Goal: Transaction & Acquisition: Purchase product/service

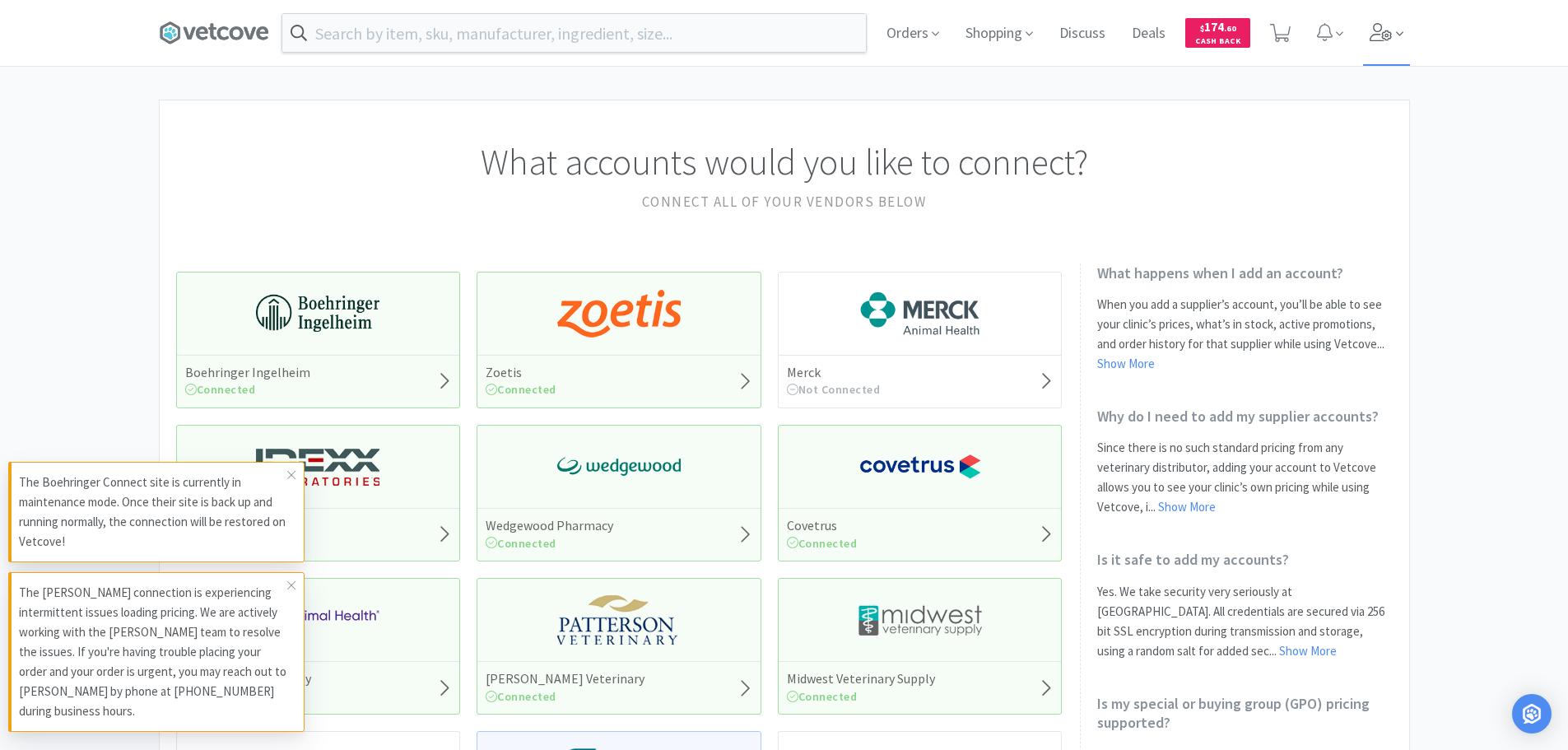
click at [1382, 30] on icon at bounding box center [1381, 32] width 24 height 18
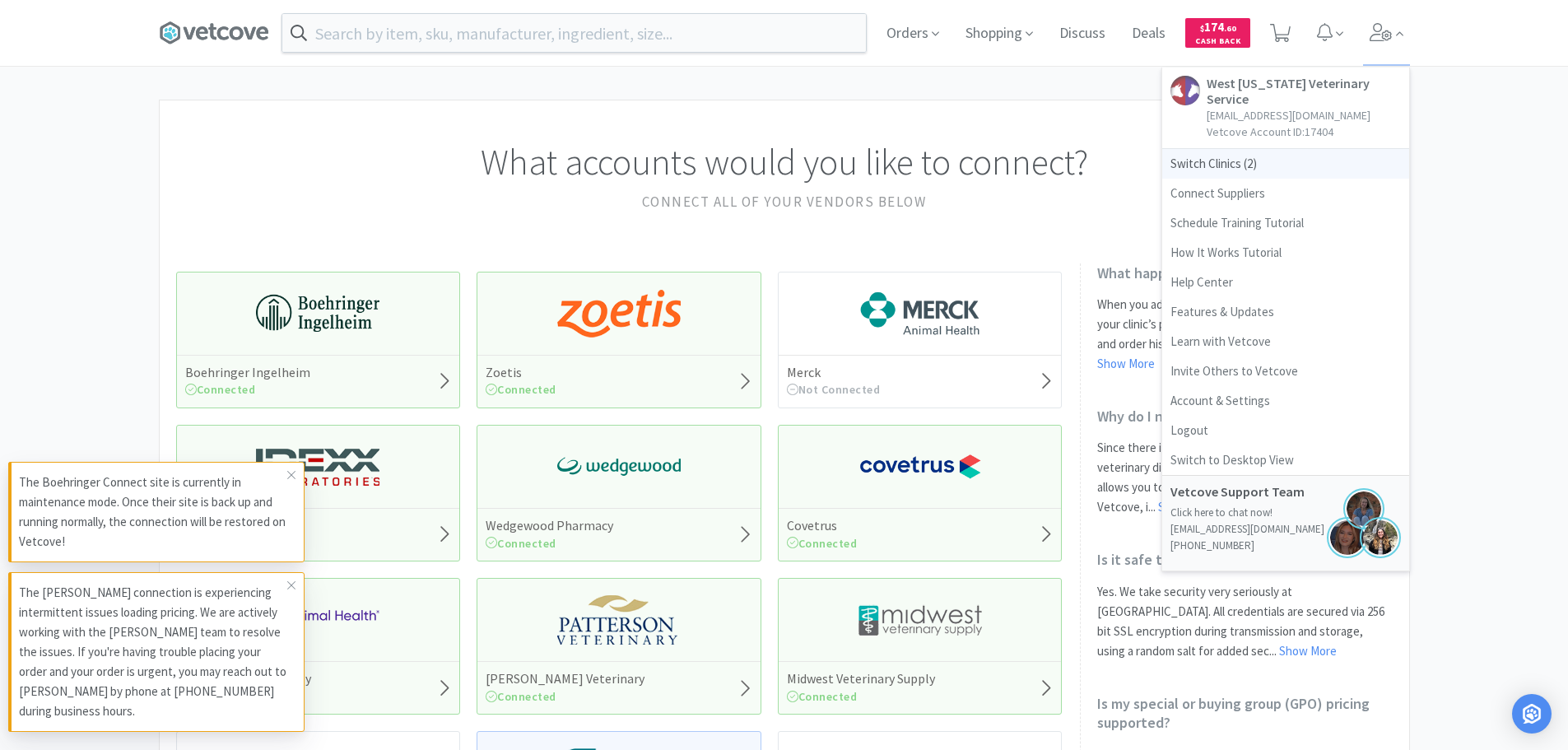
click at [1259, 149] on span "Switch Clinics ( 2 )" at bounding box center [1286, 164] width 247 height 30
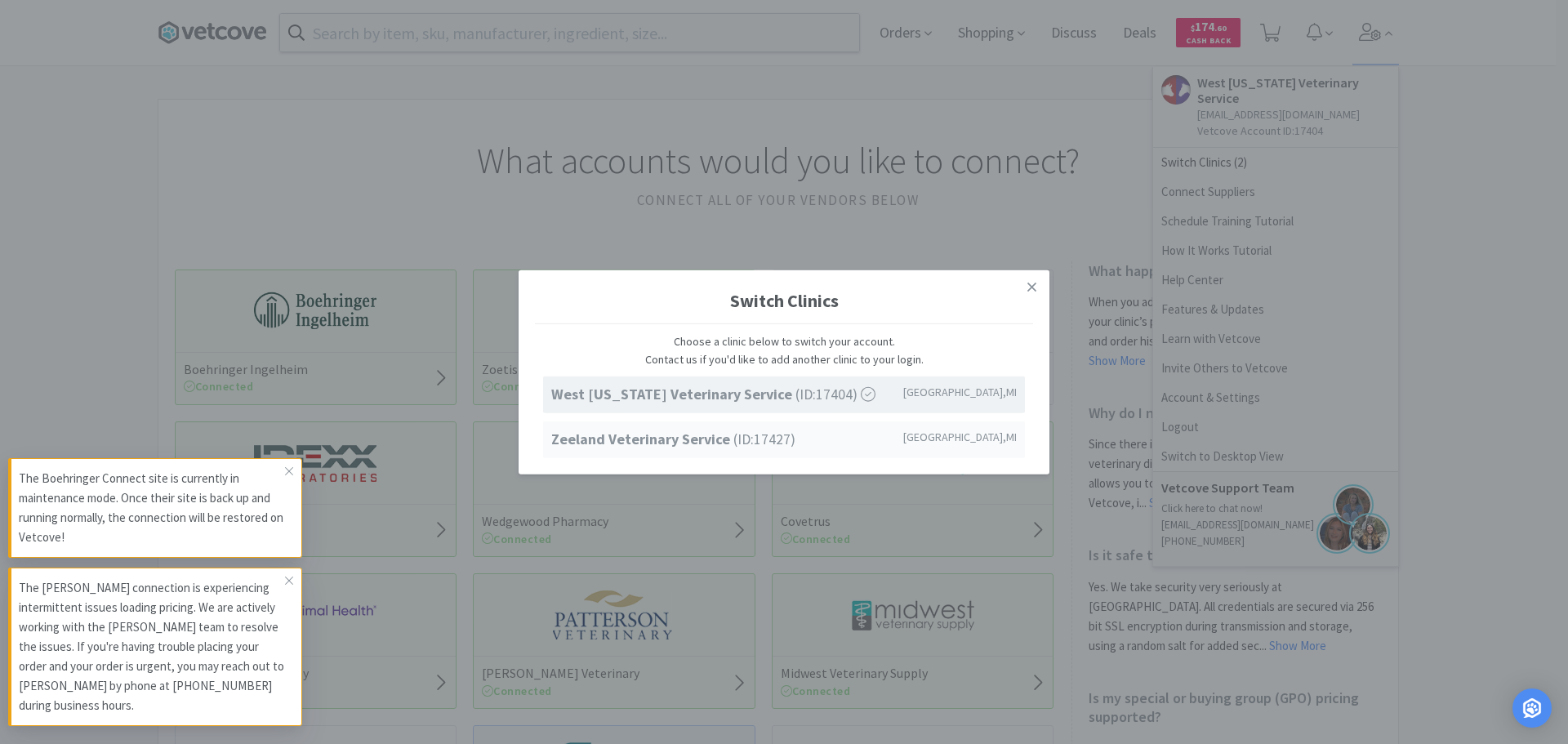
click at [754, 433] on span "Zeeland Veterinary Service (ID: 17427 )" at bounding box center [673, 439] width 244 height 23
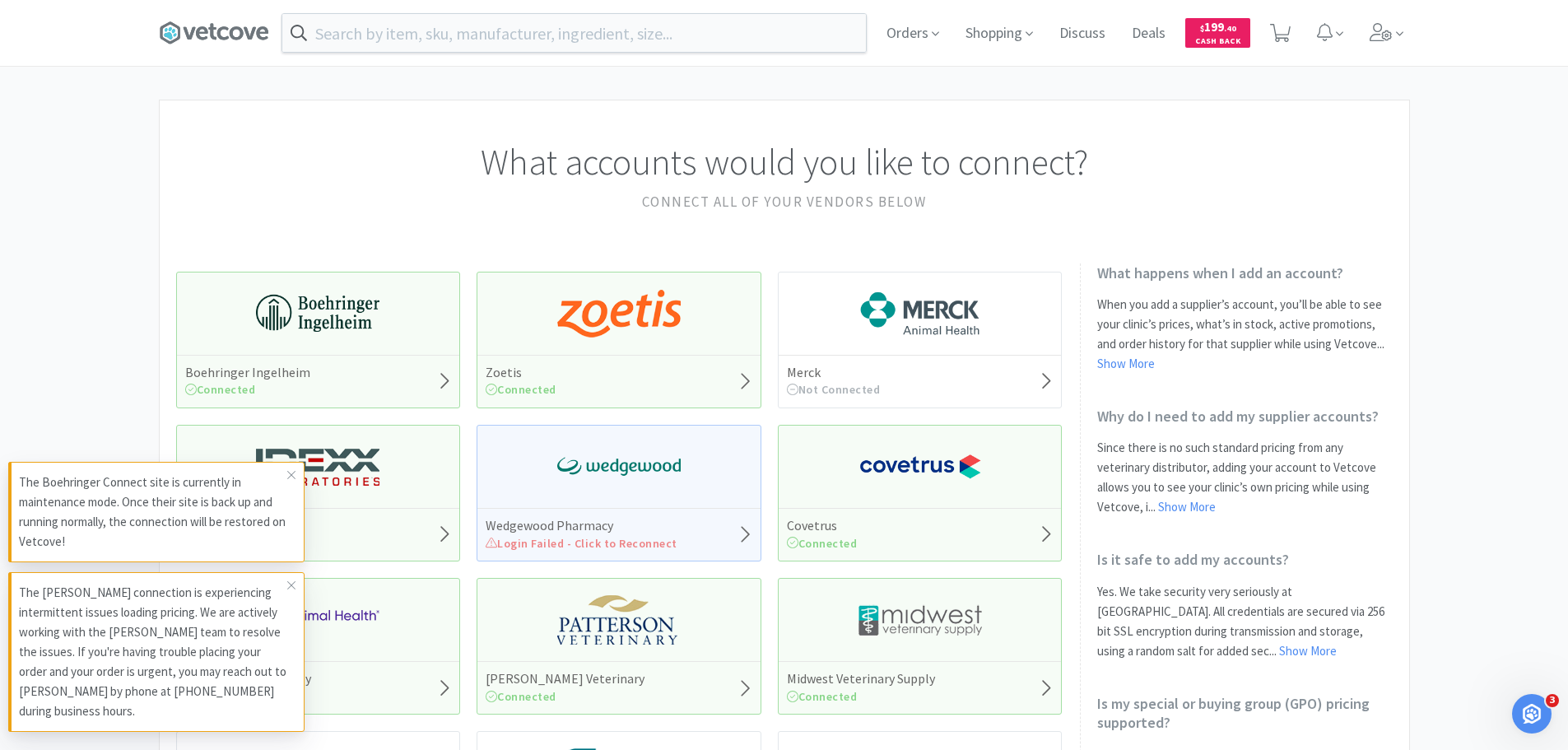
click at [1361, 40] on div "Orders Shopping Discuss Discuss Deals Deals $ 199 . 40 Cash Back" at bounding box center [1141, 33] width 536 height 66
click at [1379, 30] on icon at bounding box center [1381, 32] width 24 height 18
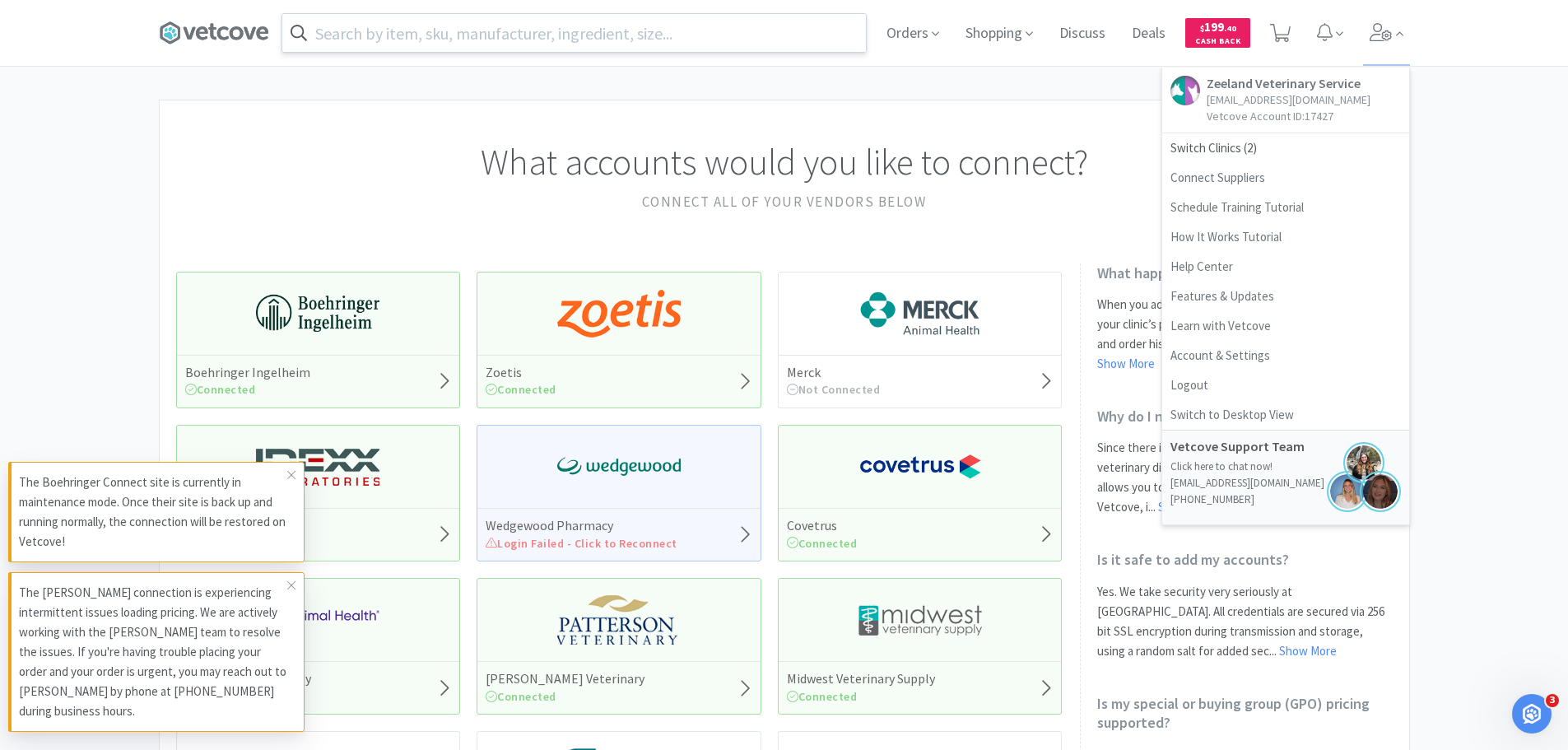
click at [662, 29] on input "text" at bounding box center [573, 33] width 584 height 38
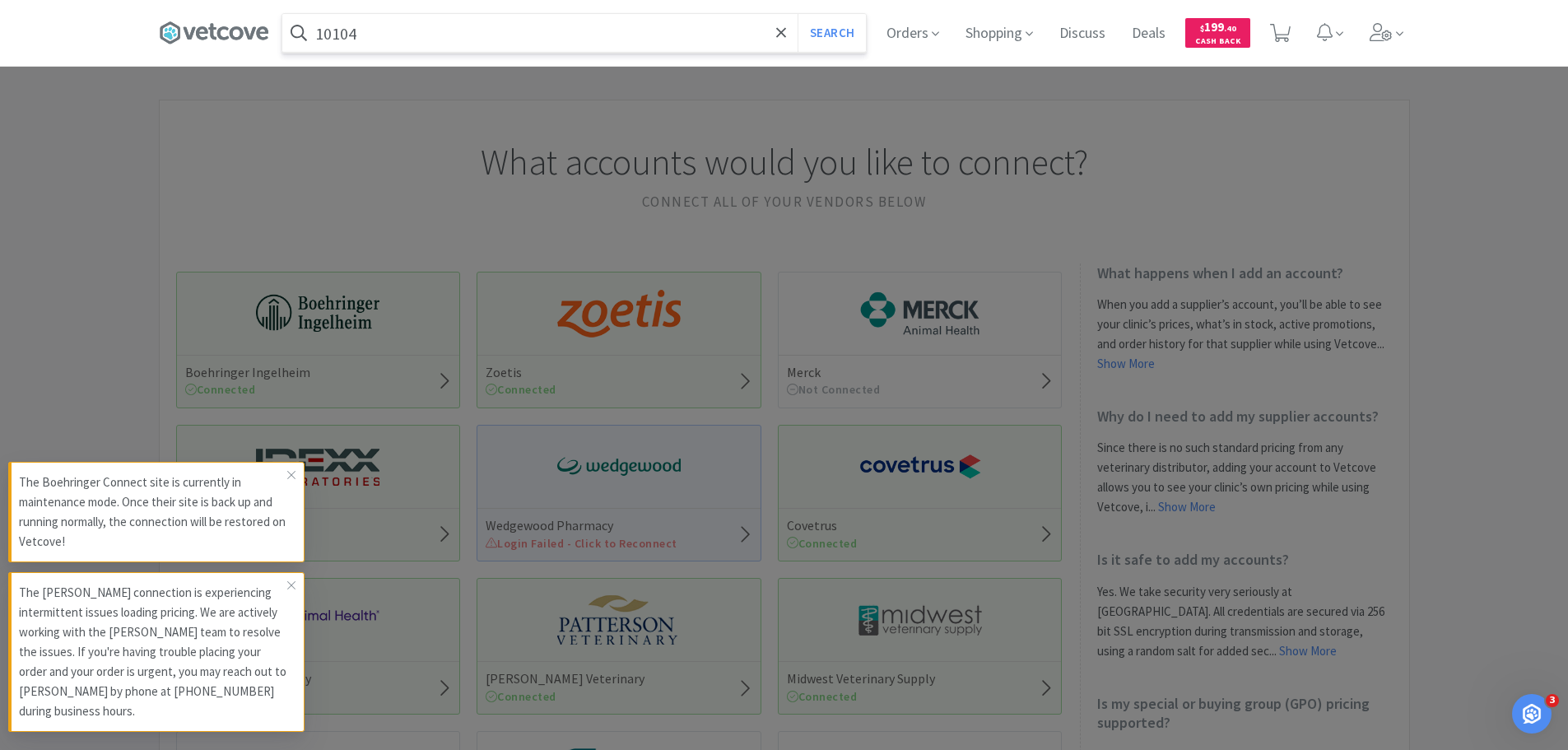
type input "10104"
click at [798, 14] on button "Search" at bounding box center [832, 33] width 69 height 38
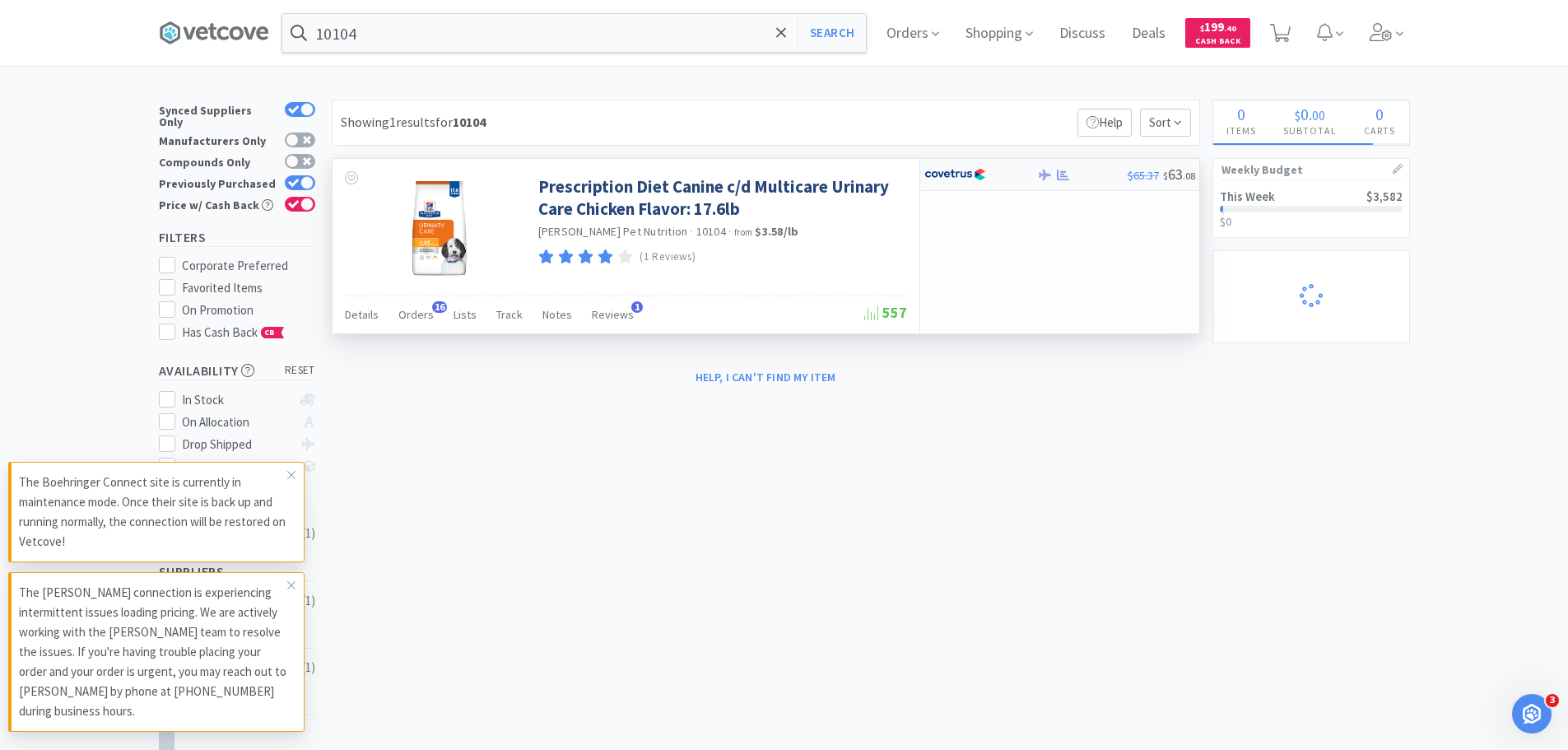
click at [988, 177] on div at bounding box center [969, 175] width 90 height 28
select select "1"
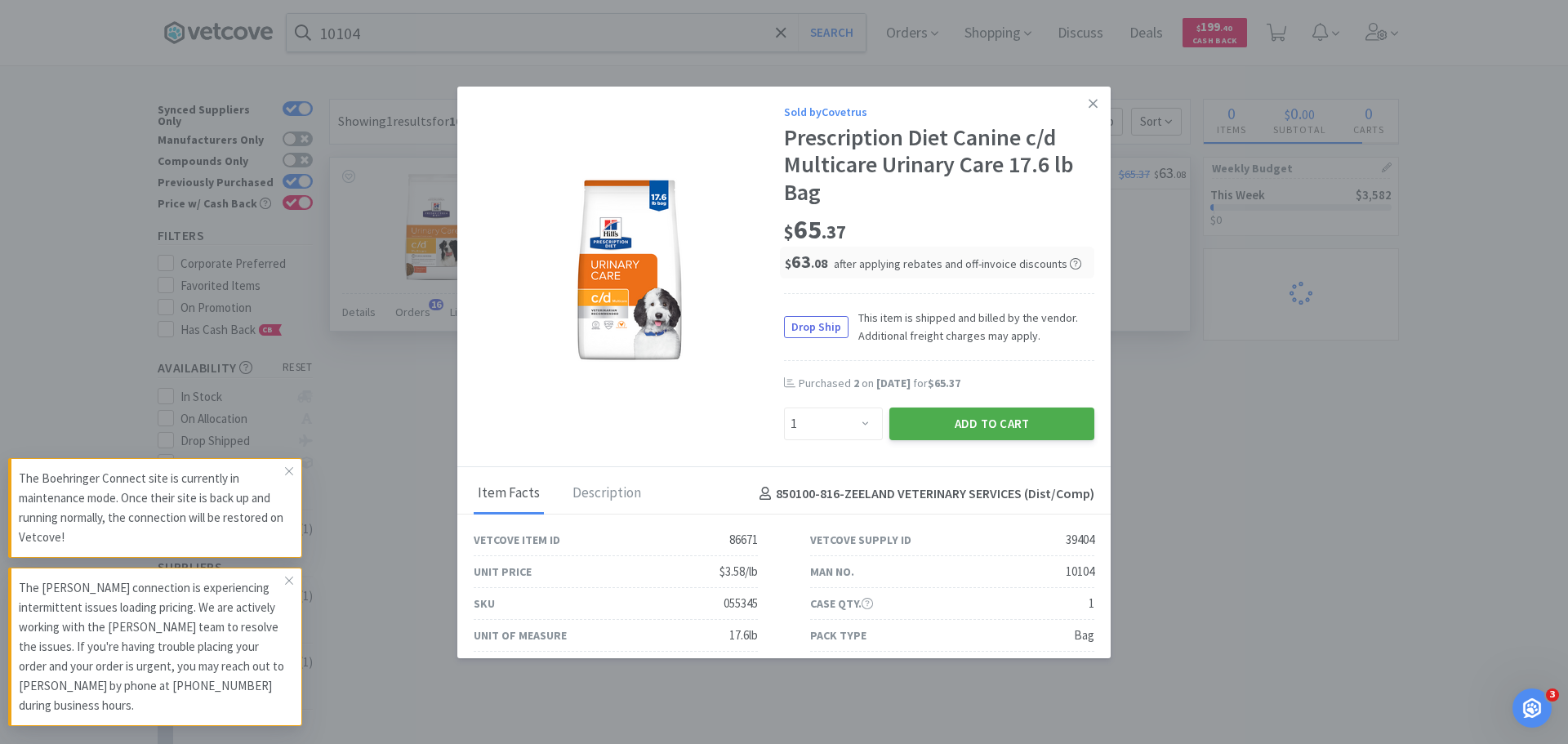
click at [951, 421] on button "Add to Cart" at bounding box center [992, 423] width 205 height 33
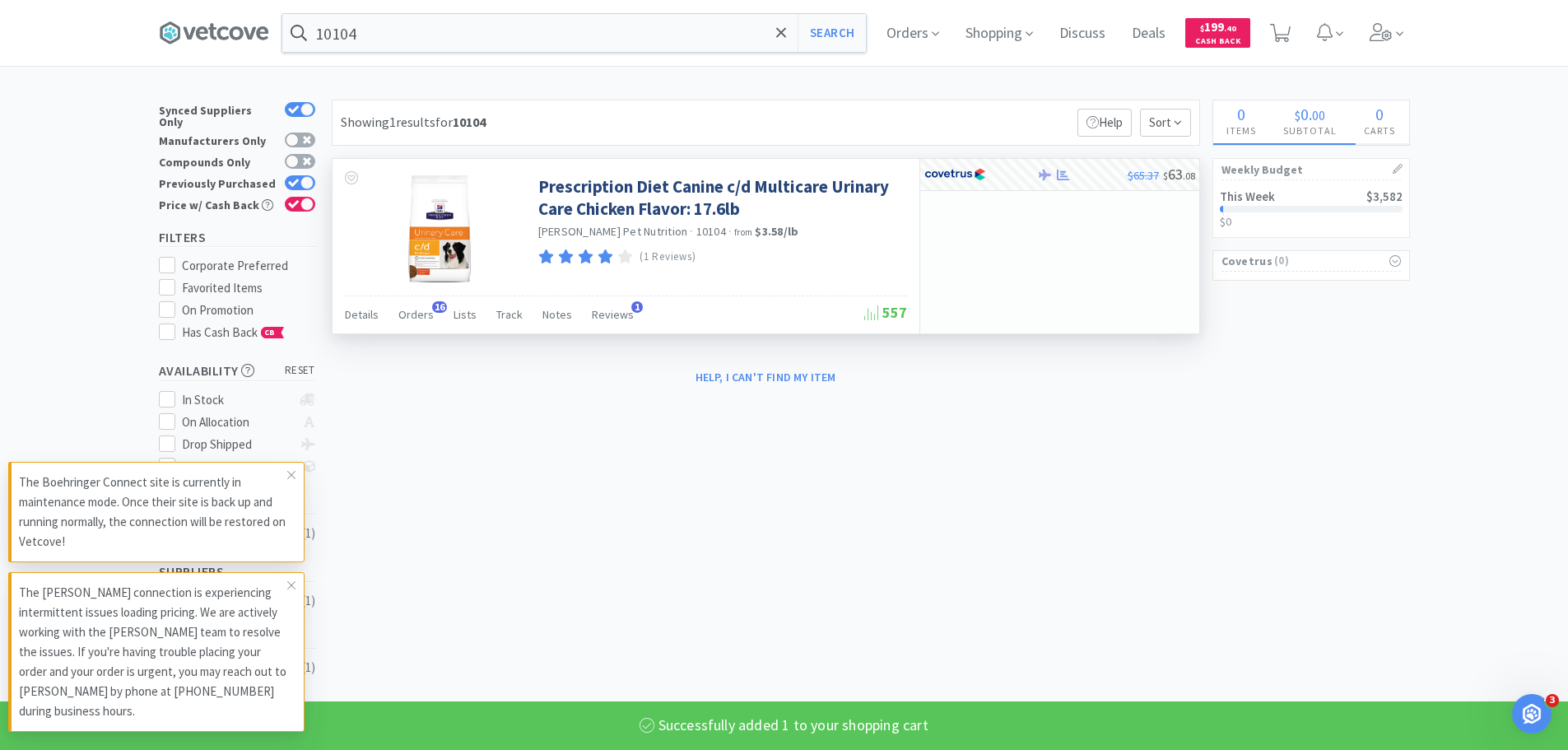
select select "1"
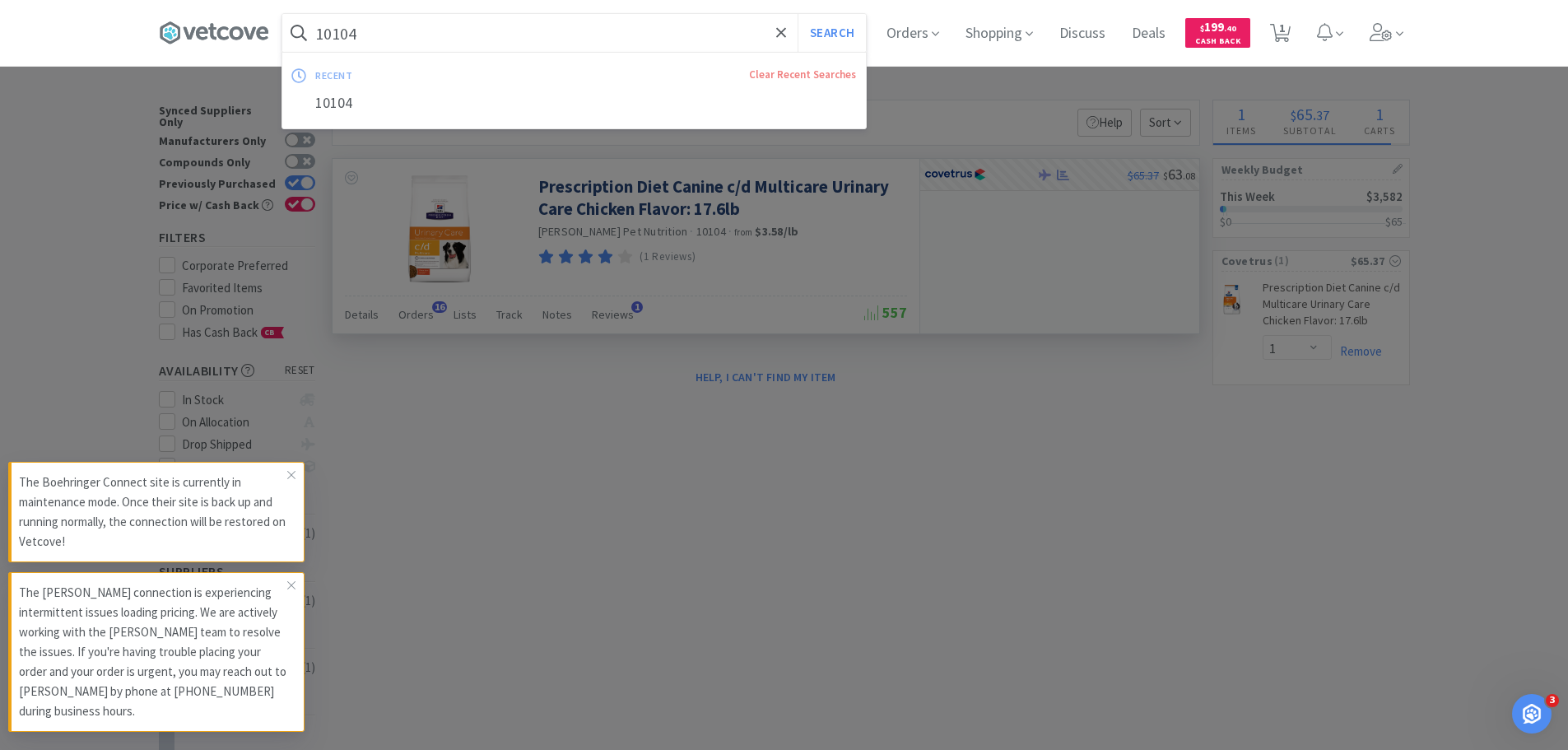
click at [668, 43] on input "10104" at bounding box center [573, 33] width 584 height 38
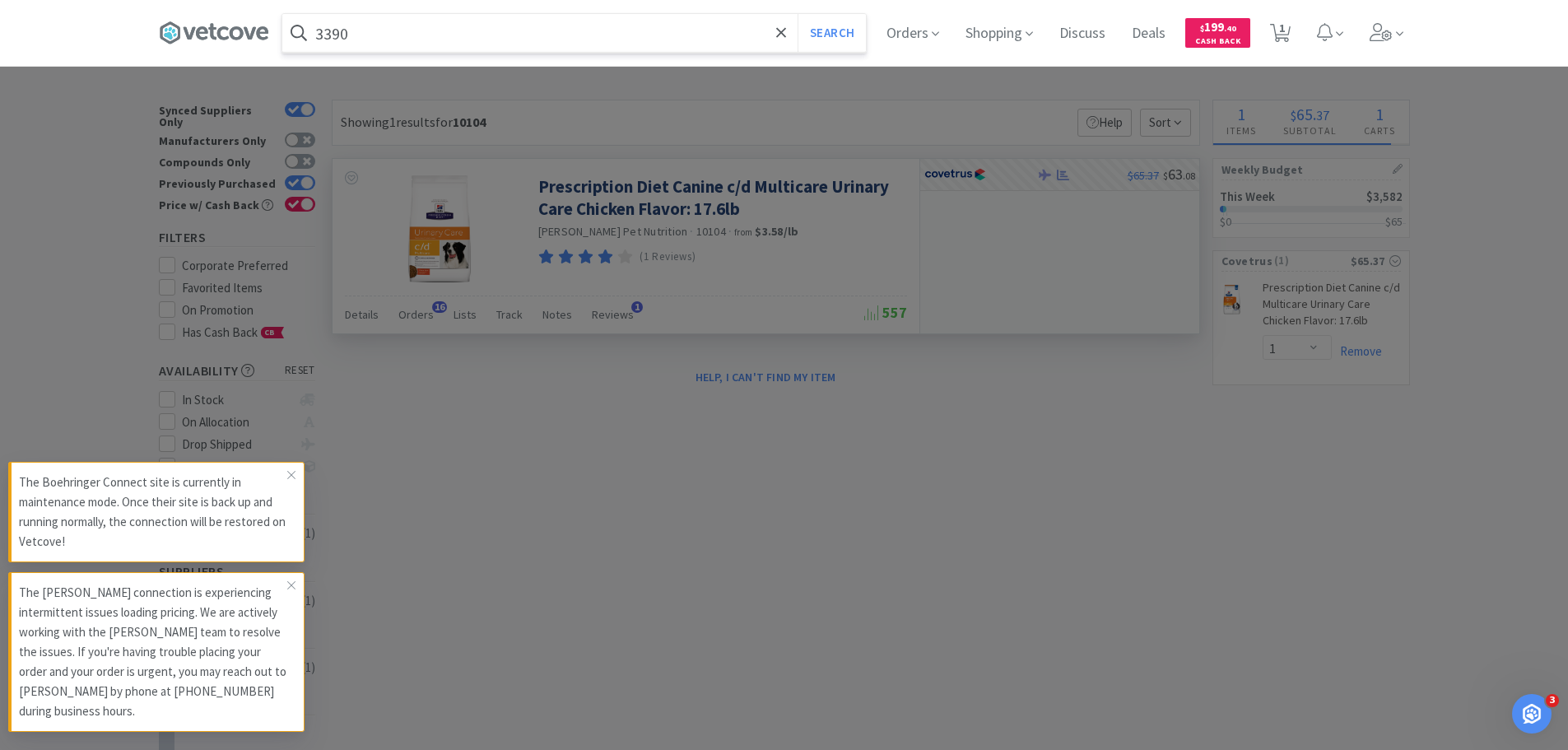
type input "3390"
click at [798, 14] on button "Search" at bounding box center [832, 33] width 69 height 38
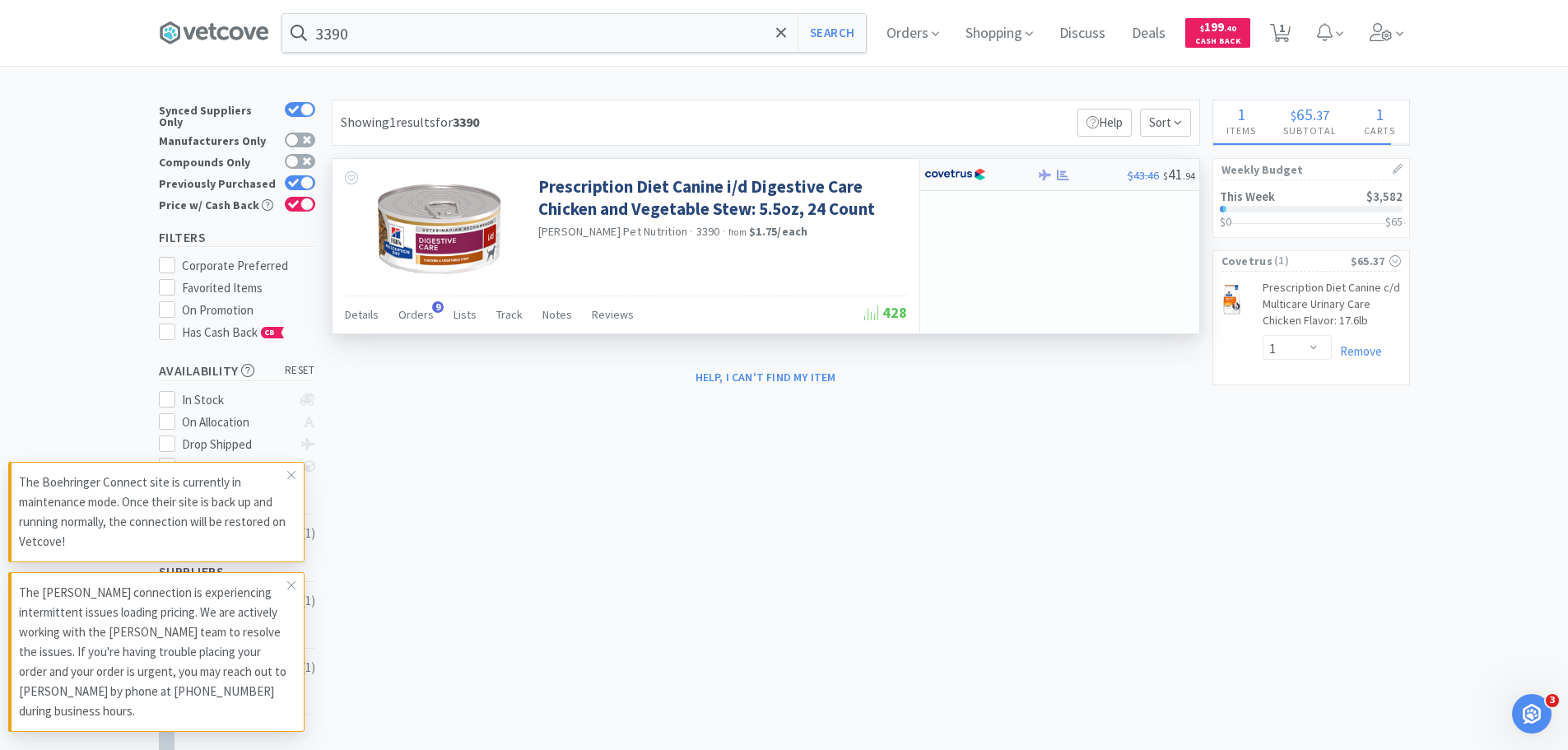
click at [999, 162] on div at bounding box center [969, 175] width 90 height 28
select select "1"
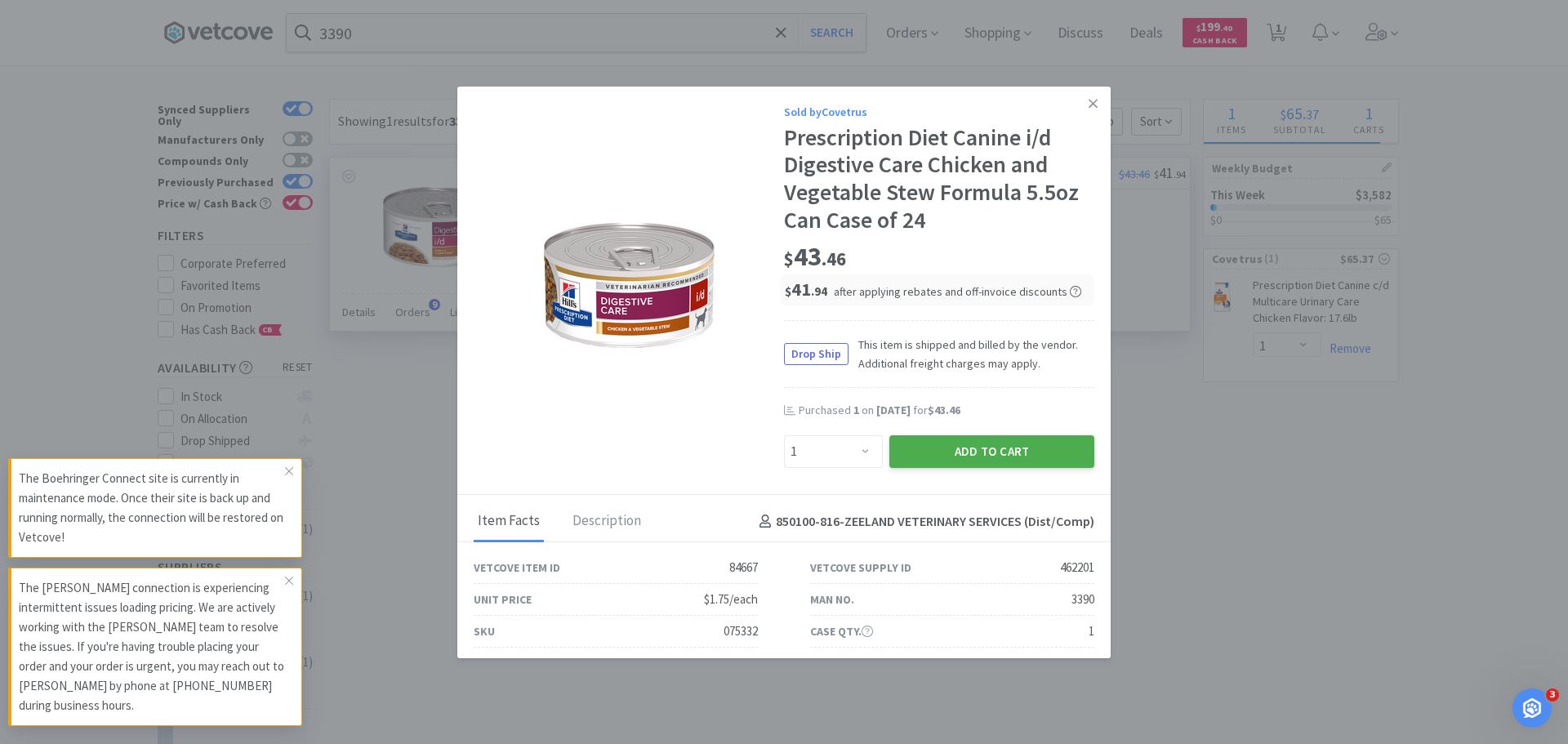
click at [1021, 450] on button "Add to Cart" at bounding box center [992, 451] width 205 height 33
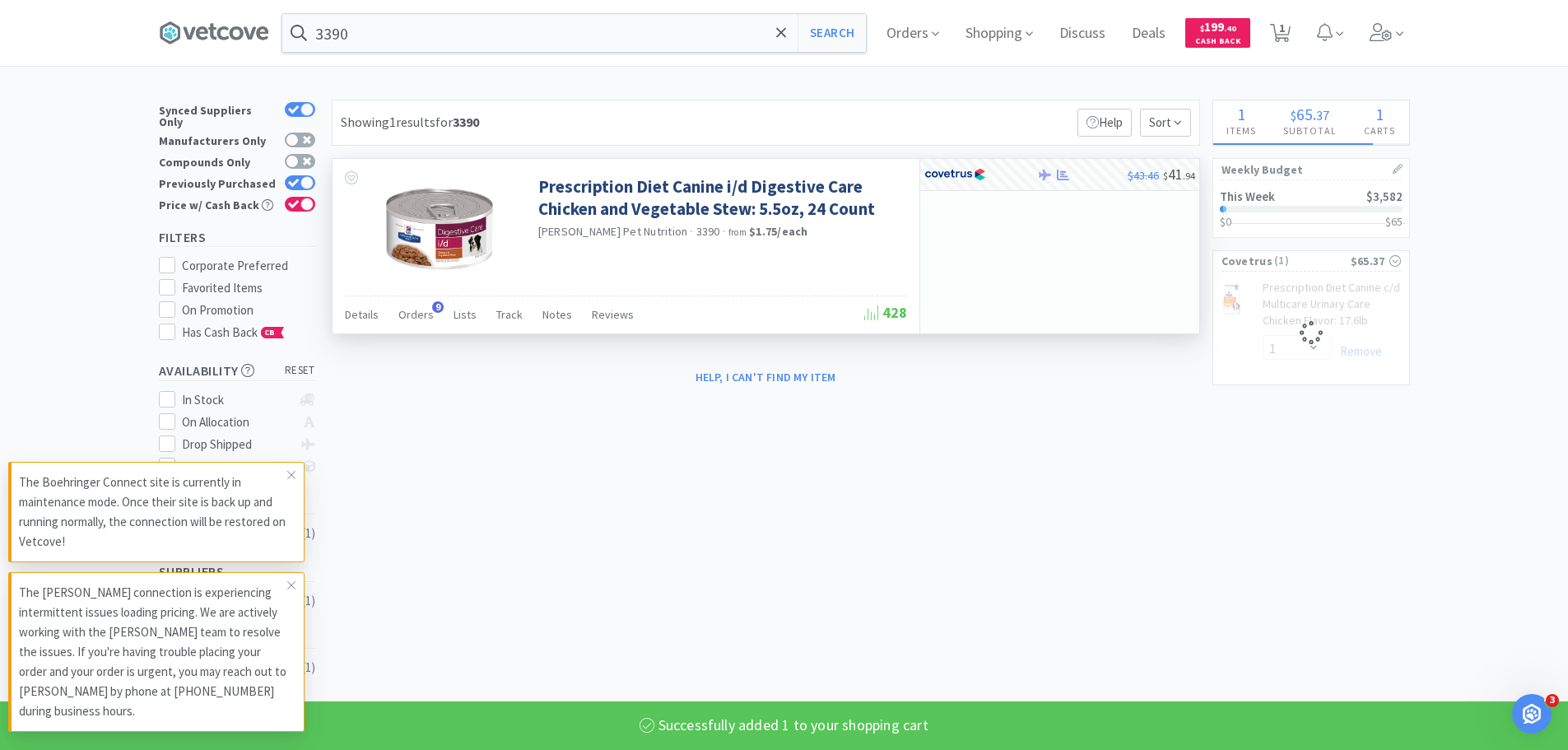
select select "1"
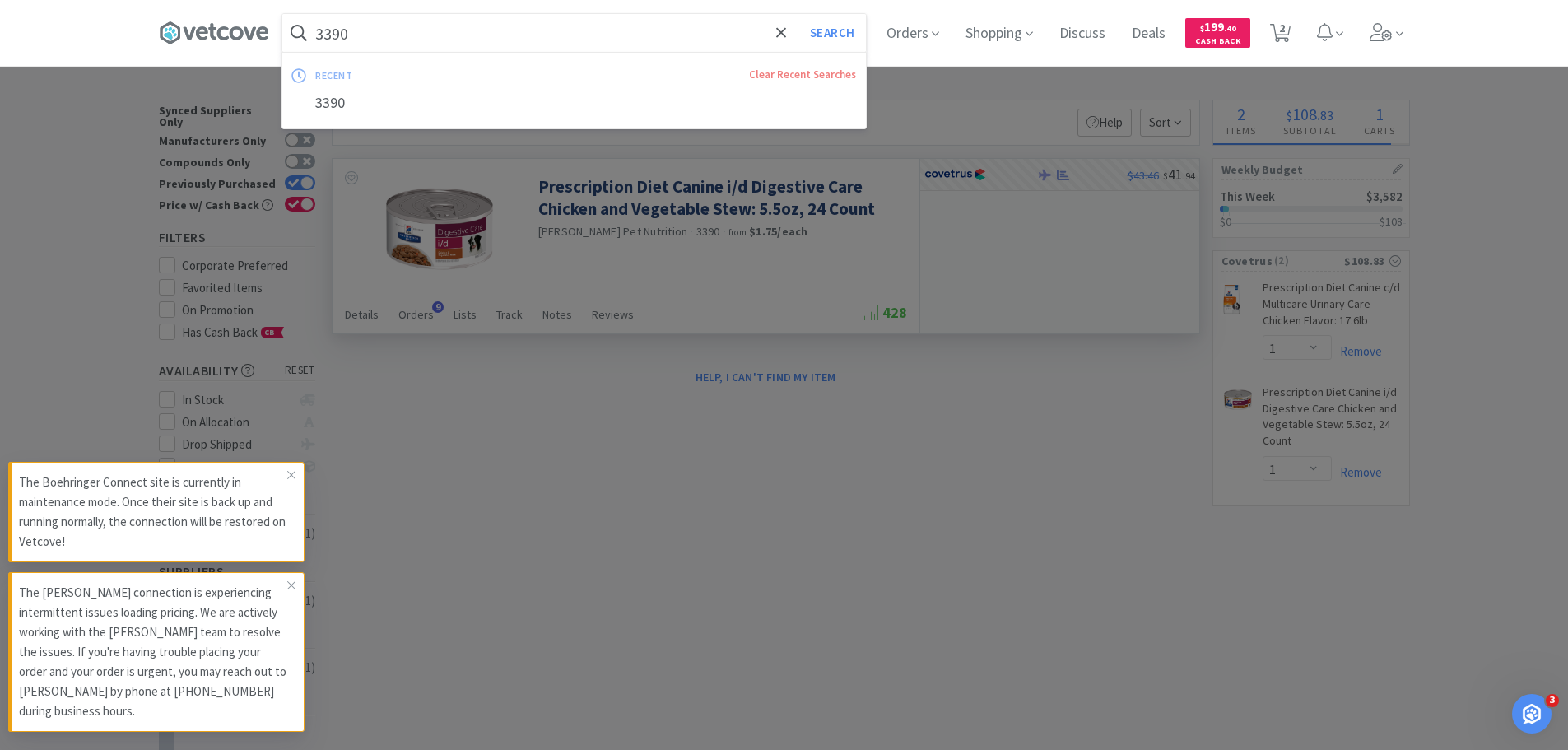
click at [690, 30] on input "3390" at bounding box center [573, 33] width 584 height 38
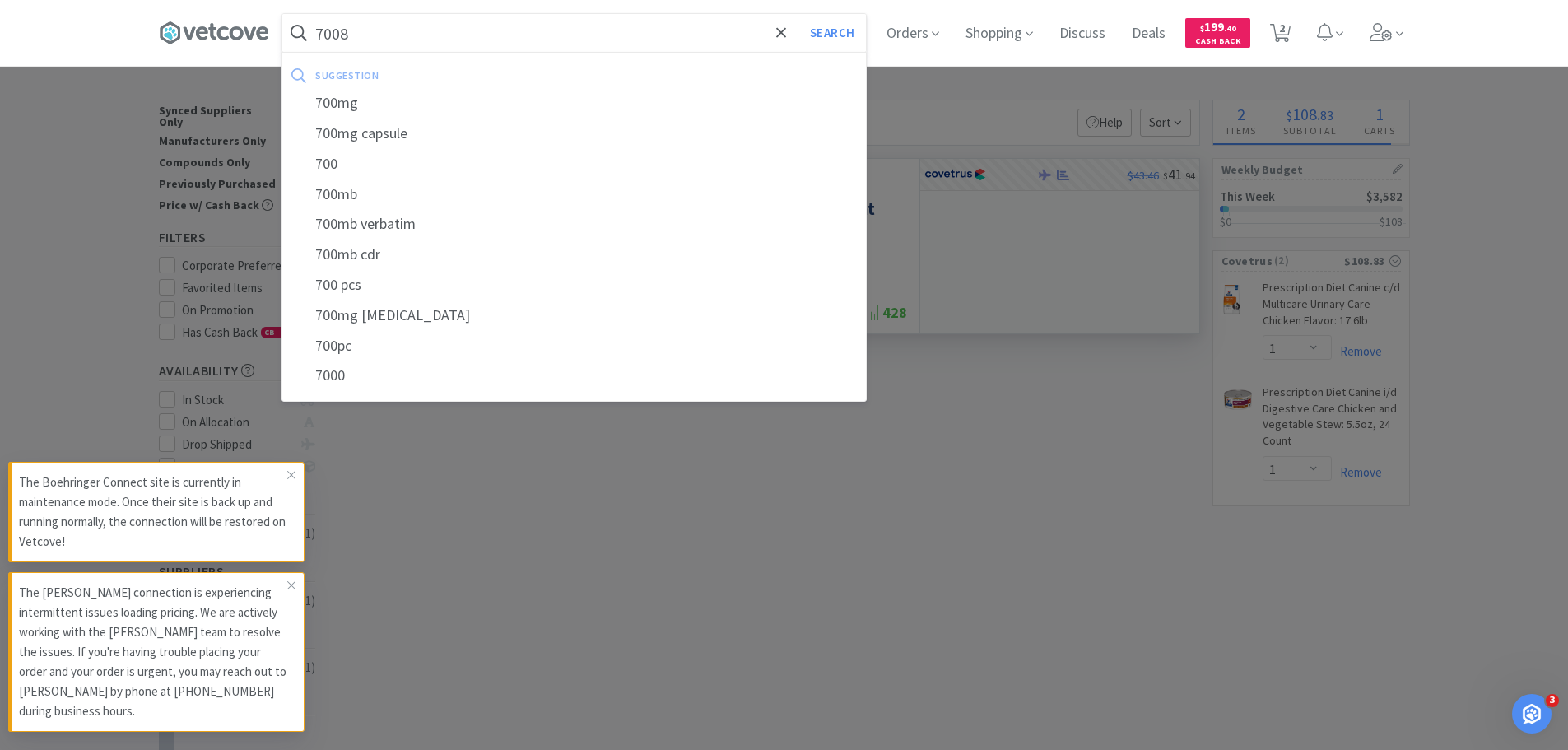
type input "7008"
click at [798, 14] on button "Search" at bounding box center [832, 33] width 69 height 38
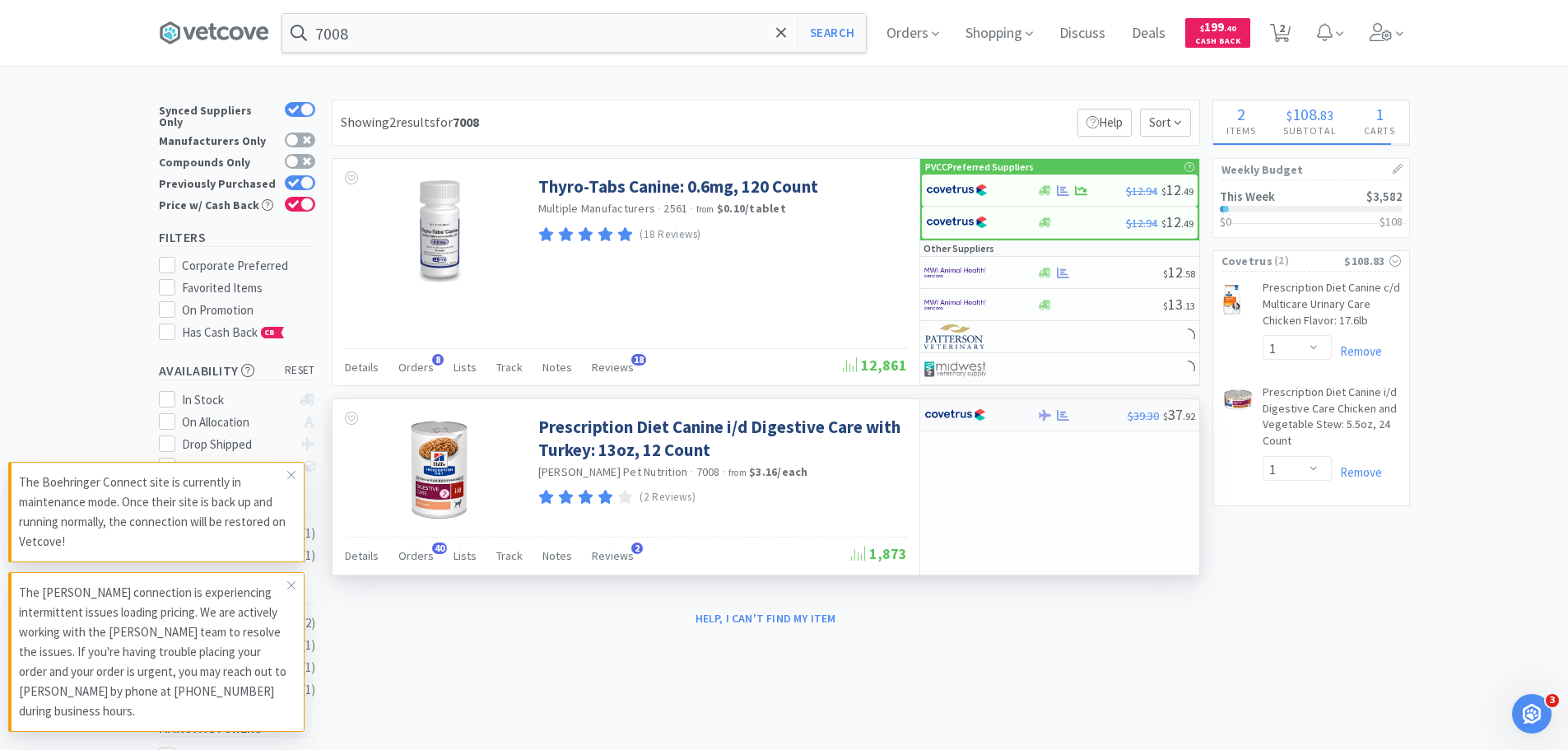
click at [1059, 423] on div "$39.30 $ 37 . 92" at bounding box center [1059, 415] width 279 height 32
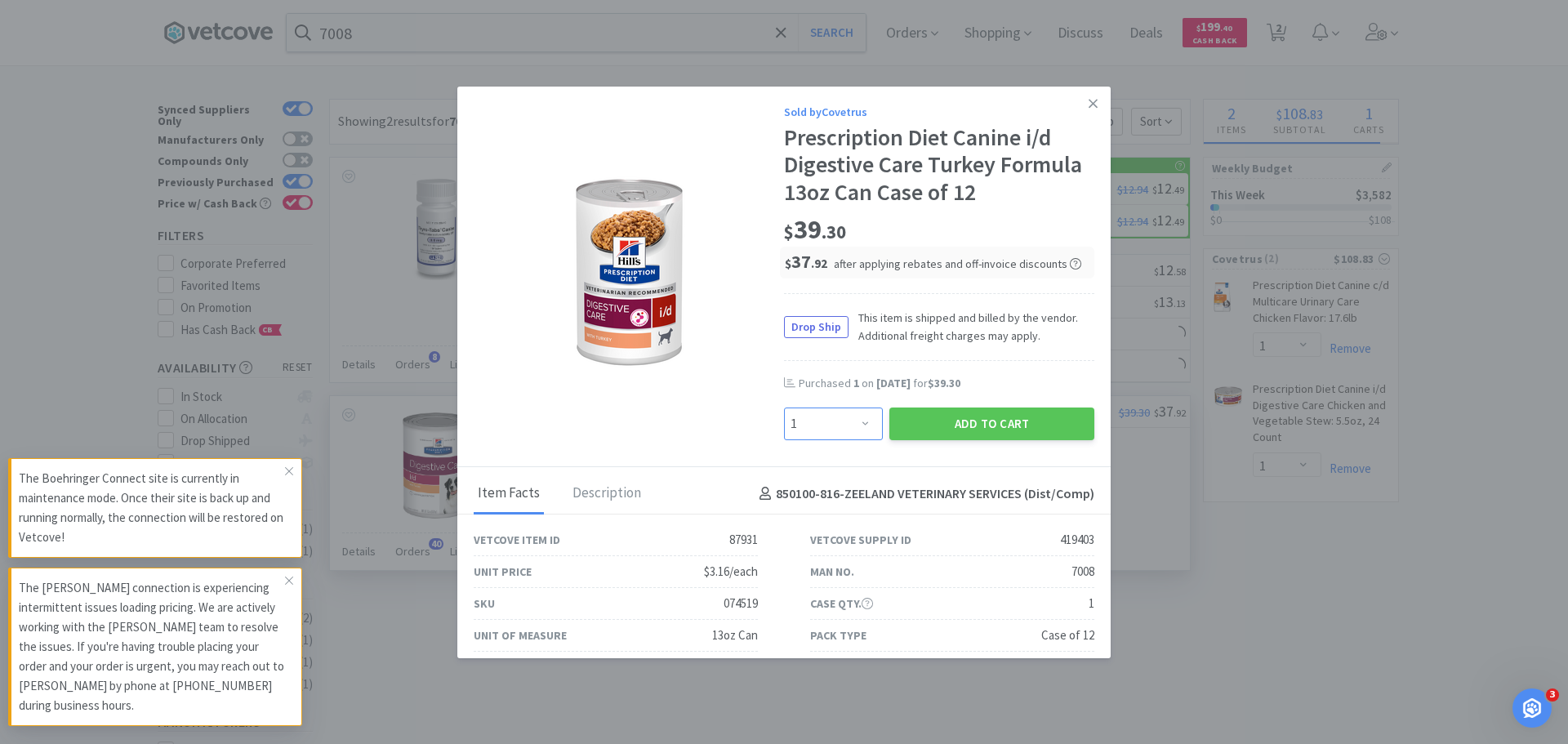
drag, startPoint x: 842, startPoint y: 424, endPoint x: 842, endPoint y: 416, distance: 8.0
click at [842, 424] on select "Enter Quantity 1 2 3 4 5 6 7 8 9 10 11 12 13 14 15 16 17 18 19 20 Enter Quantity" at bounding box center [834, 423] width 99 height 33
select select "2"
click at [784, 407] on select "Enter Quantity 1 2 3 4 5 6 7 8 9 10 11 12 13 14 15 16 17 18 19 20 Enter Quantity" at bounding box center [834, 423] width 99 height 33
click at [913, 423] on button "Add to Cart" at bounding box center [992, 423] width 205 height 33
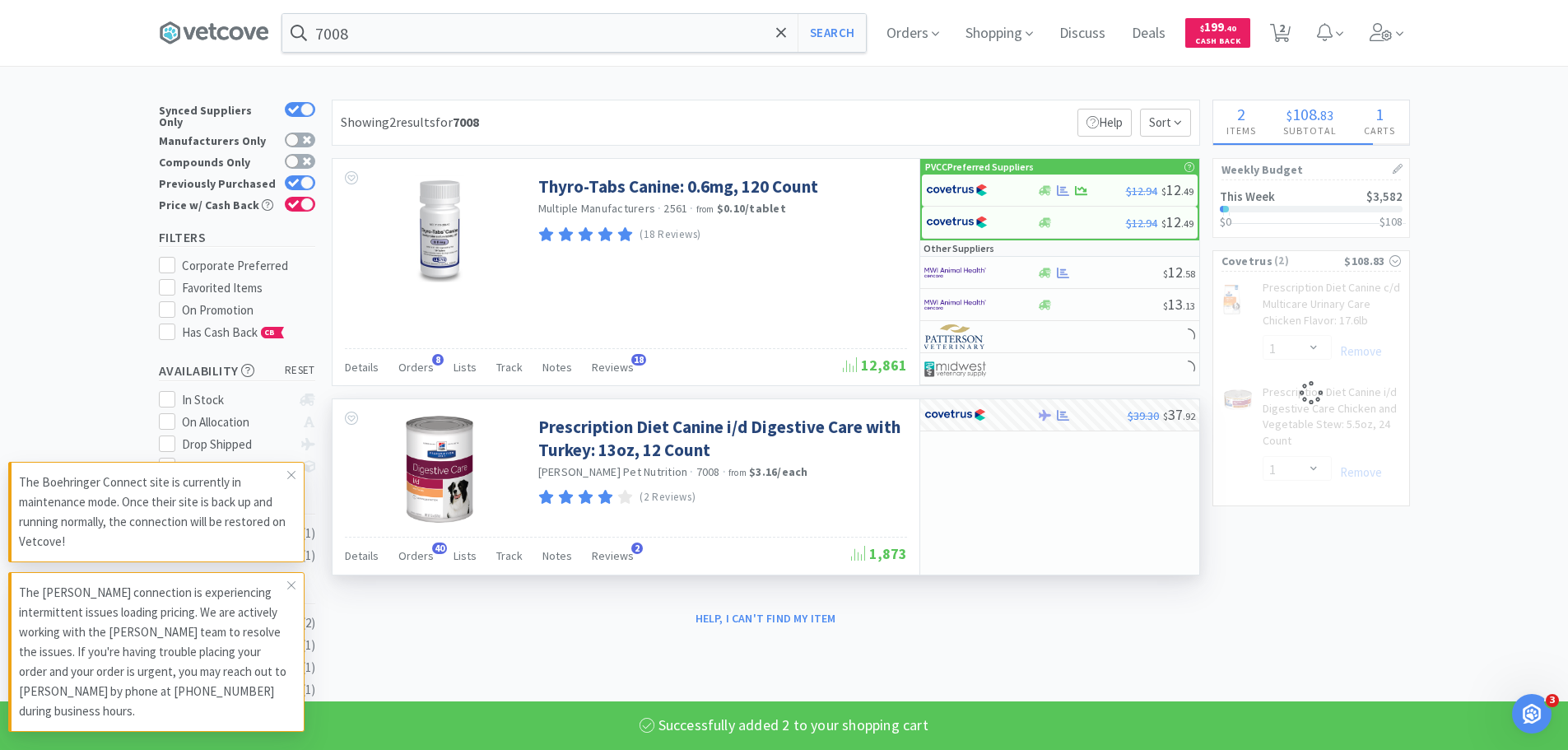
select select "2"
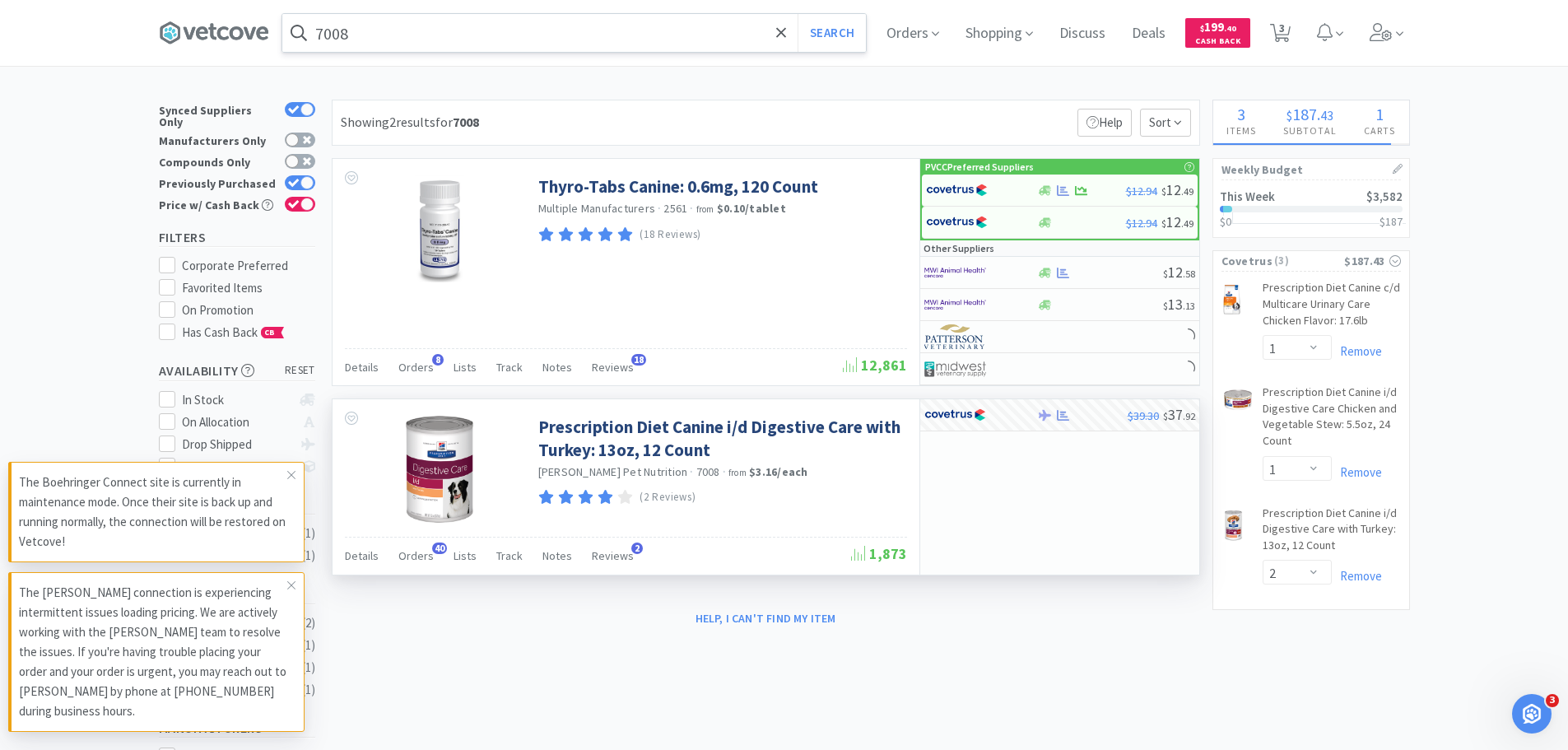
click at [549, 27] on input "7008" at bounding box center [573, 33] width 584 height 38
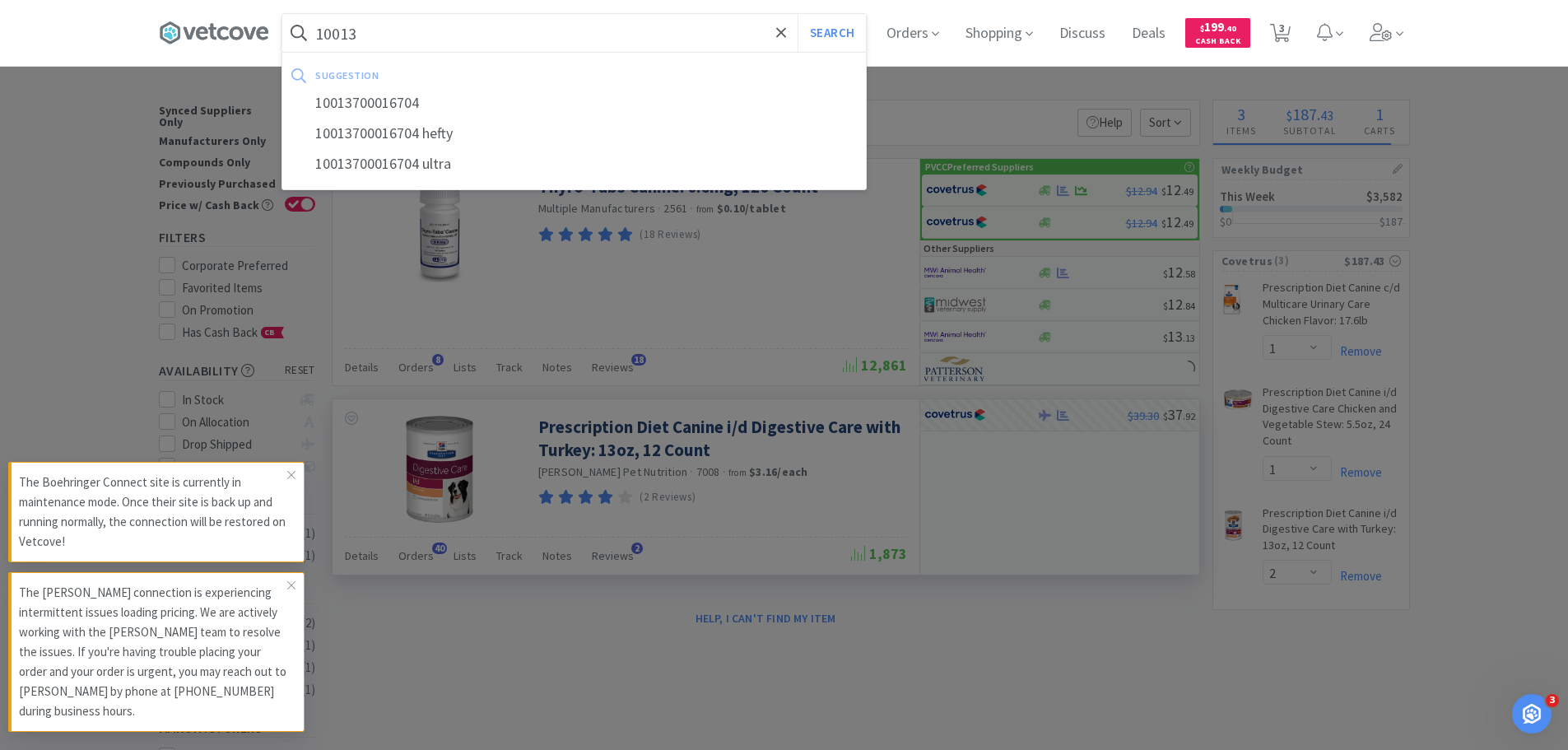
type input "10013"
click at [798, 14] on button "Search" at bounding box center [832, 33] width 69 height 38
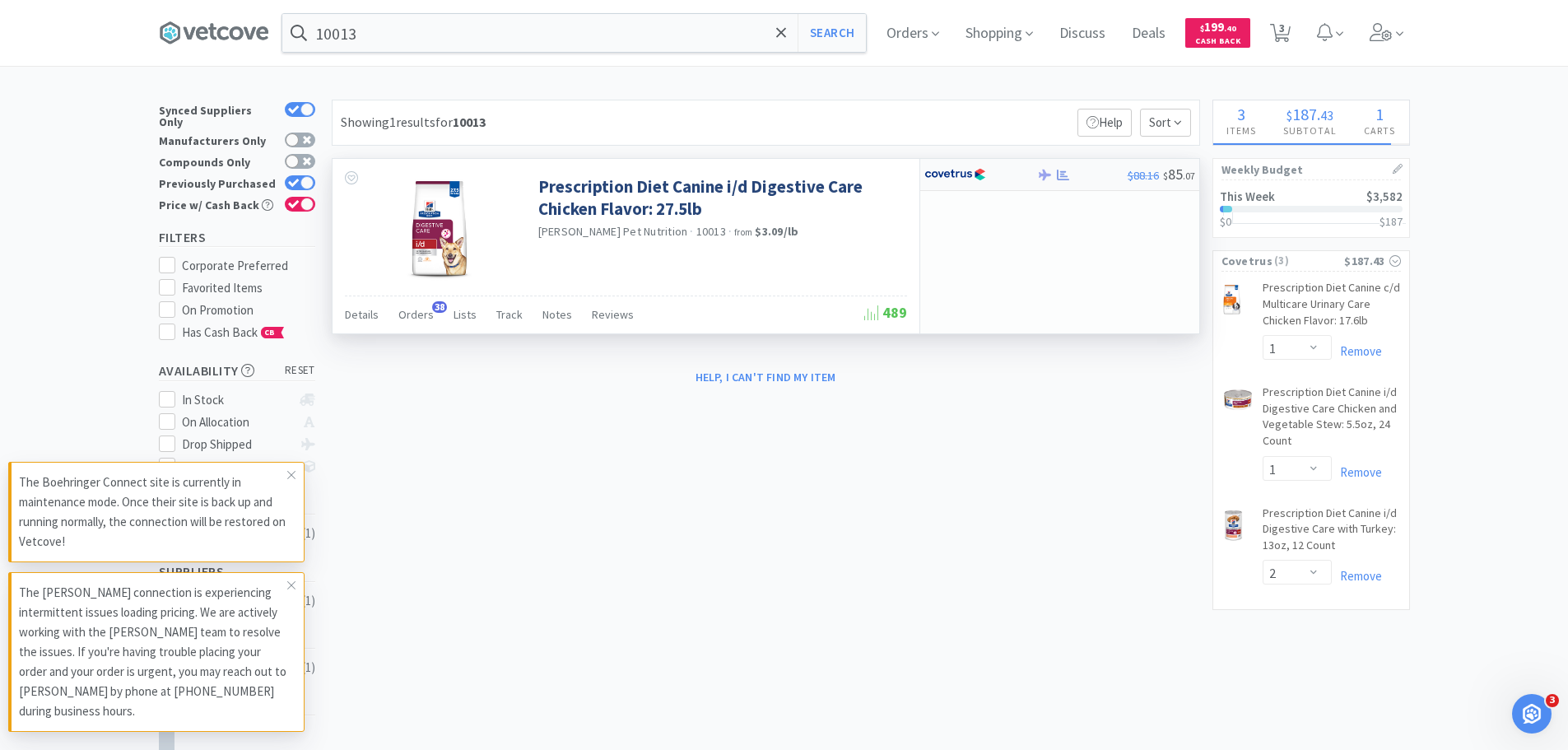
click at [978, 166] on img at bounding box center [955, 175] width 62 height 24
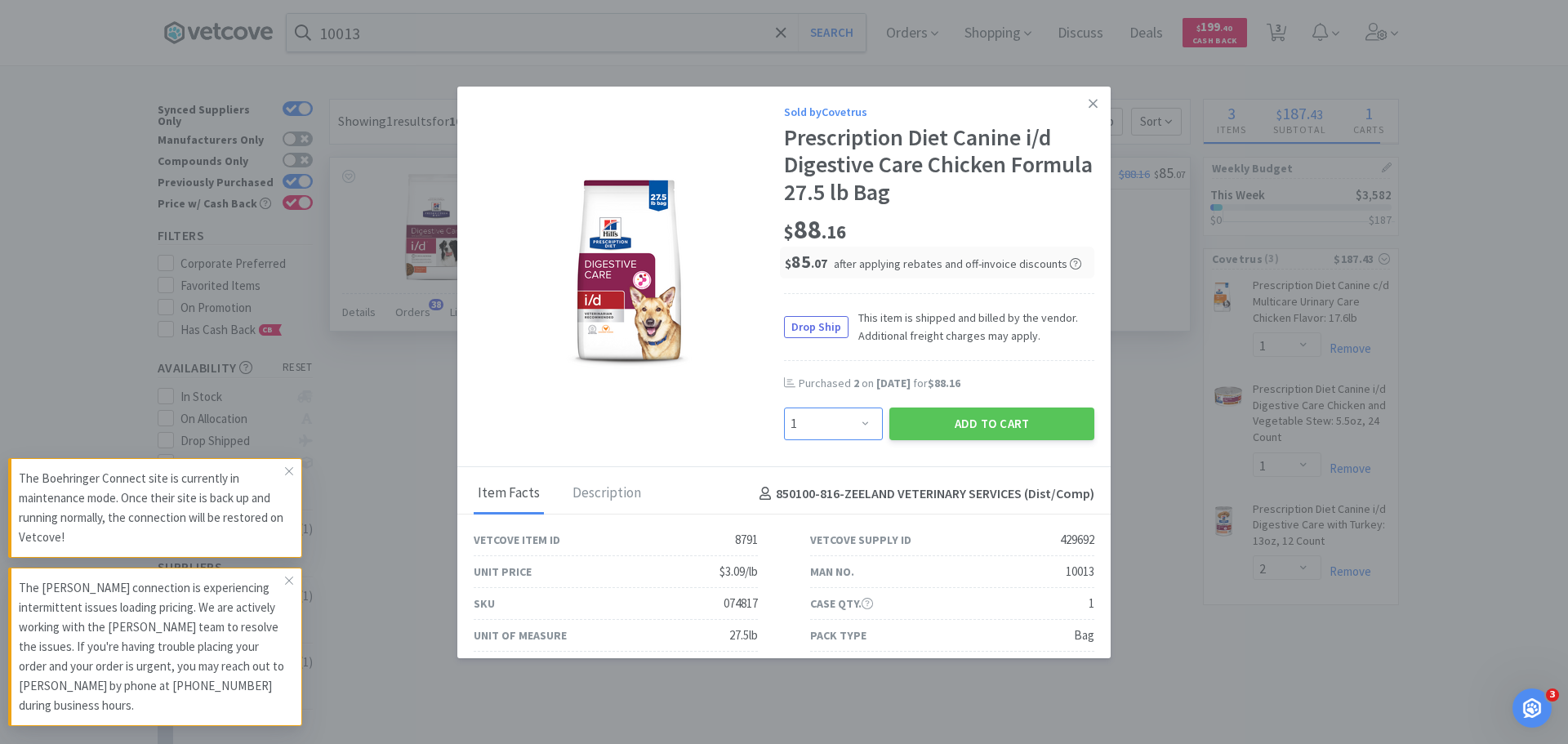
drag, startPoint x: 827, startPoint y: 429, endPoint x: 827, endPoint y: 407, distance: 22.0
click at [827, 429] on select "Enter Quantity 1 2 3 4 5 6 7 8 9 10 11 12 13 14 15 16 17 18 19 20 Enter Quantity" at bounding box center [834, 423] width 99 height 33
select select "2"
click at [784, 407] on select "Enter Quantity 1 2 3 4 5 6 7 8 9 10 11 12 13 14 15 16 17 18 19 20 Enter Quantity" at bounding box center [834, 423] width 99 height 33
click at [976, 422] on button "Add to Cart" at bounding box center [992, 423] width 205 height 33
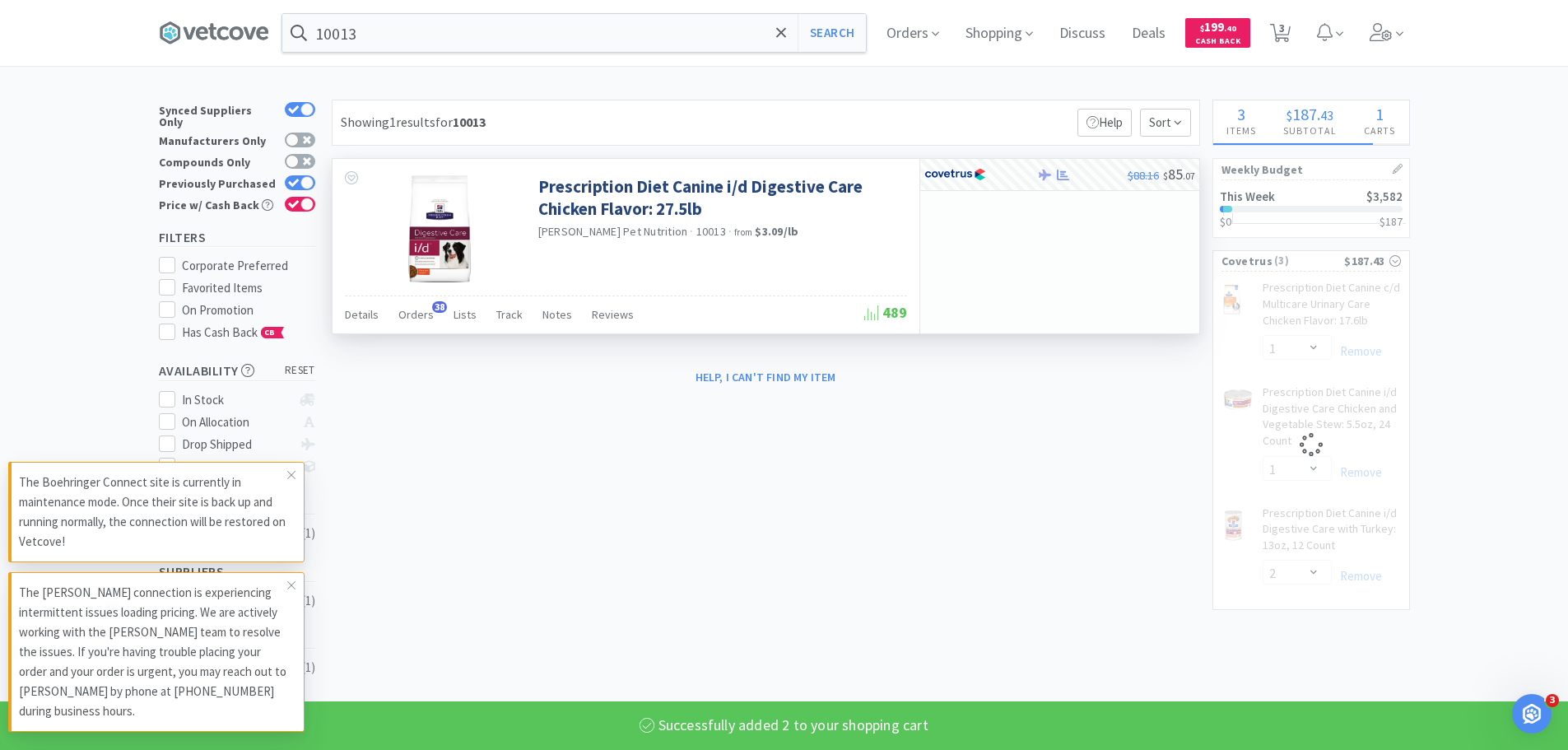
select select "2"
select select "1"
select select "2"
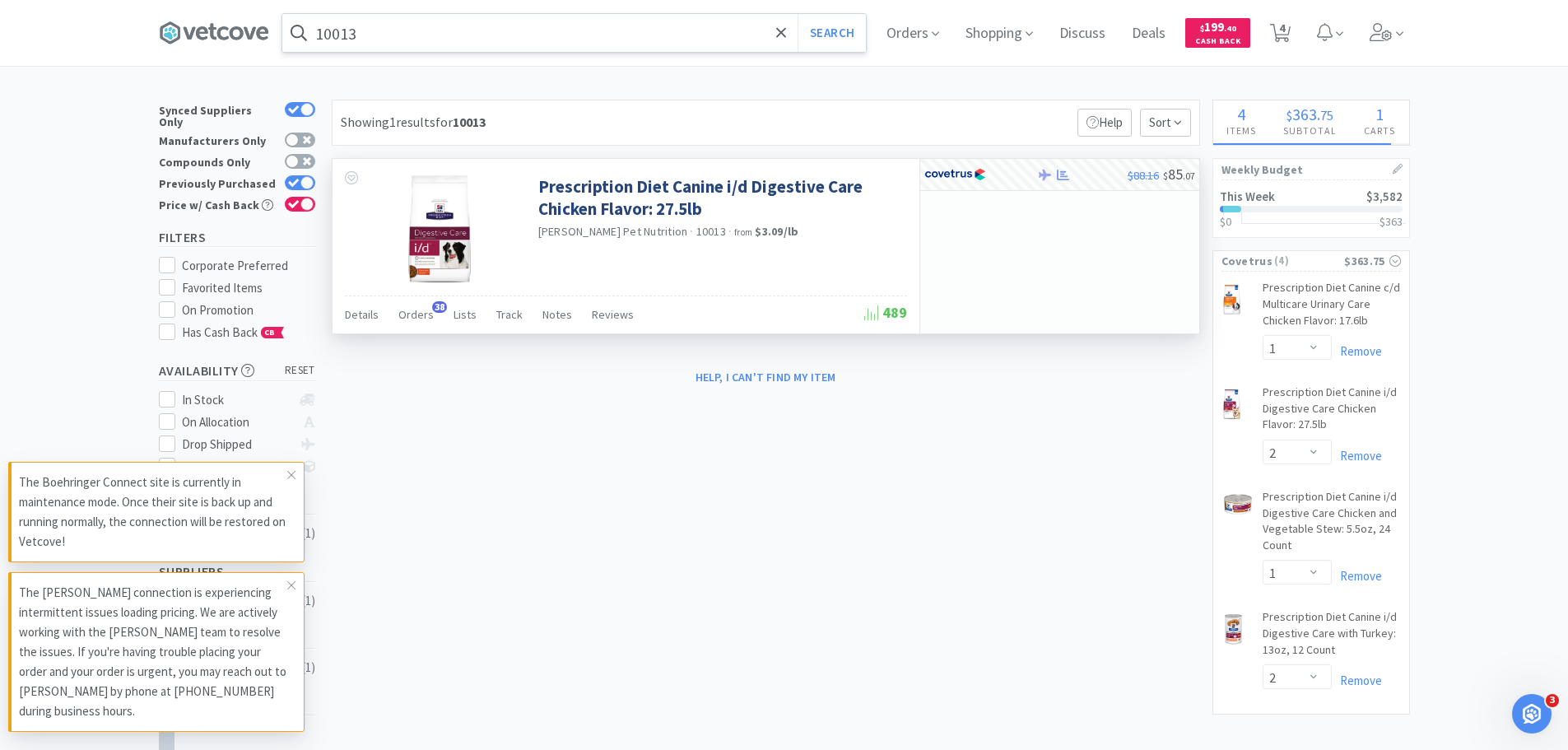
click at [642, 40] on input "10013" at bounding box center [573, 33] width 584 height 38
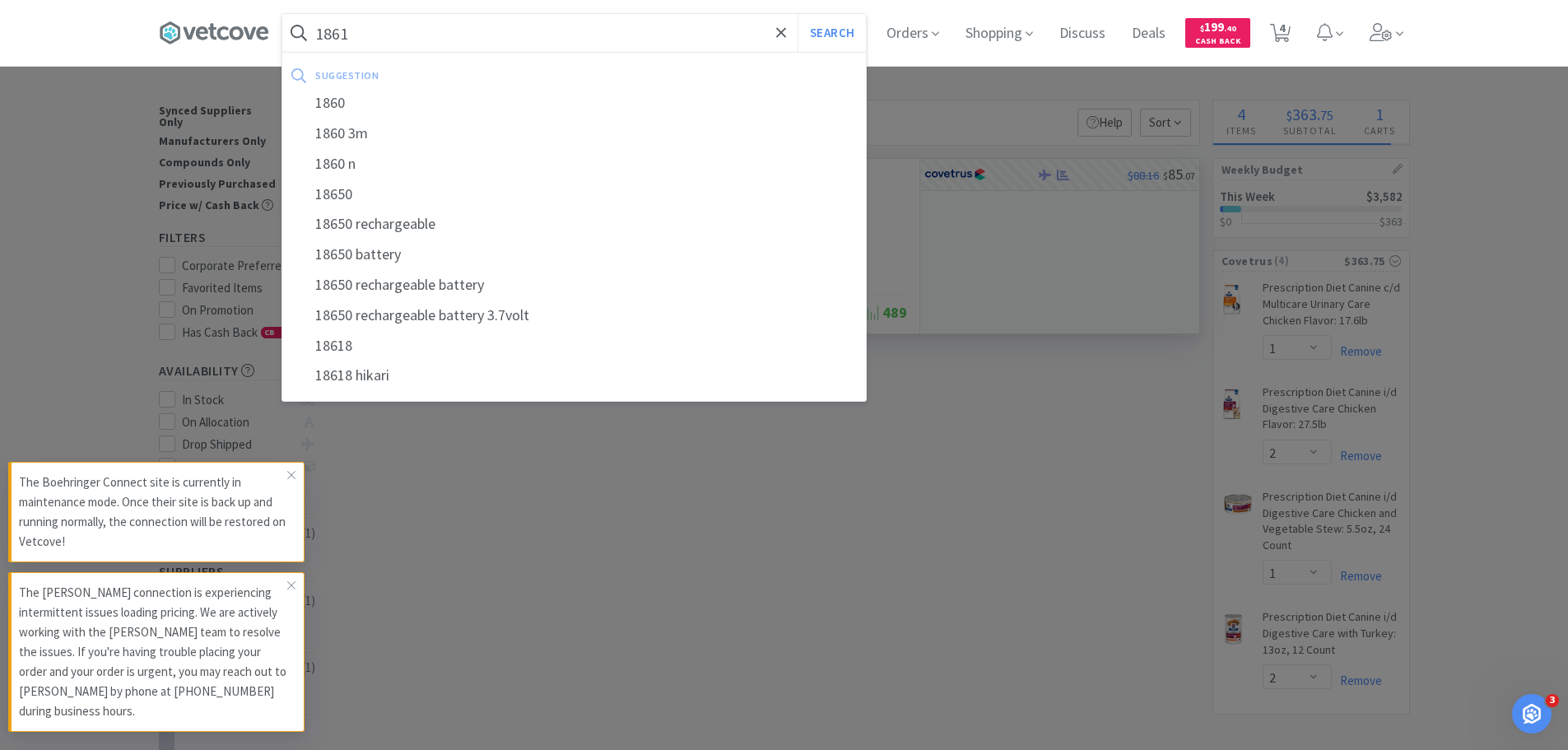
type input "1861"
click at [798, 14] on button "Search" at bounding box center [832, 33] width 69 height 38
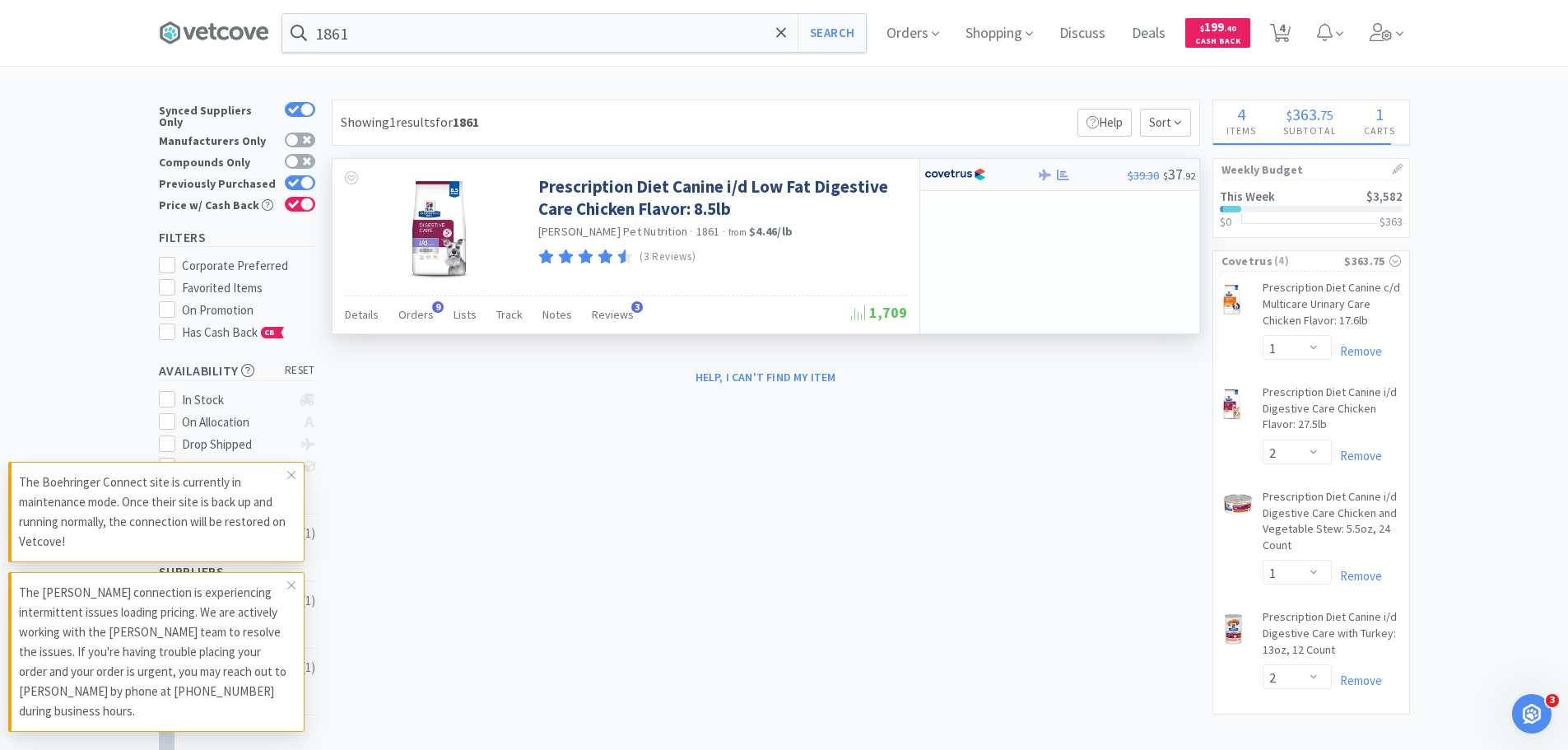
click at [995, 177] on div at bounding box center [969, 175] width 90 height 28
select select "1"
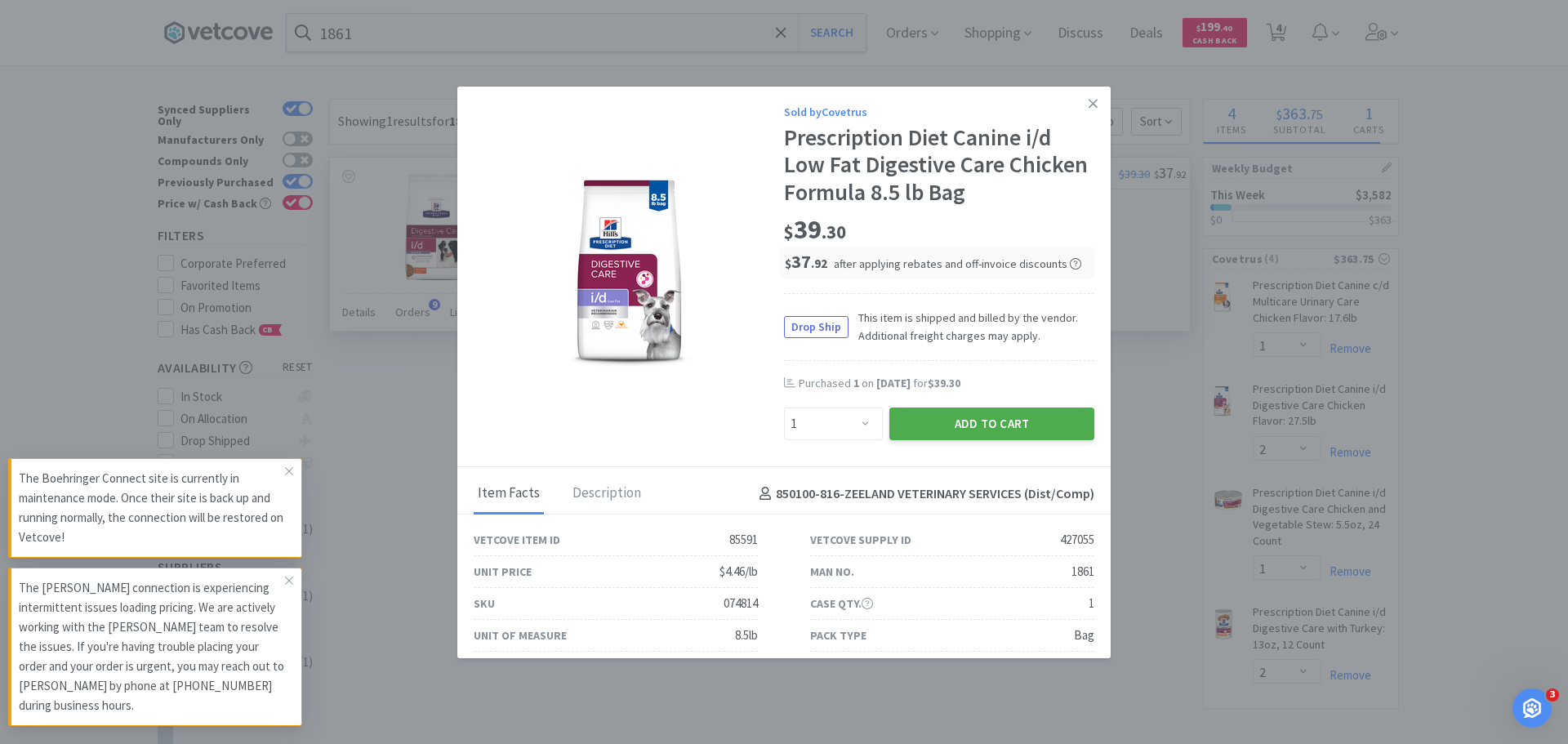
click at [961, 436] on button "Add to Cart" at bounding box center [992, 423] width 205 height 33
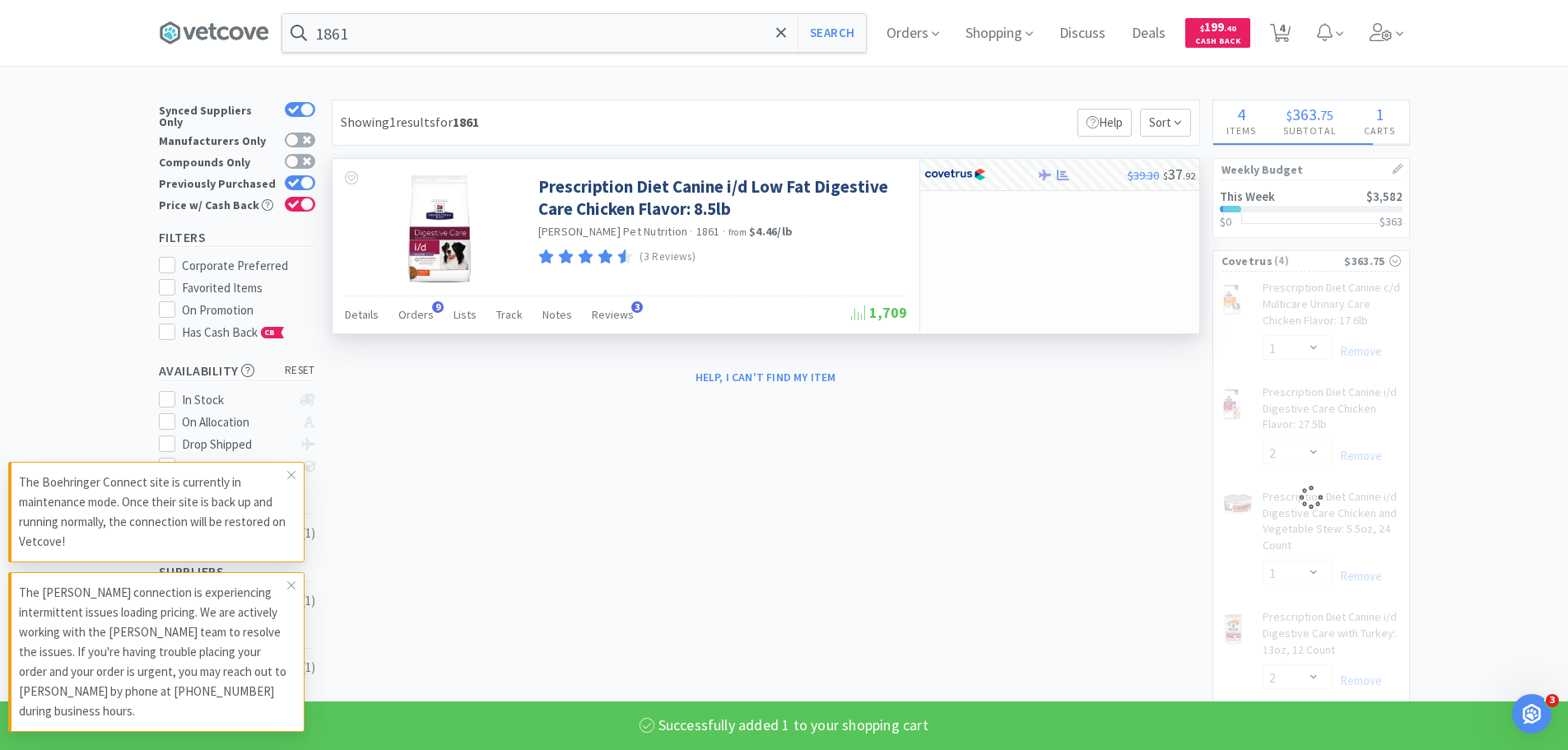
select select "1"
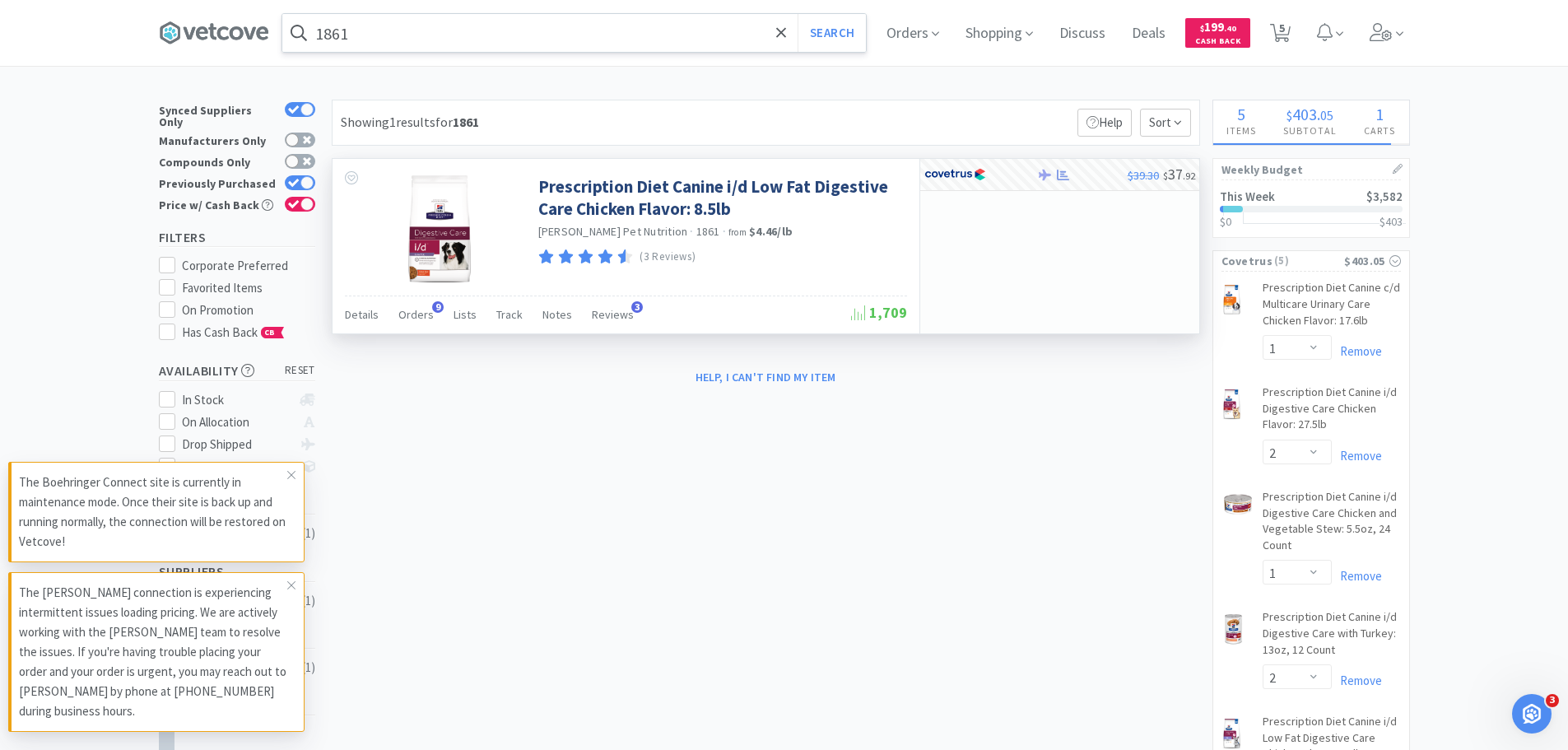
click at [518, 41] on input "1861" at bounding box center [573, 33] width 584 height 38
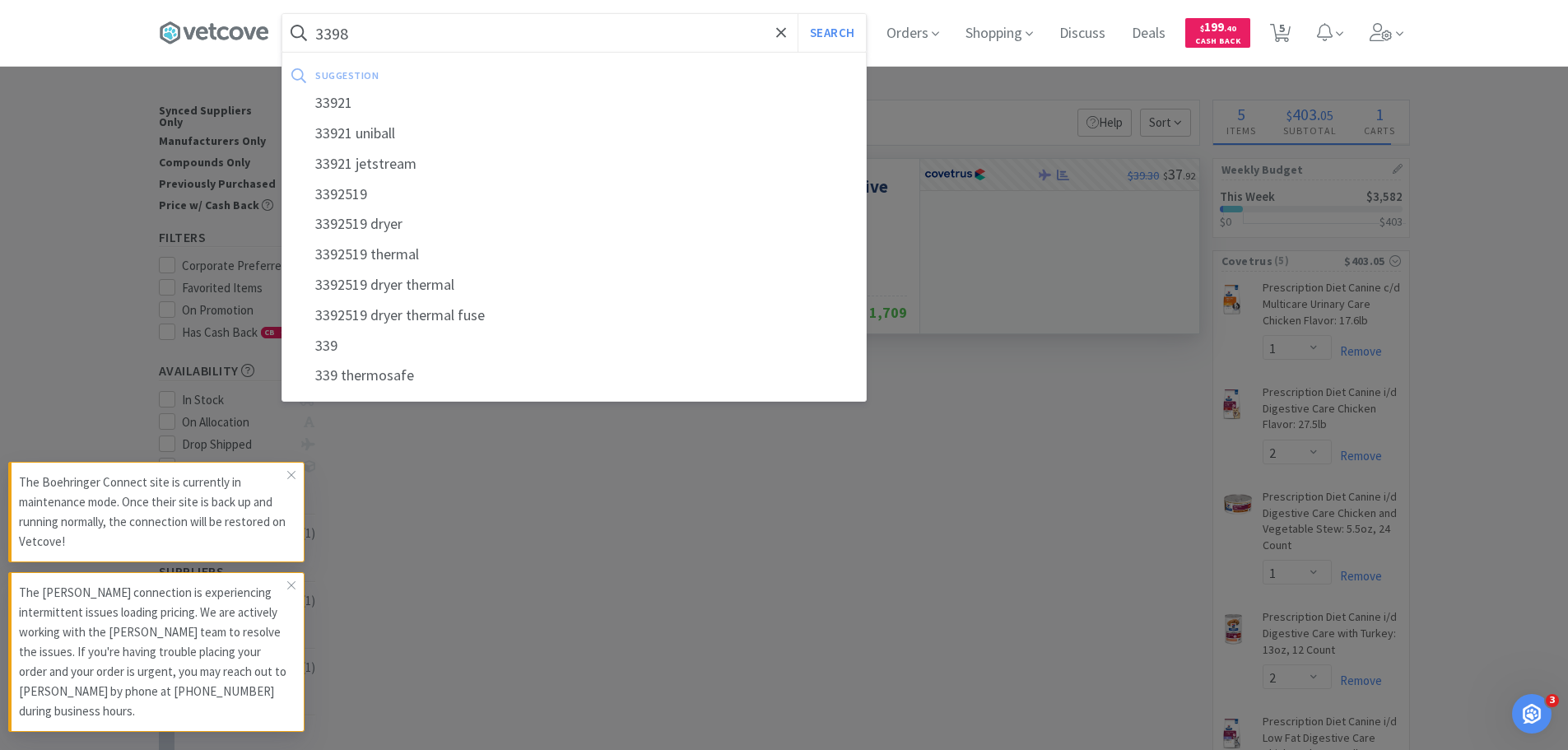
type input "3398"
click at [798, 14] on button "Search" at bounding box center [832, 33] width 69 height 38
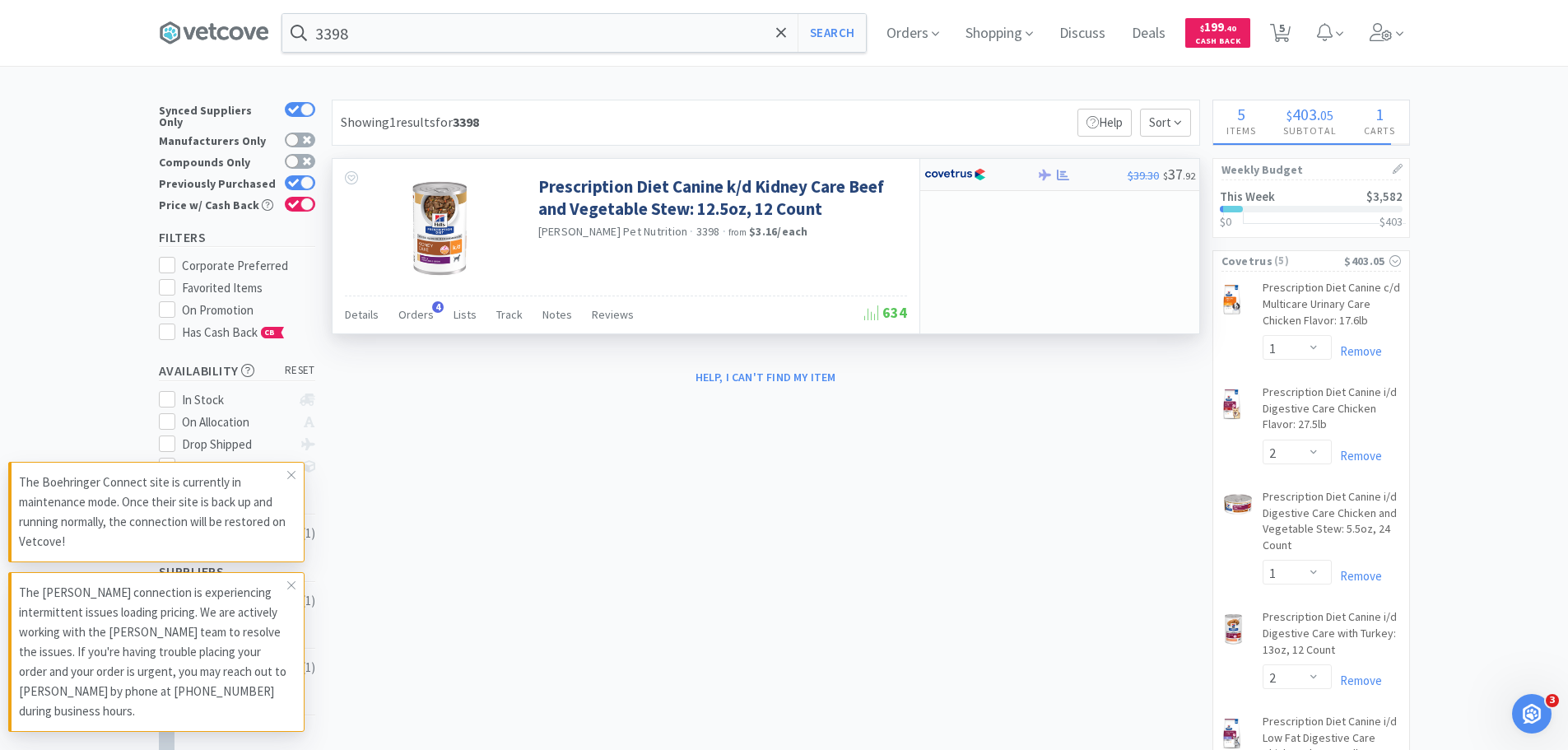
click at [951, 168] on img at bounding box center [955, 175] width 62 height 24
select select "1"
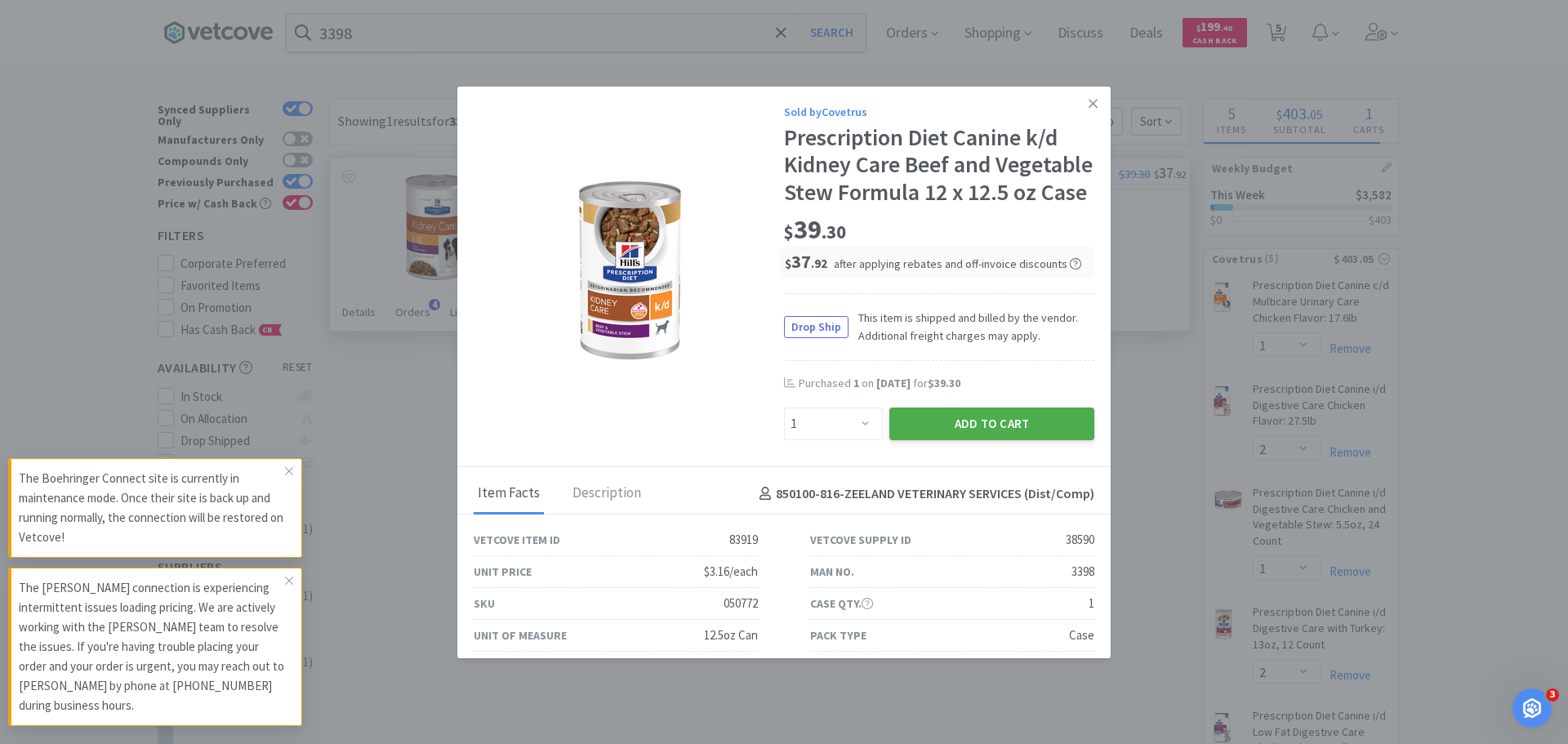
click at [990, 440] on button "Add to Cart" at bounding box center [992, 423] width 205 height 33
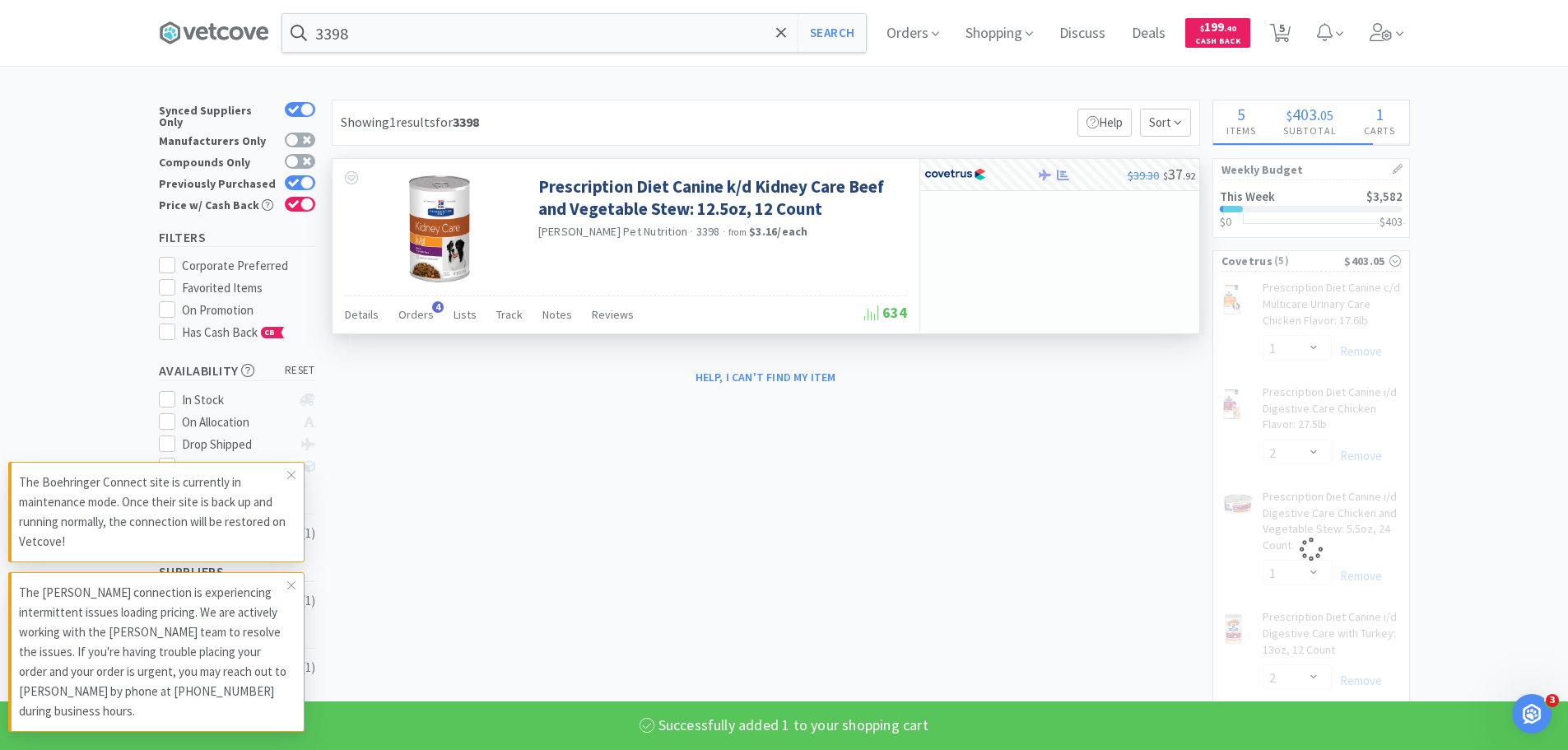
select select "1"
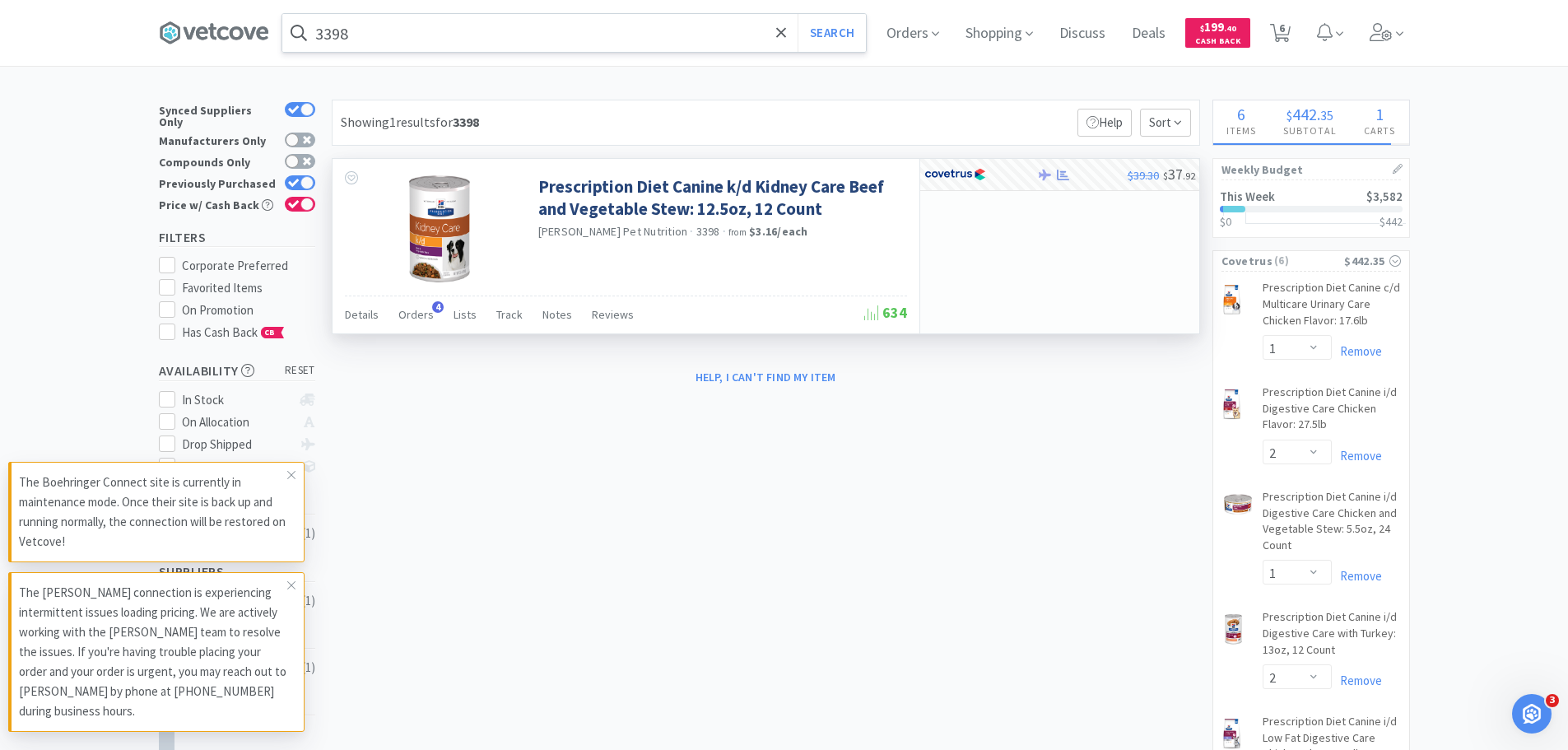
click at [564, 35] on input "3398" at bounding box center [573, 33] width 584 height 38
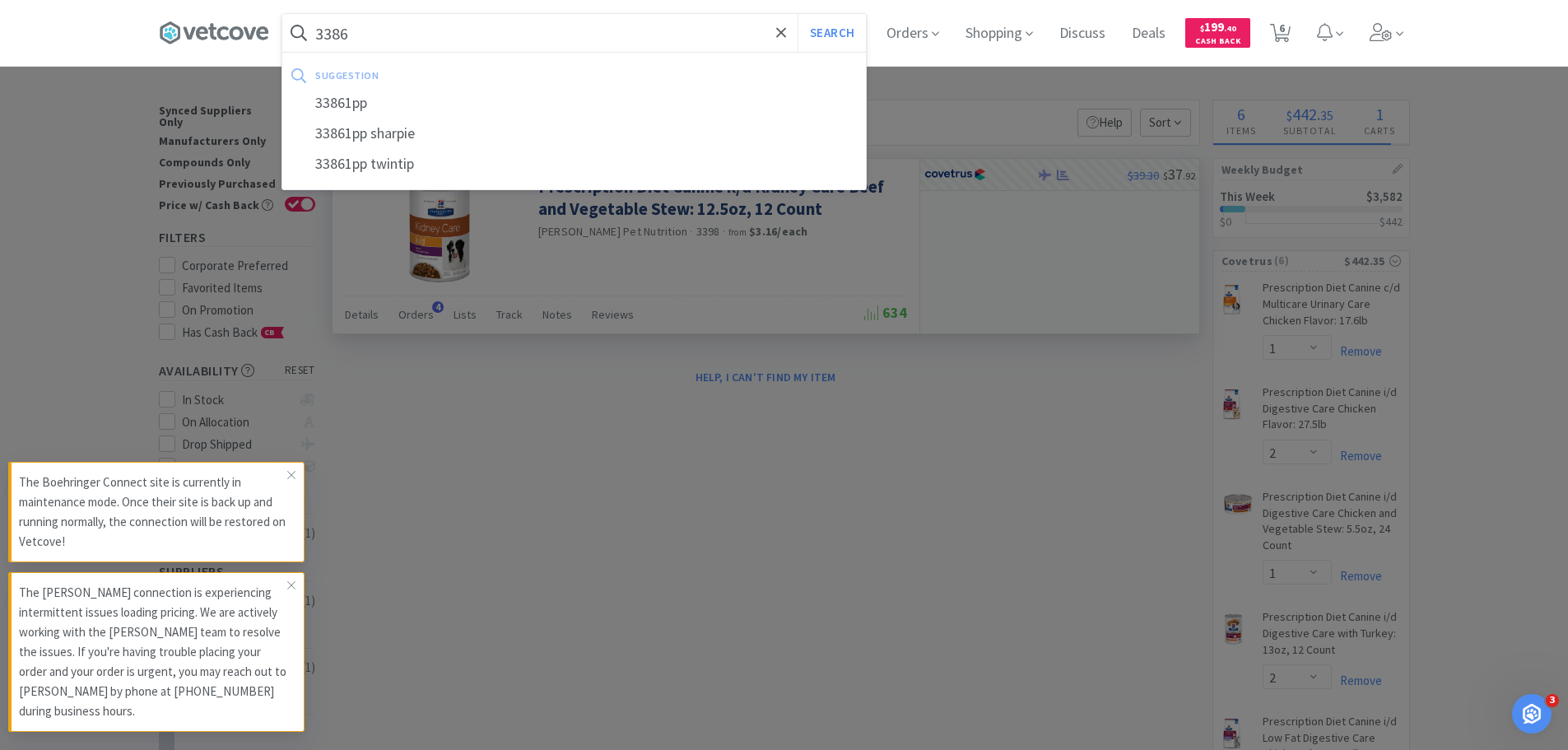
type input "3386"
click at [798, 14] on button "Search" at bounding box center [832, 33] width 69 height 38
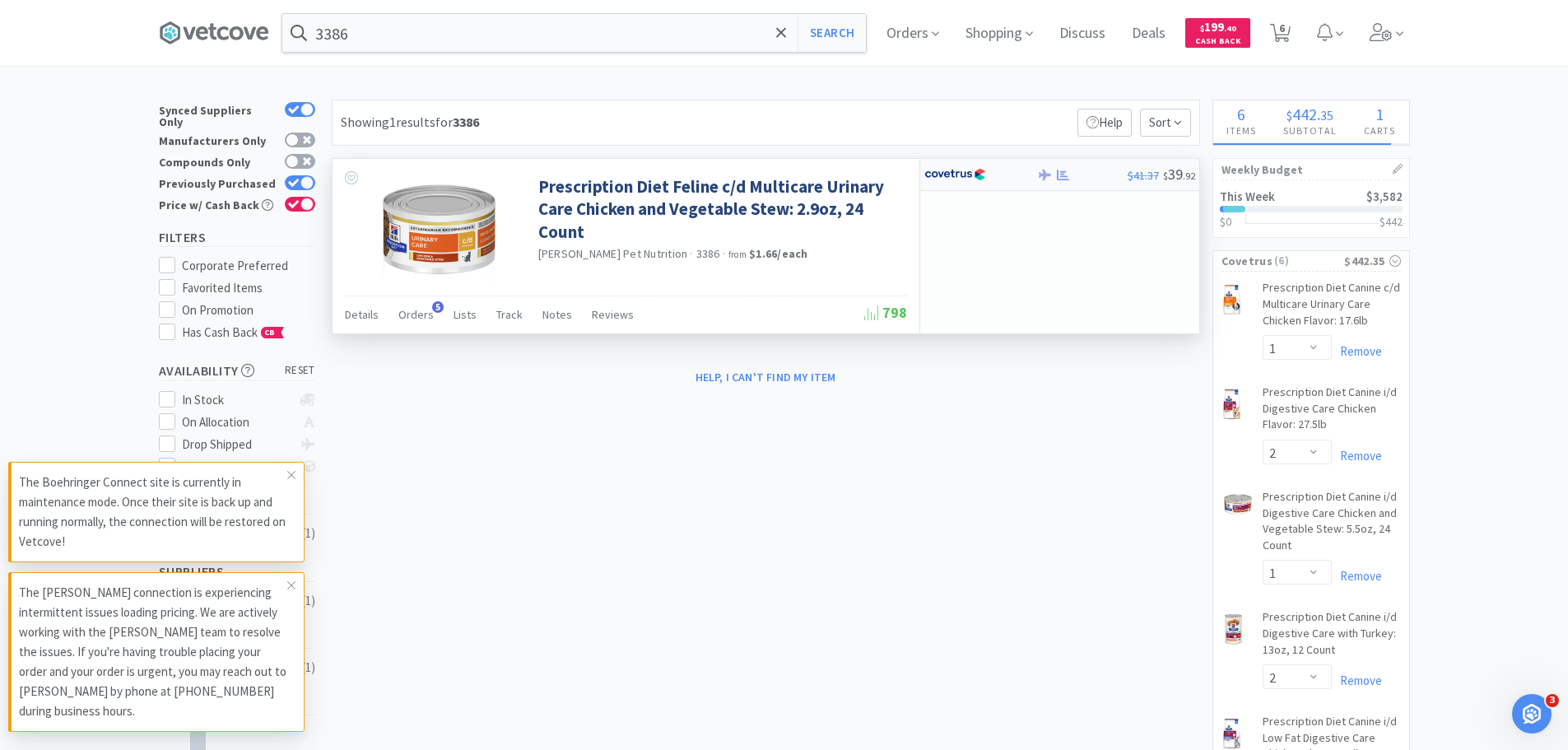
click at [1021, 174] on div at bounding box center [980, 175] width 113 height 28
select select "1"
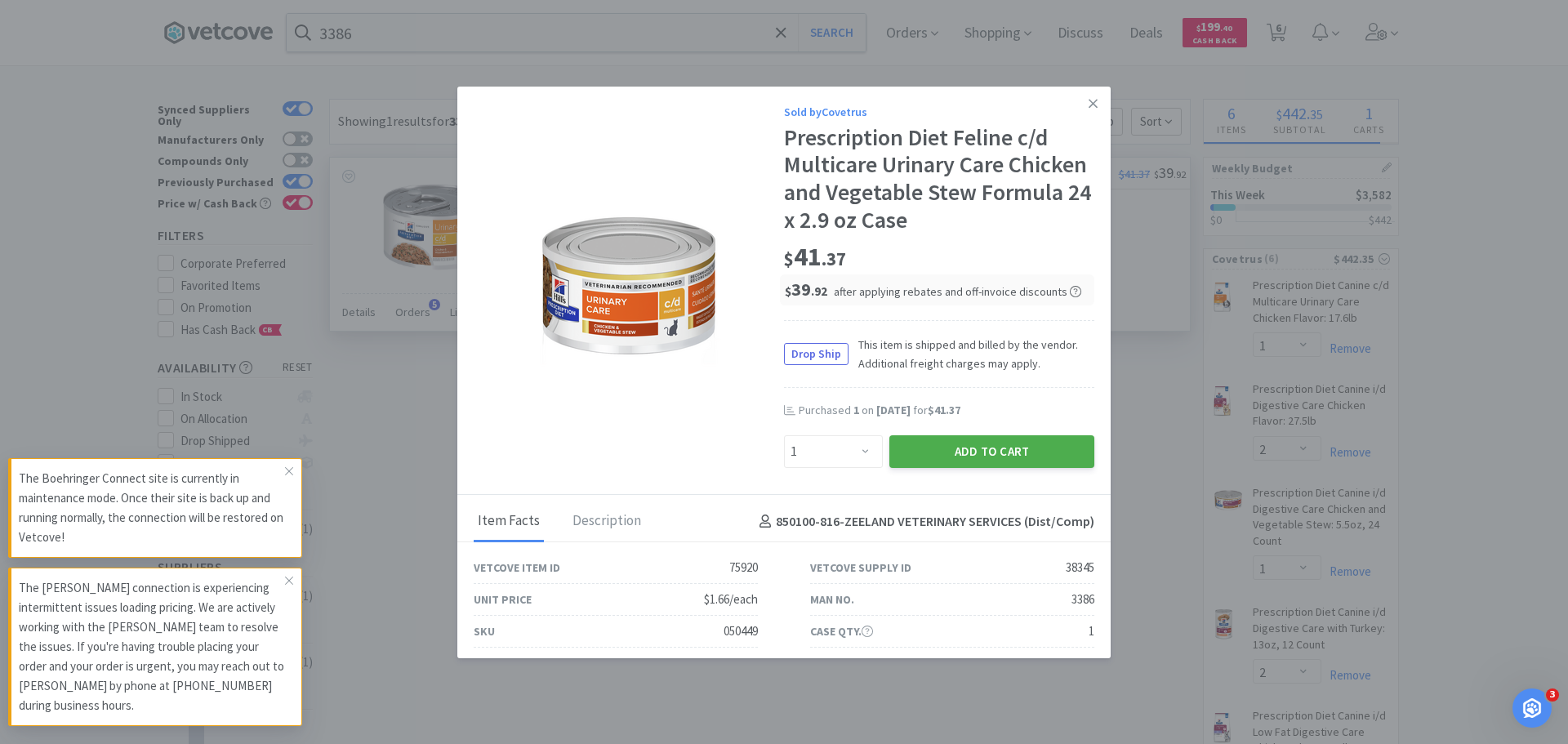
click at [981, 455] on button "Add to Cart" at bounding box center [992, 451] width 205 height 33
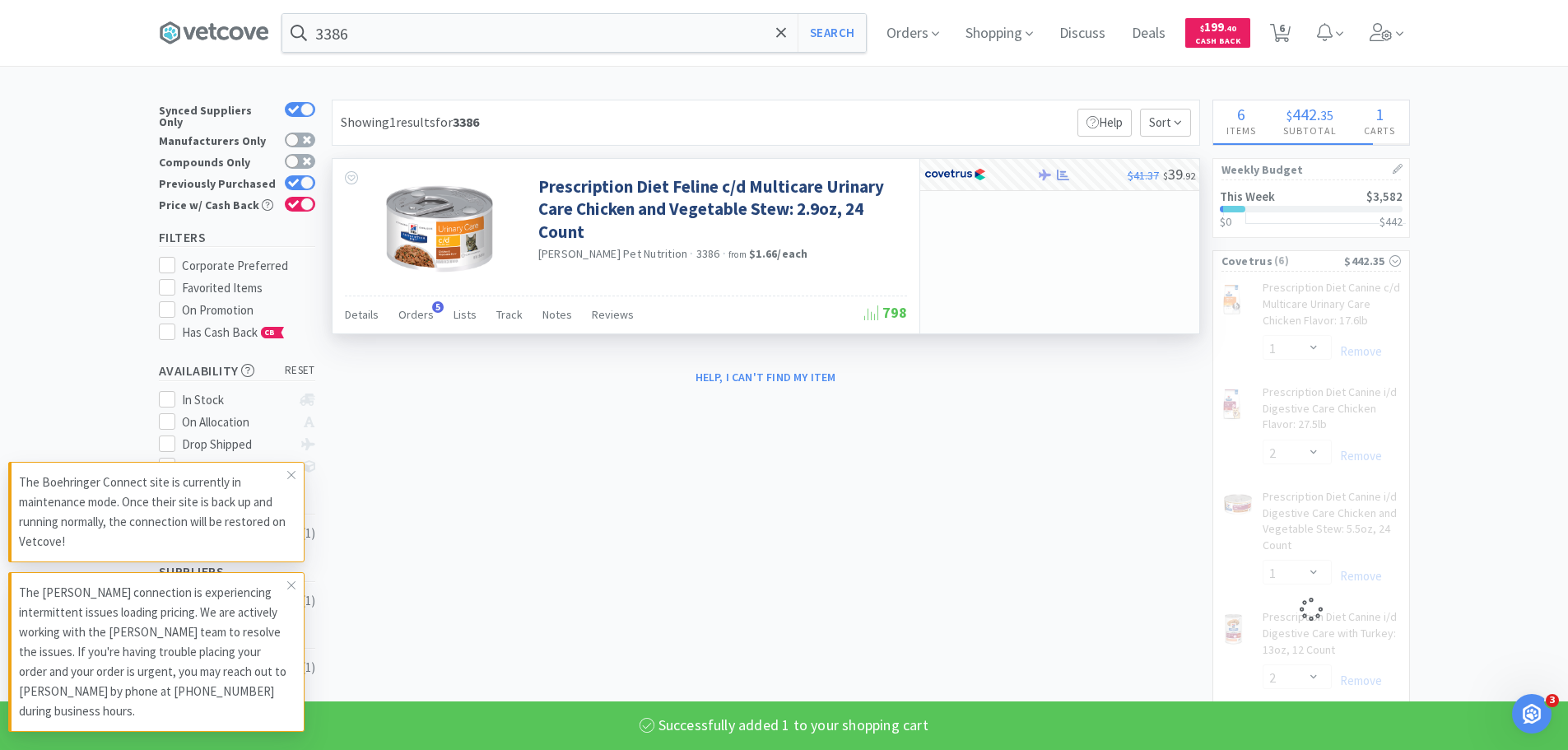
select select "1"
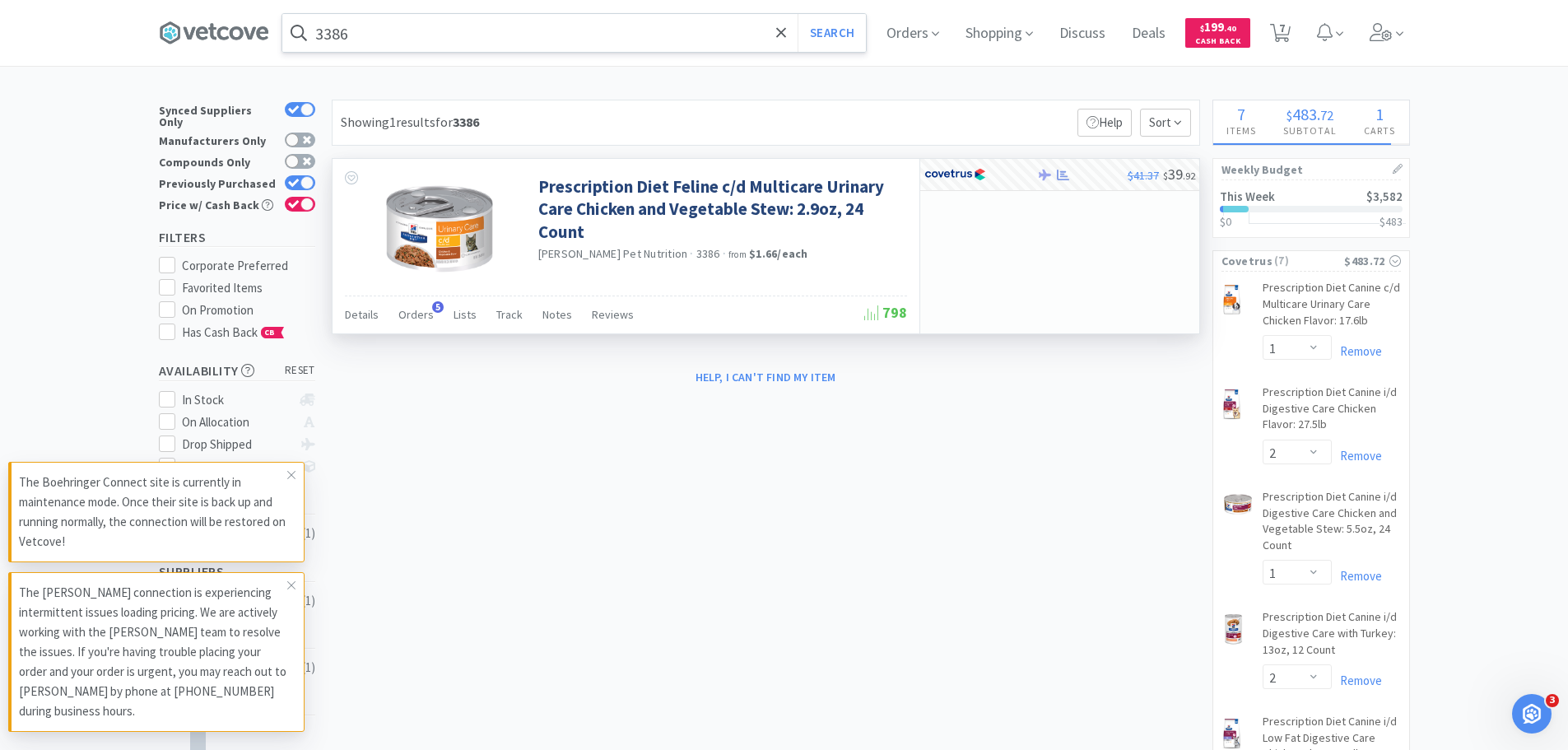
click at [678, 46] on input "3386" at bounding box center [573, 33] width 584 height 38
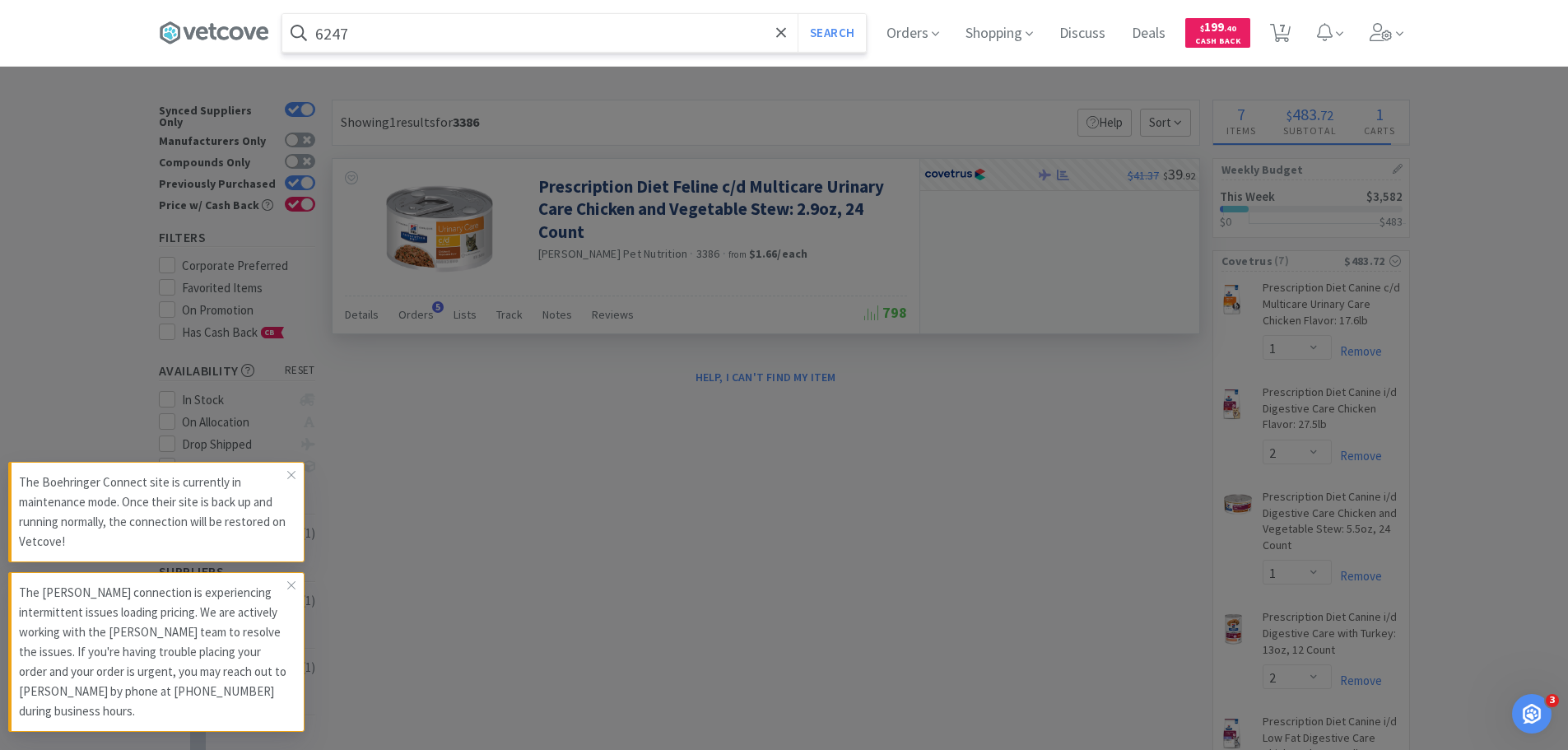
type input "6247"
click at [798, 14] on button "Search" at bounding box center [832, 33] width 69 height 38
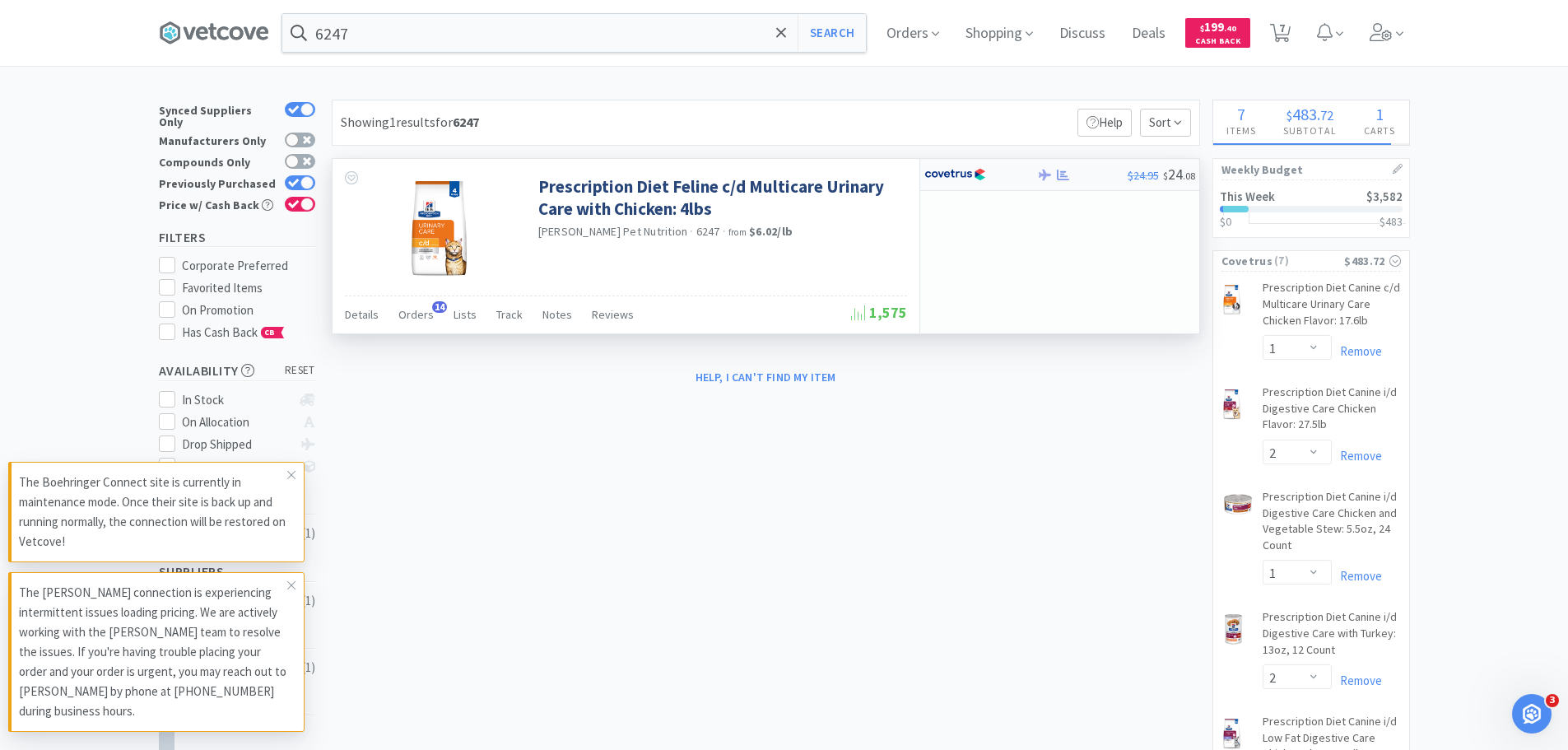
click at [1005, 183] on div at bounding box center [969, 175] width 90 height 28
select select "1"
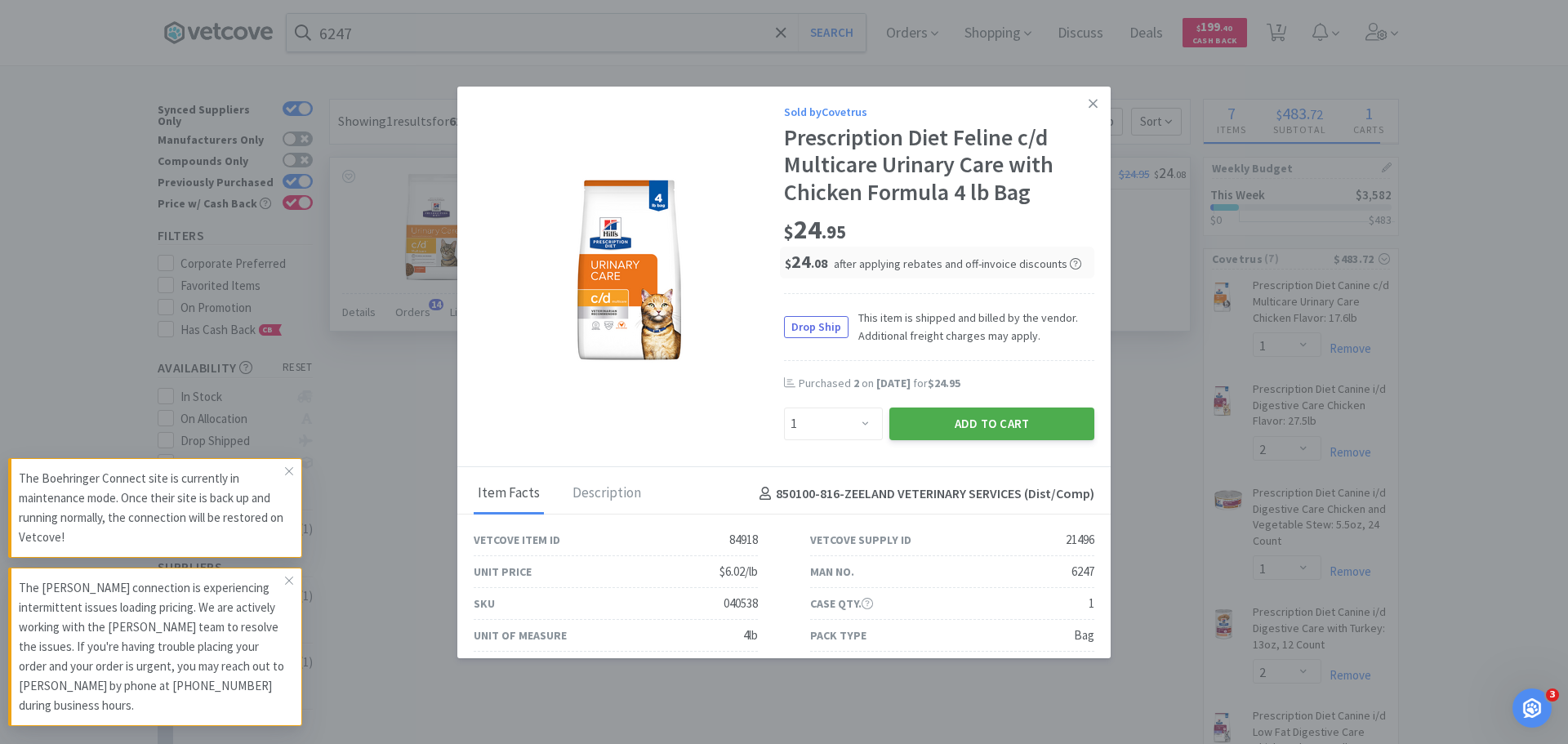
click at [1004, 423] on button "Add to Cart" at bounding box center [992, 423] width 205 height 33
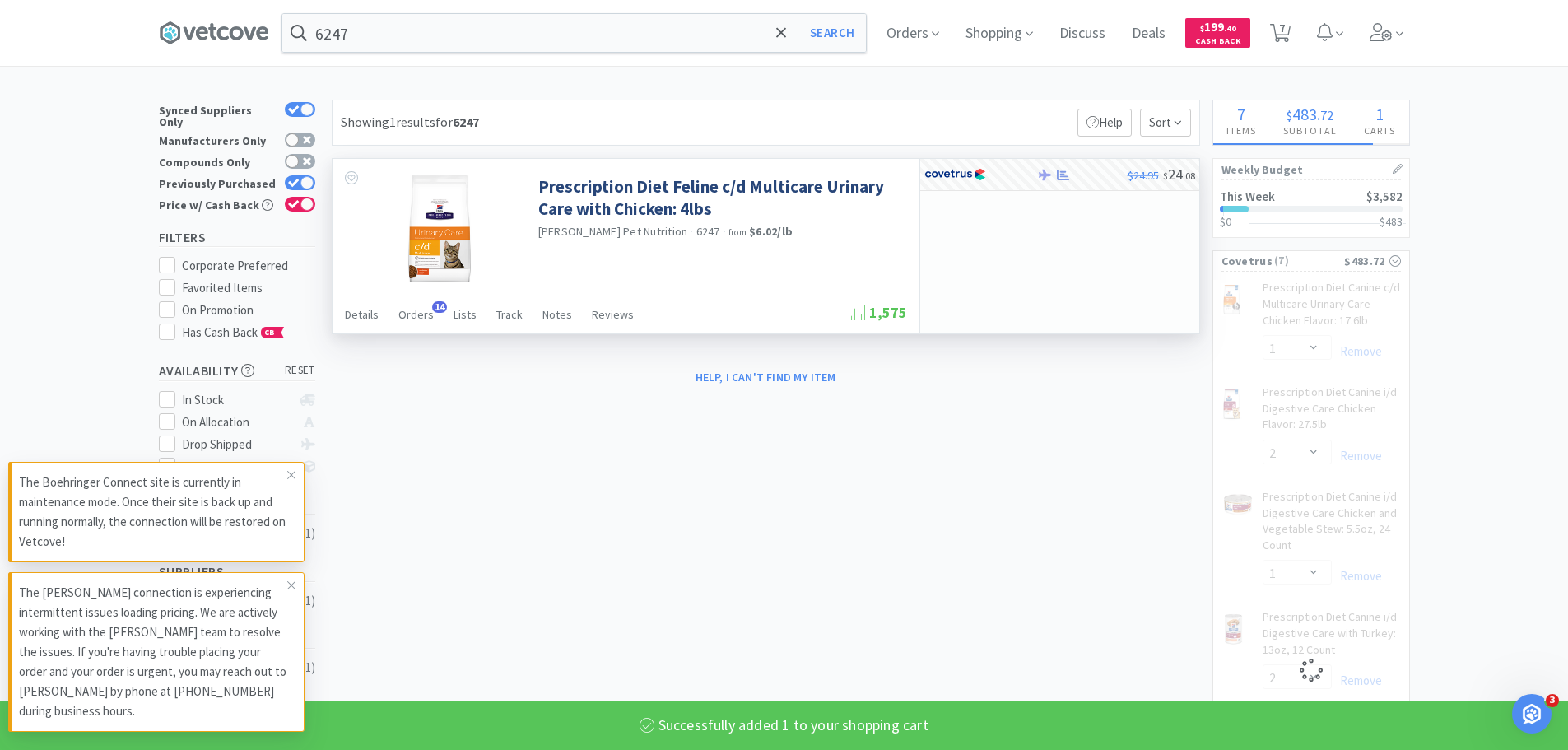
select select "1"
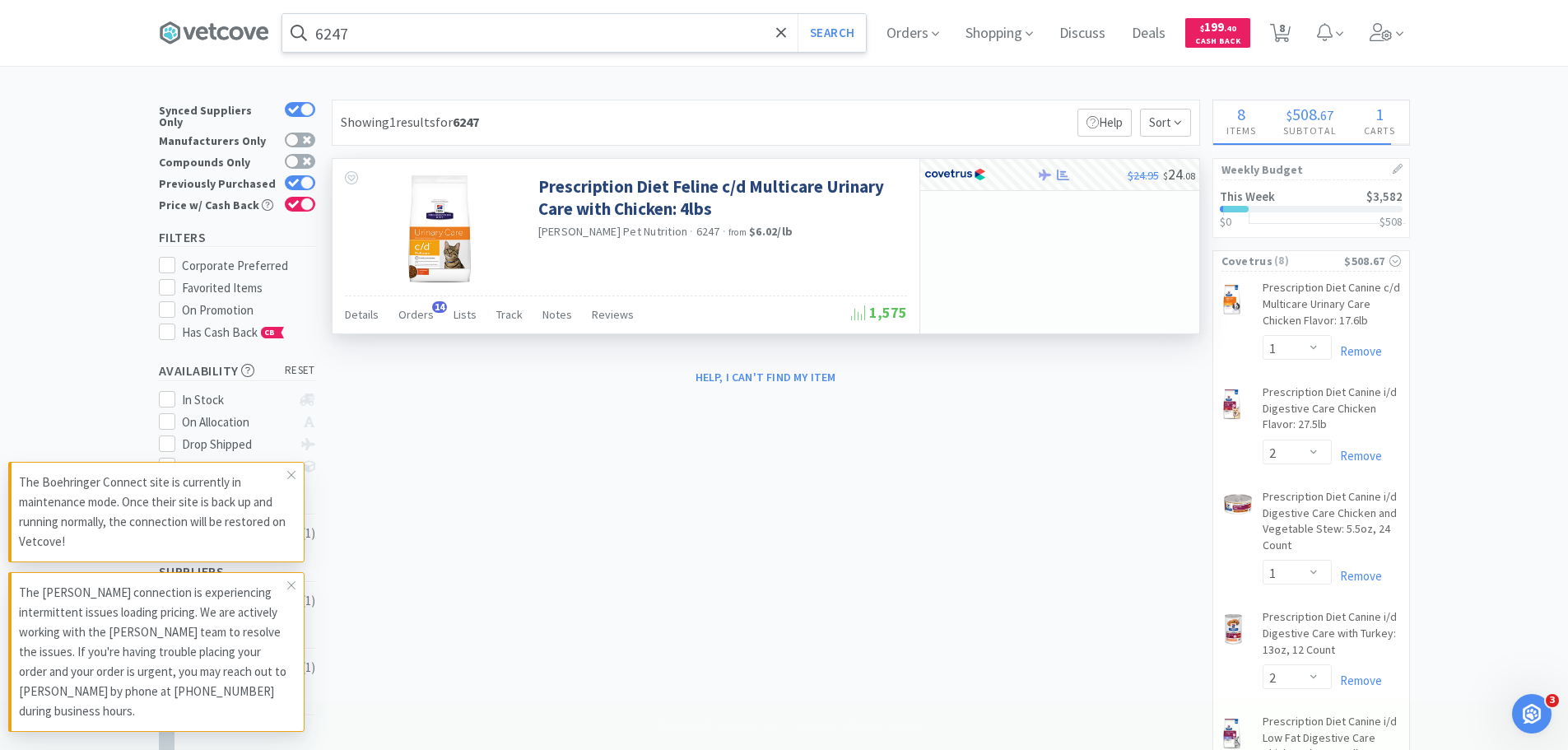
click at [480, 43] on input "6247" at bounding box center [573, 33] width 584 height 38
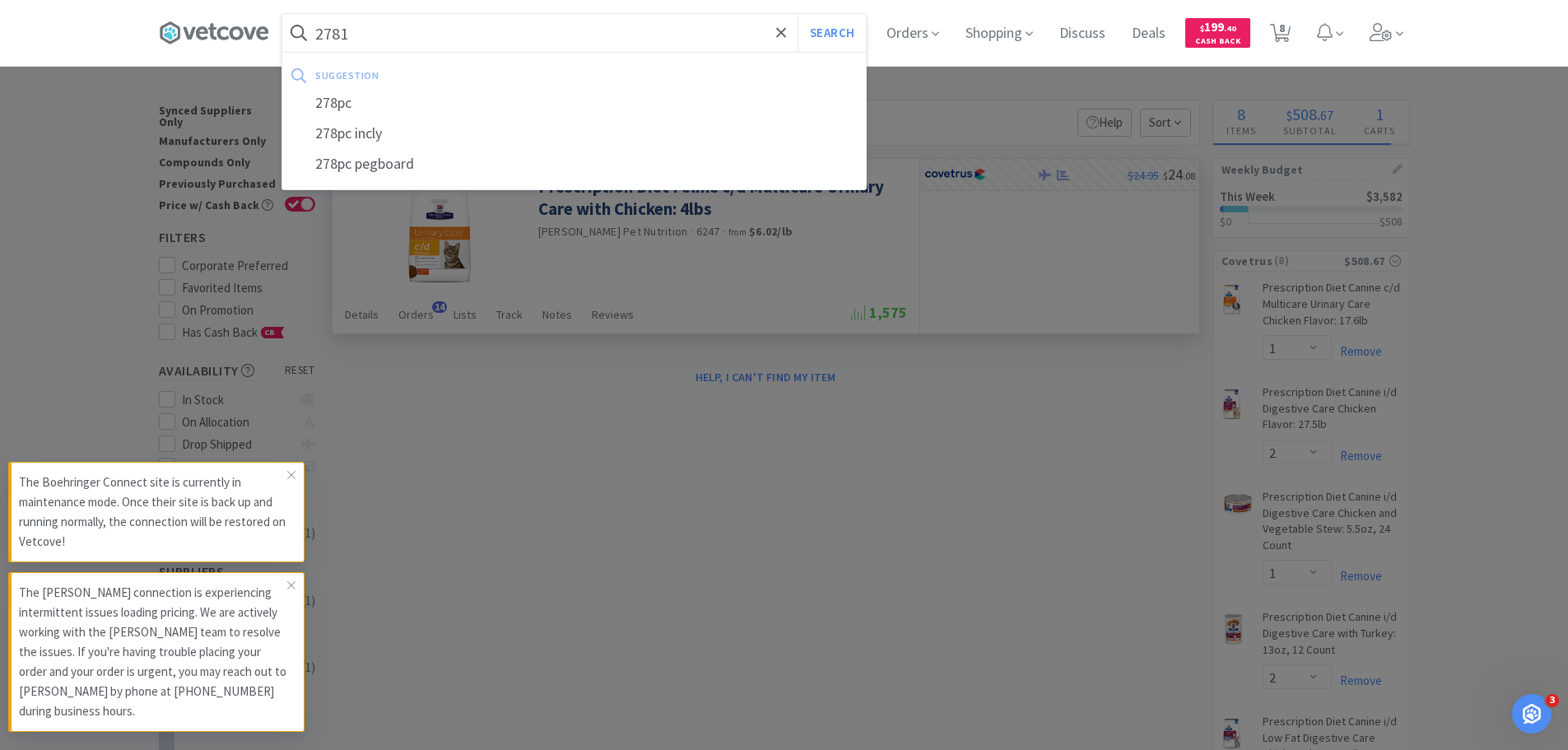
type input "2781"
click at [798, 14] on button "Search" at bounding box center [832, 33] width 69 height 38
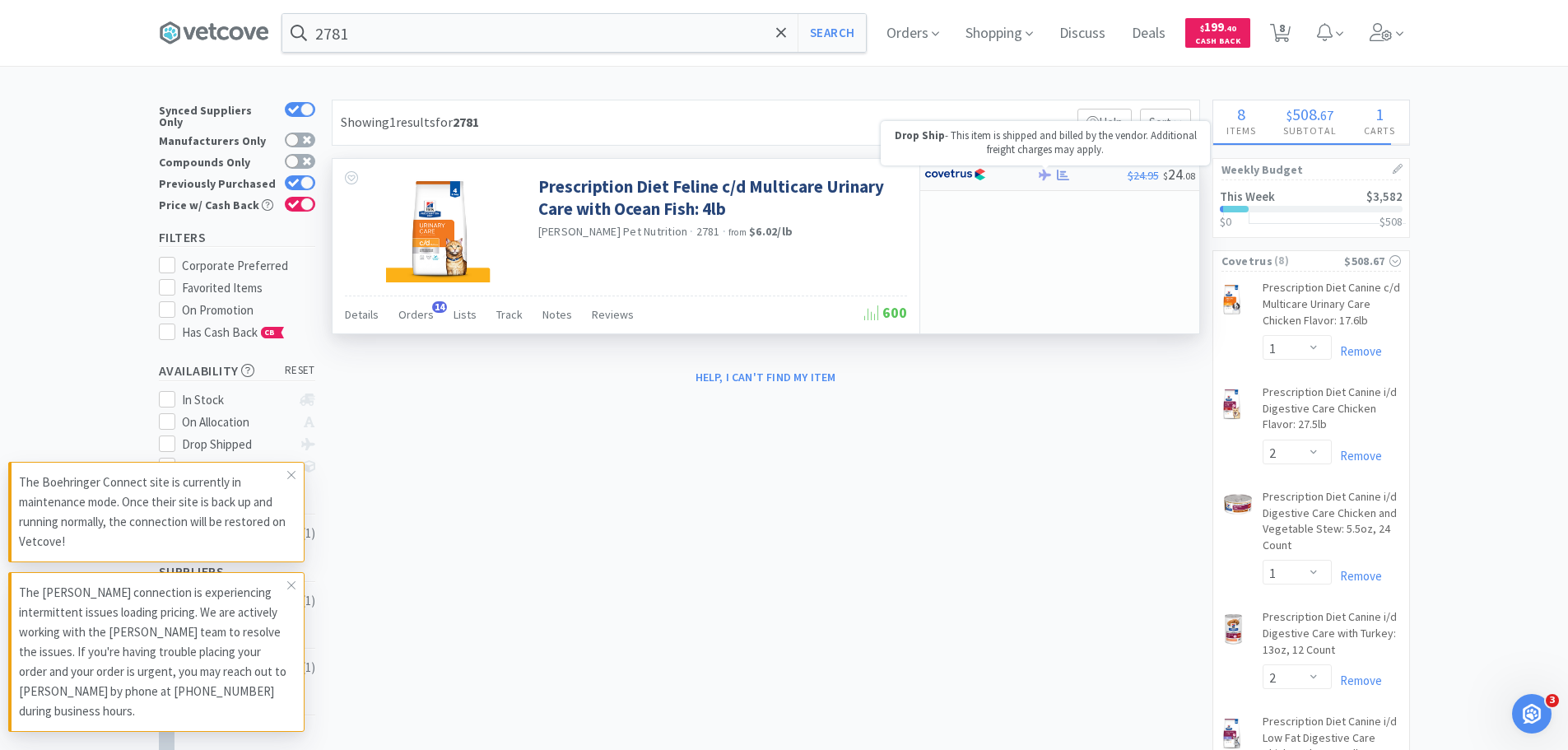
click at [1046, 180] on icon at bounding box center [1044, 175] width 12 height 12
select select "1"
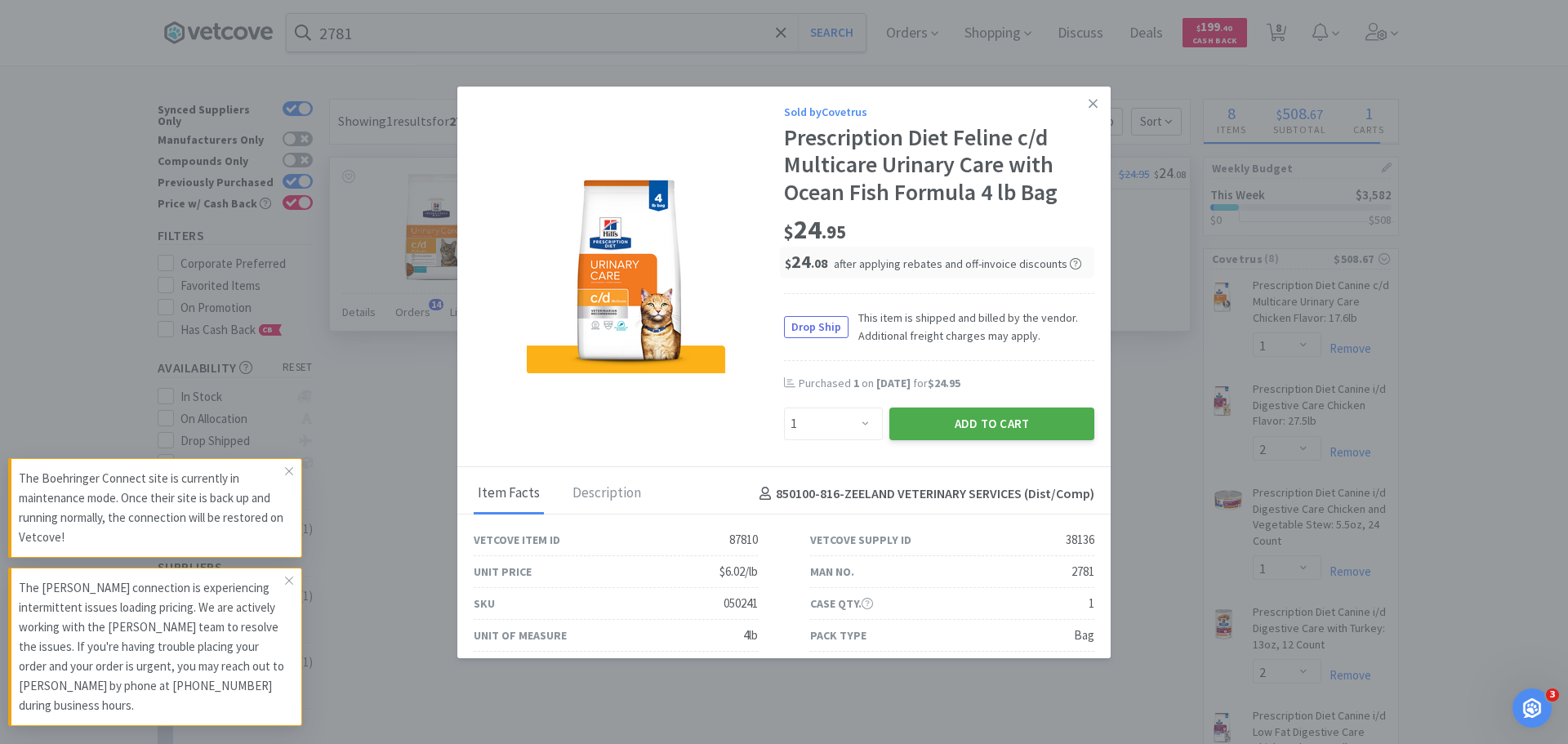
click at [981, 427] on button "Add to Cart" at bounding box center [992, 423] width 205 height 33
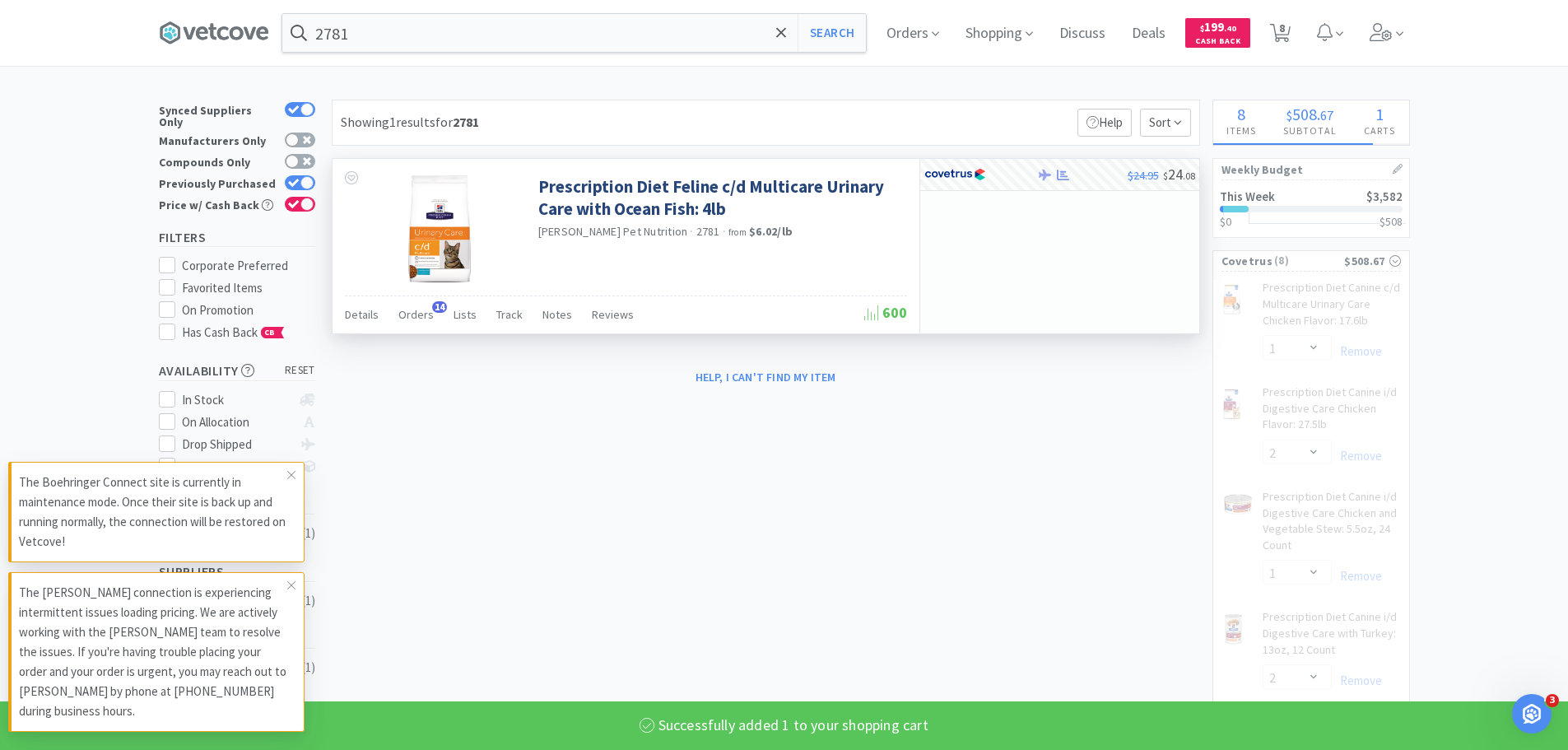
select select "1"
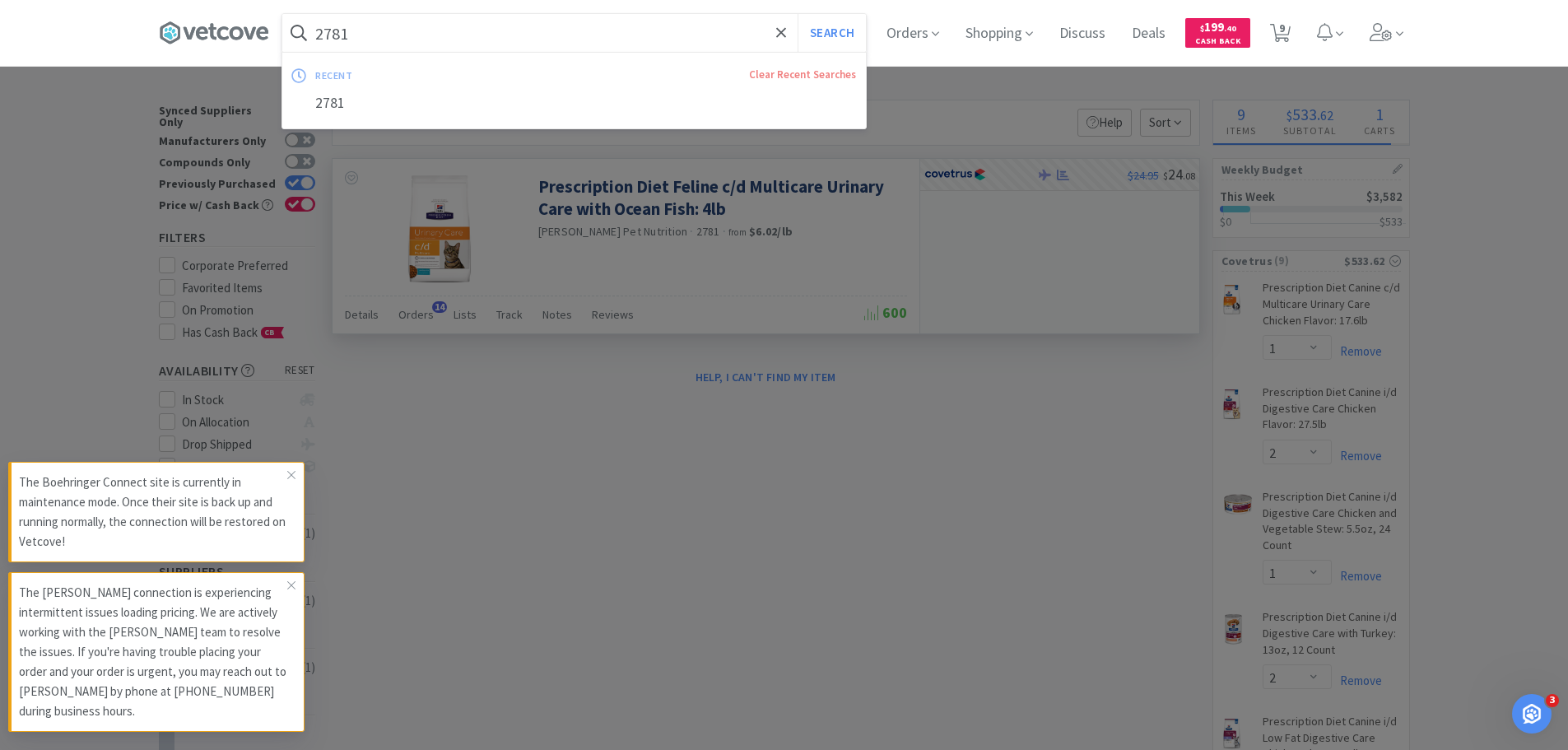
click at [679, 33] on input "2781" at bounding box center [573, 33] width 584 height 38
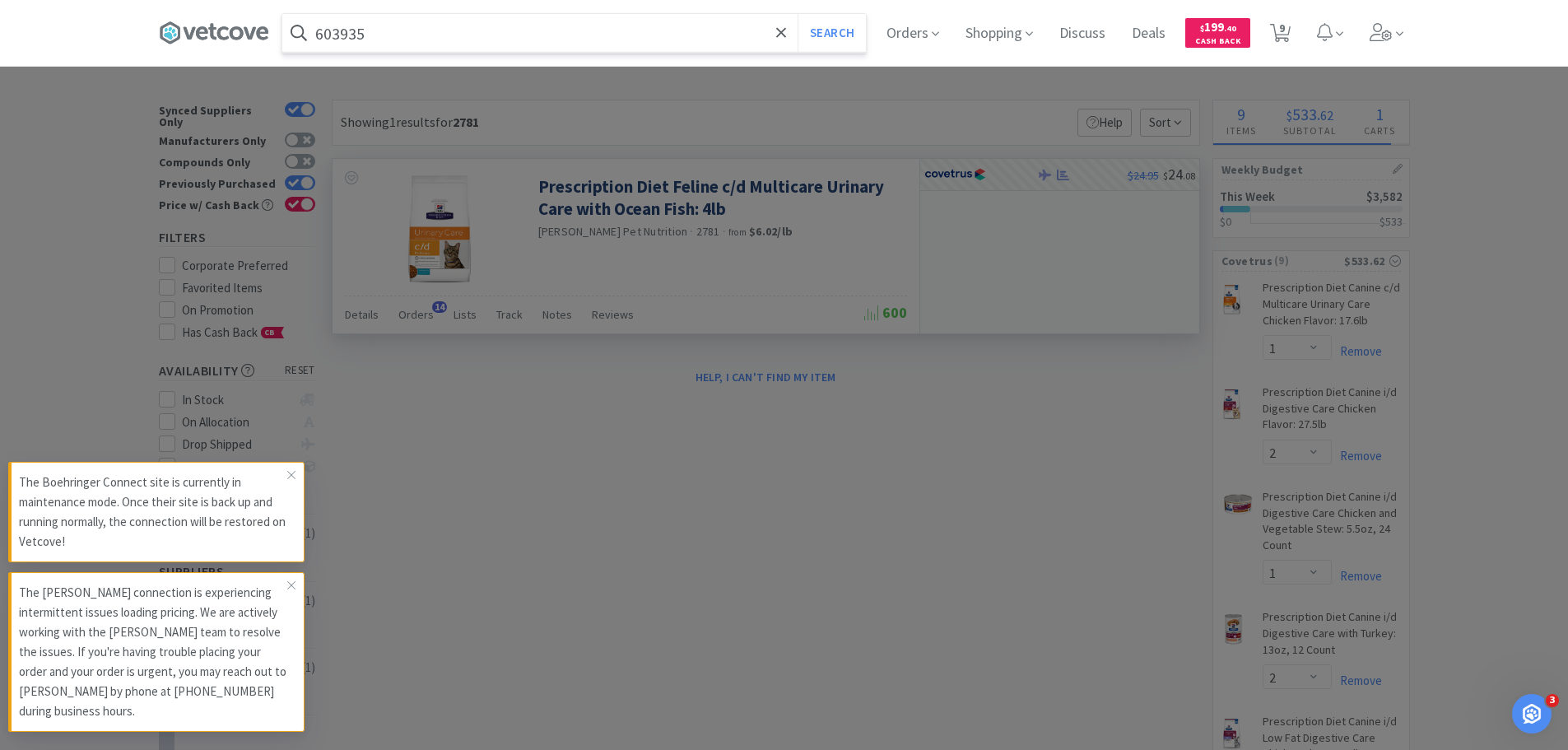
type input "603935"
click at [798, 14] on button "Search" at bounding box center [832, 33] width 69 height 38
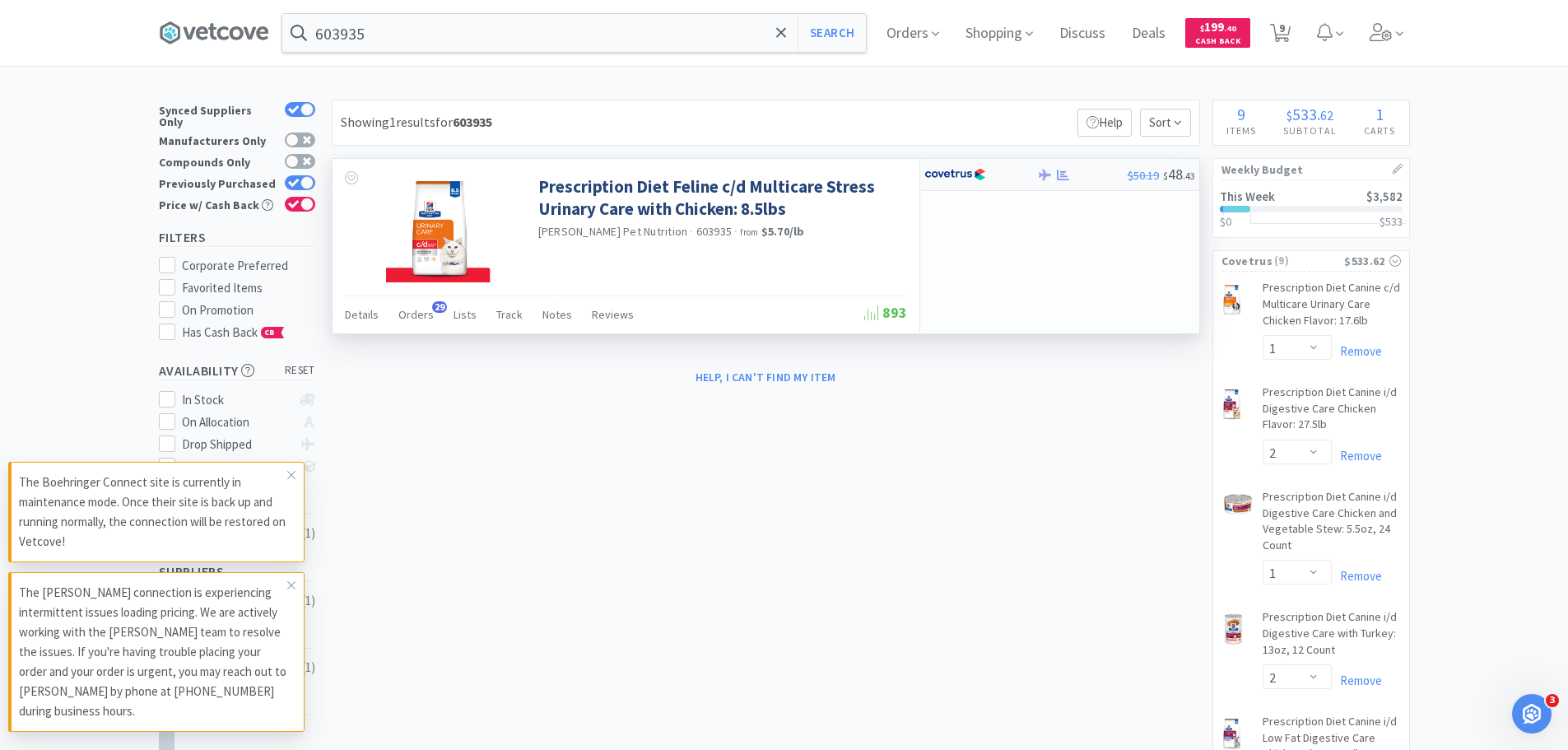
click at [1027, 174] on div at bounding box center [980, 175] width 113 height 28
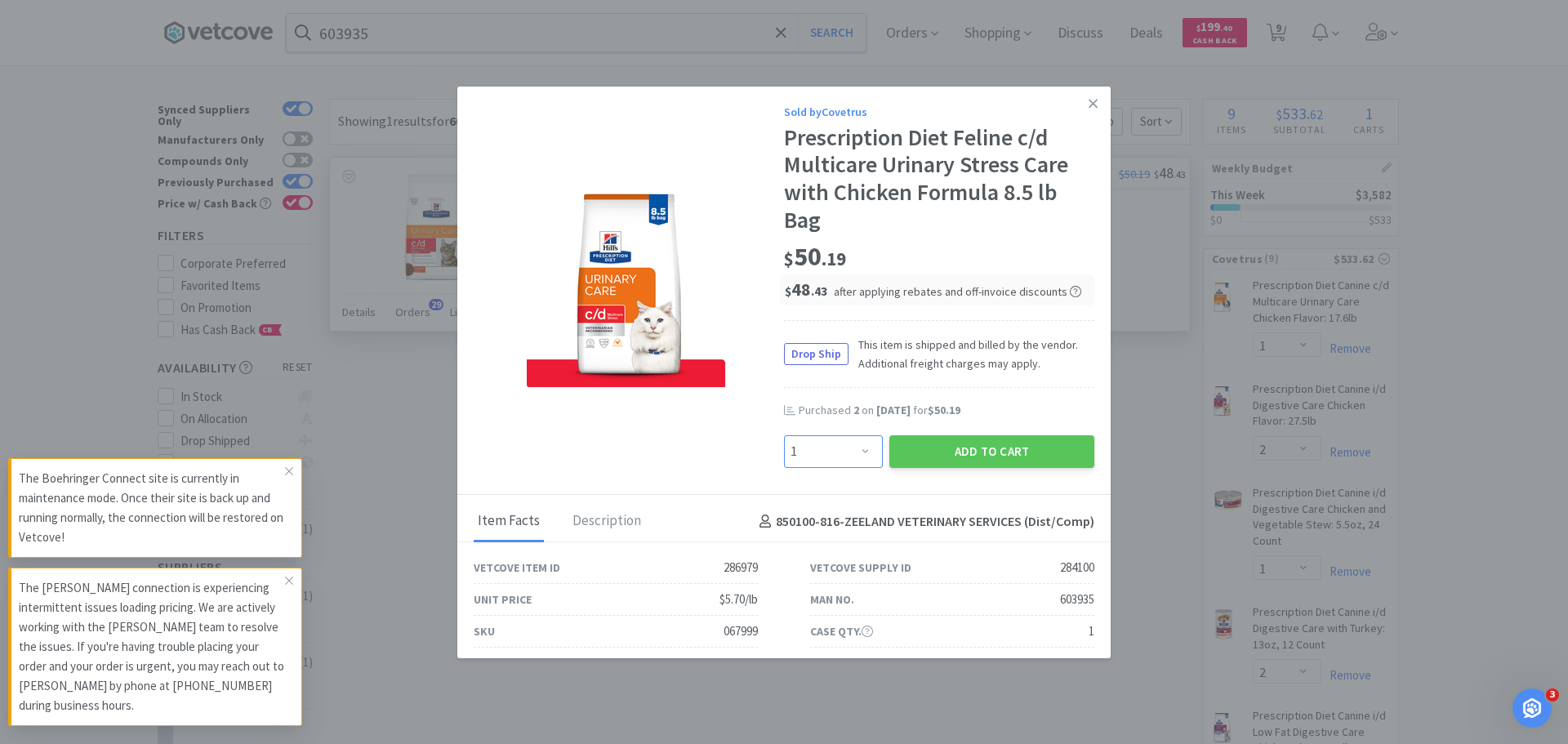
drag, startPoint x: 803, startPoint y: 448, endPoint x: 807, endPoint y: 437, distance: 11.7
click at [805, 448] on select "Enter Quantity 1 2 3 4 5 6 7 8 9 10 11 12 13 14 15 16 17 18 19 20 Enter Quantity" at bounding box center [834, 451] width 99 height 33
select select "3"
click at [784, 435] on select "Enter Quantity 1 2 3 4 5 6 7 8 9 10 11 12 13 14 15 16 17 18 19 20 Enter Quantity" at bounding box center [834, 451] width 99 height 33
click at [1008, 448] on button "Add to Cart" at bounding box center [992, 451] width 205 height 33
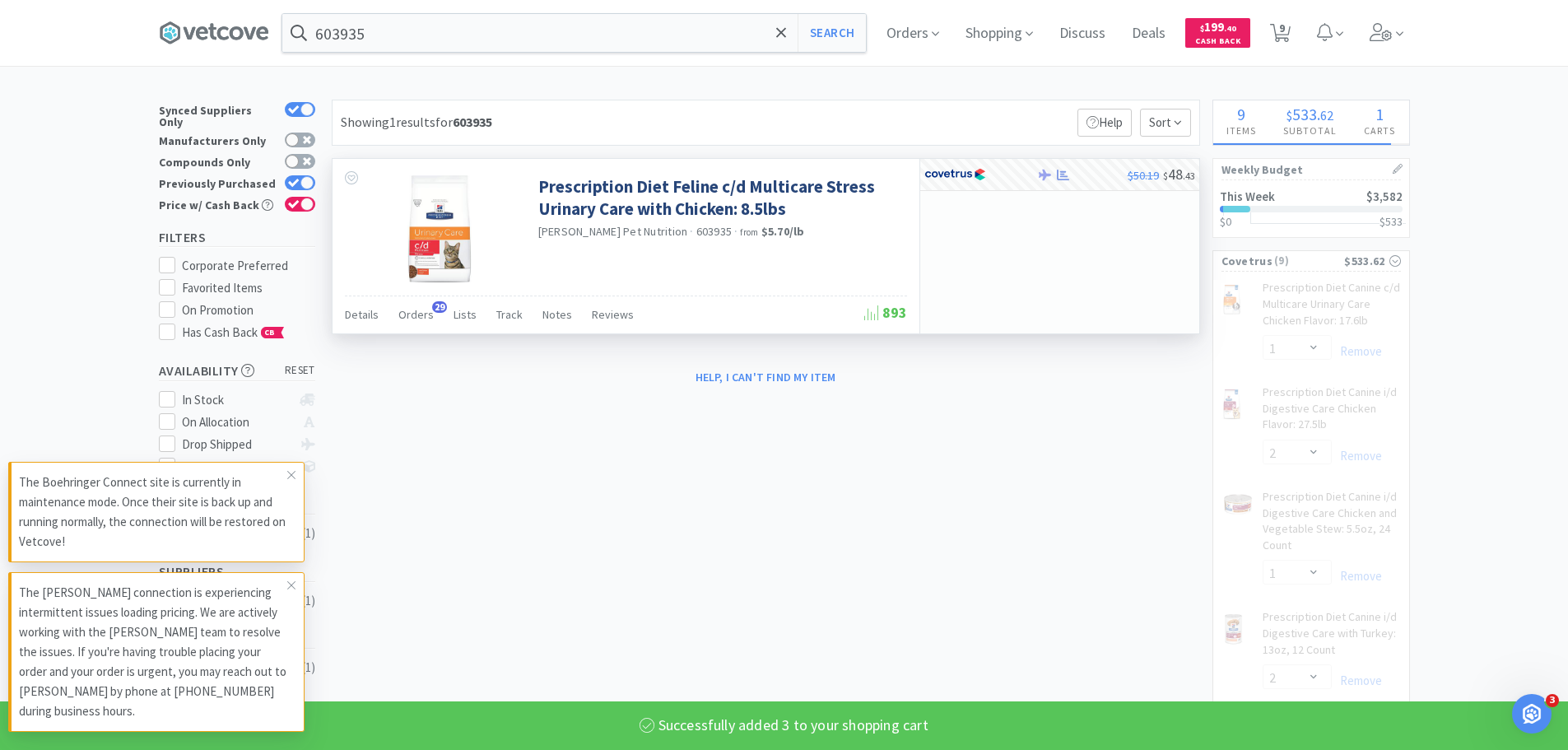
select select "3"
select select "1"
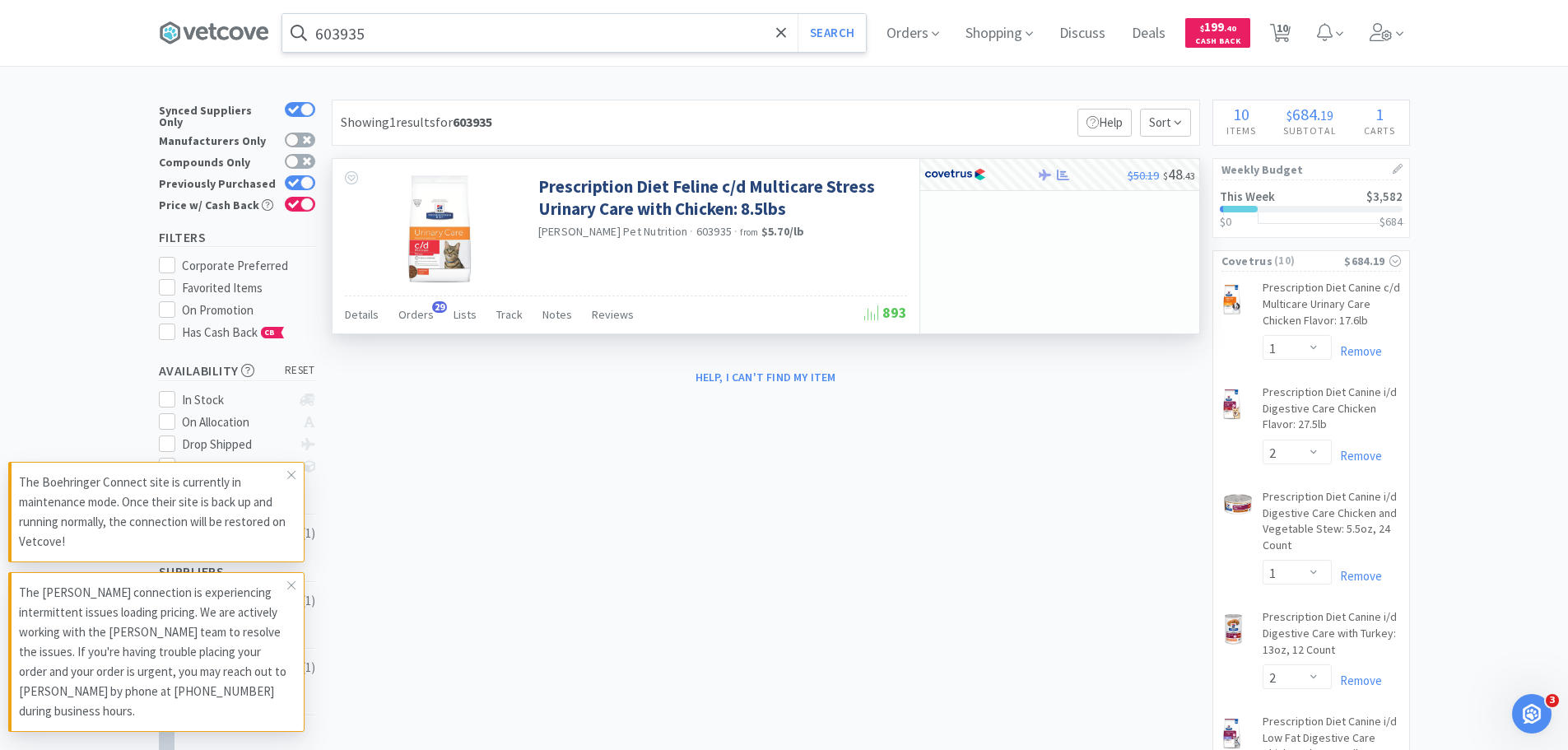
click at [621, 37] on input "603935" at bounding box center [573, 33] width 584 height 38
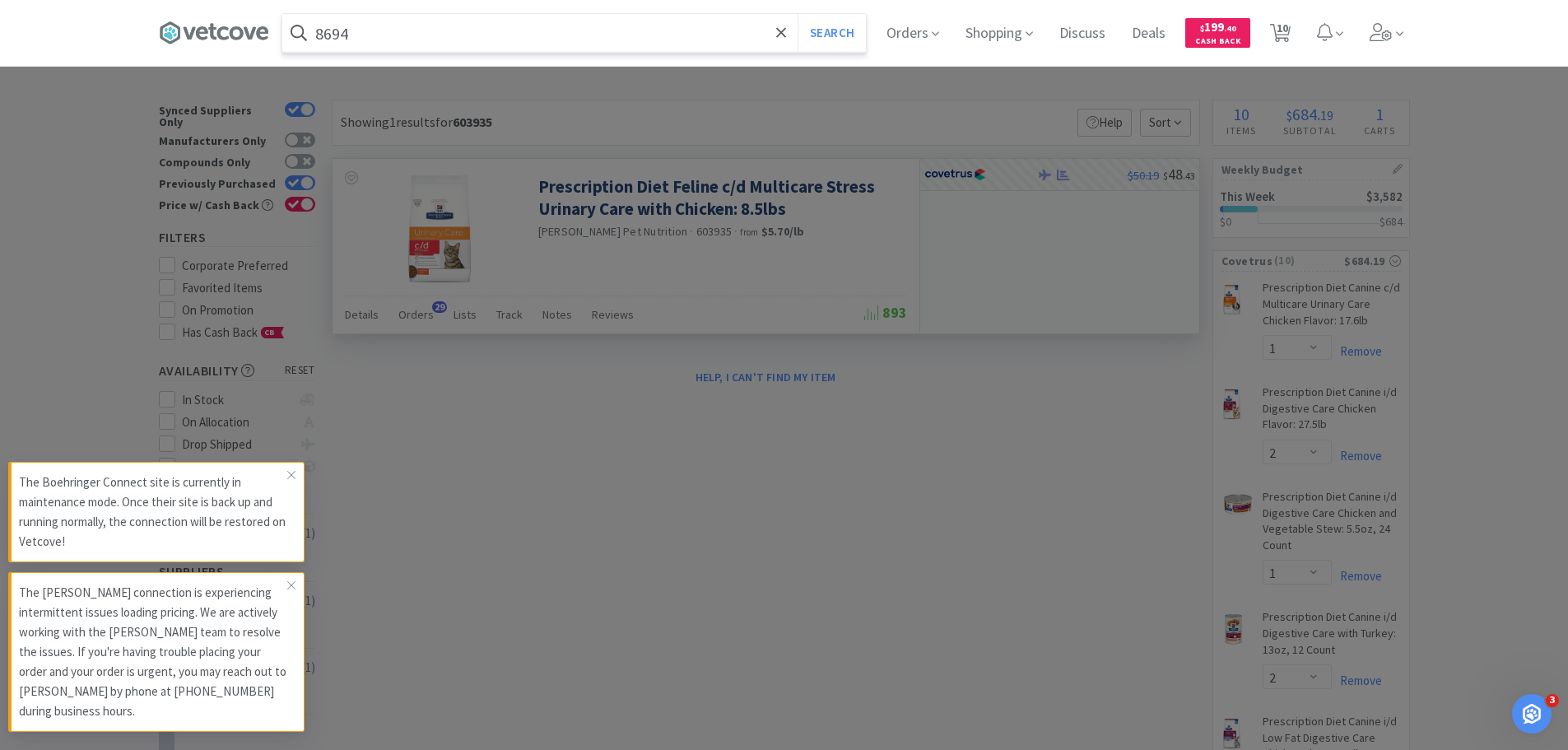
type input "8694"
click at [798, 14] on button "Search" at bounding box center [832, 33] width 69 height 38
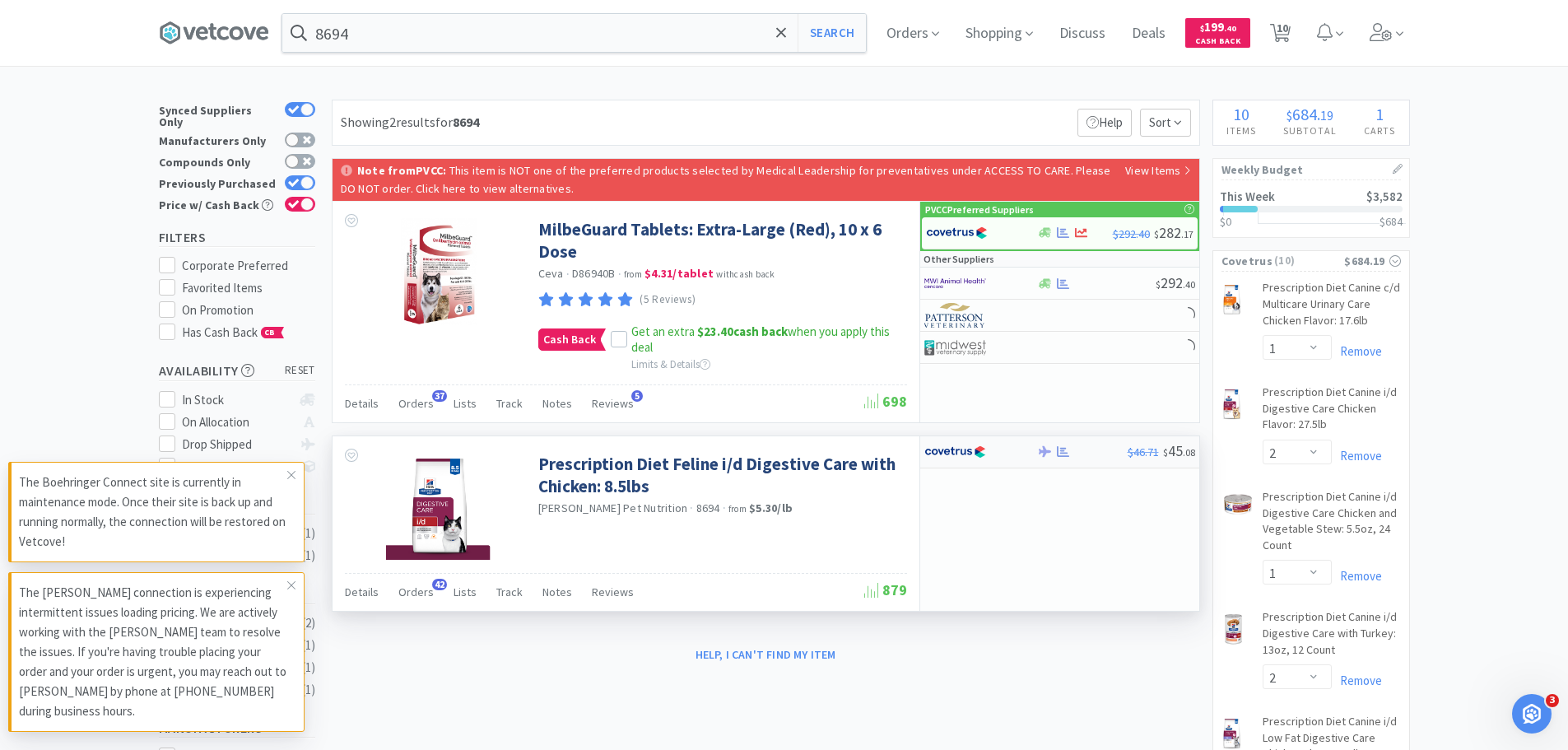
click at [992, 461] on div at bounding box center [969, 452] width 90 height 28
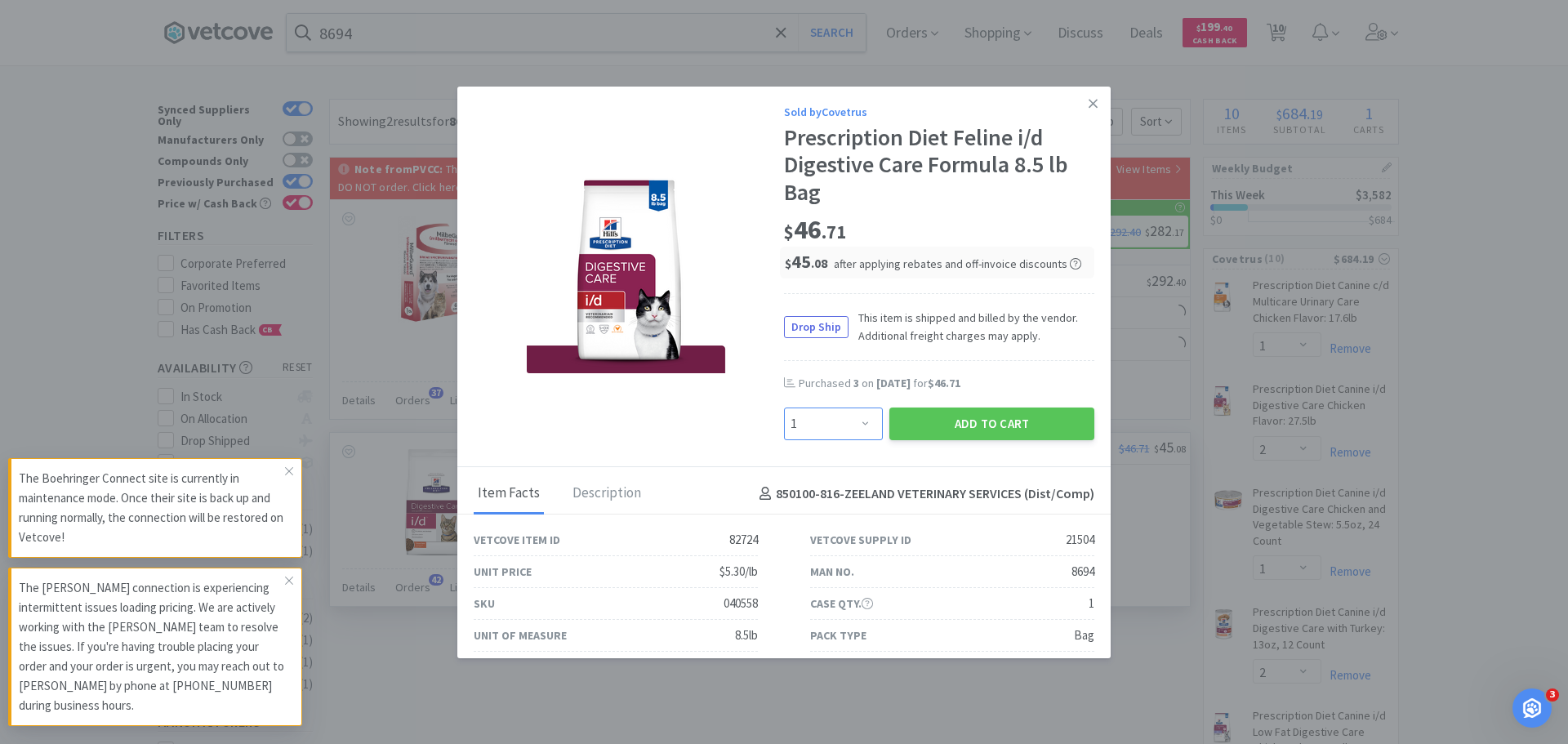
drag, startPoint x: 849, startPoint y: 424, endPoint x: 846, endPoint y: 412, distance: 12.4
click at [849, 424] on select "Enter Quantity 1 2 3 4 5 6 7 8 9 10 11 12 13 14 15 16 17 18 19 20 Enter Quantity" at bounding box center [834, 423] width 99 height 33
select select "2"
click at [784, 407] on select "Enter Quantity 1 2 3 4 5 6 7 8 9 10 11 12 13 14 15 16 17 18 19 20 Enter Quantity" at bounding box center [834, 423] width 99 height 33
click at [917, 430] on button "Add to Cart" at bounding box center [992, 423] width 205 height 33
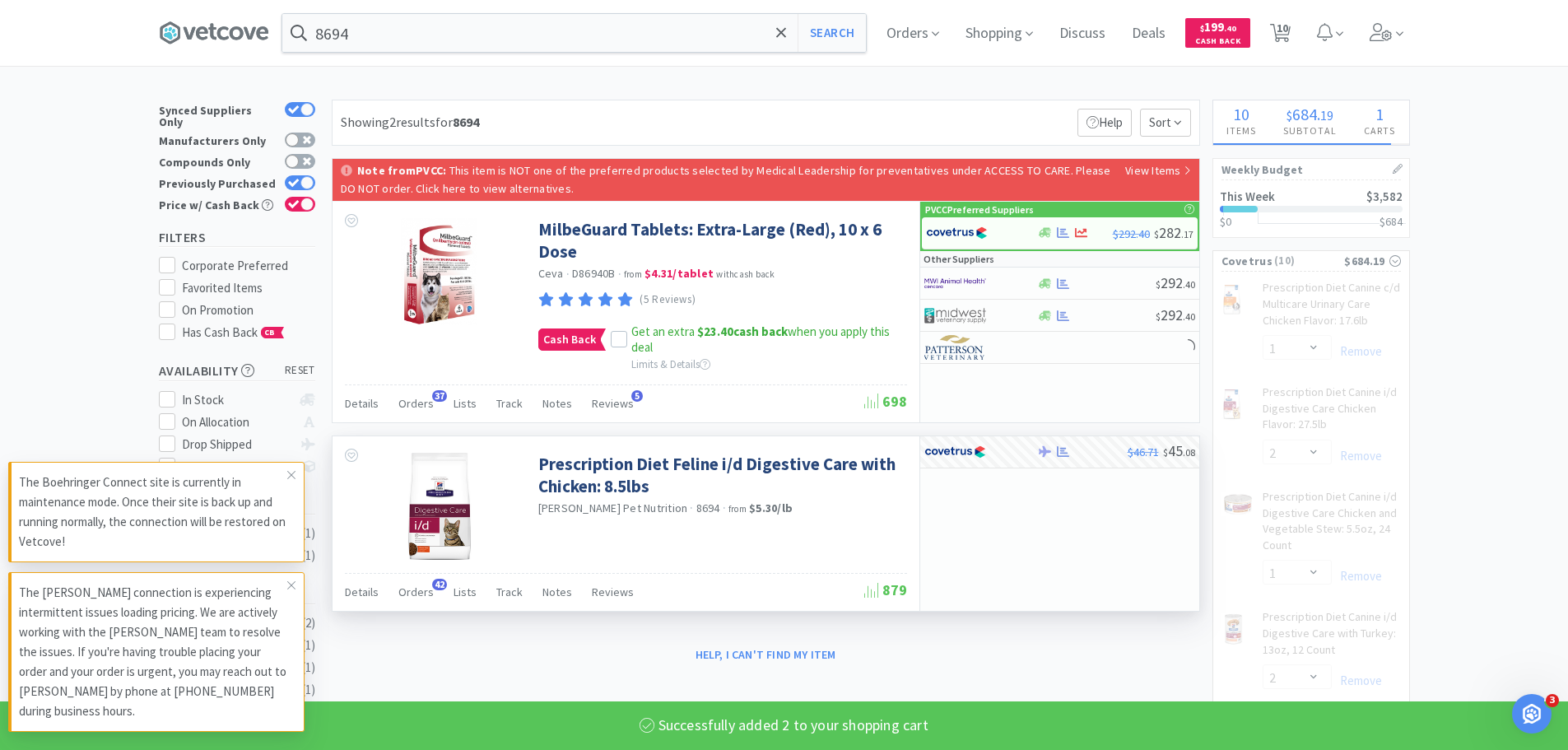
select select "2"
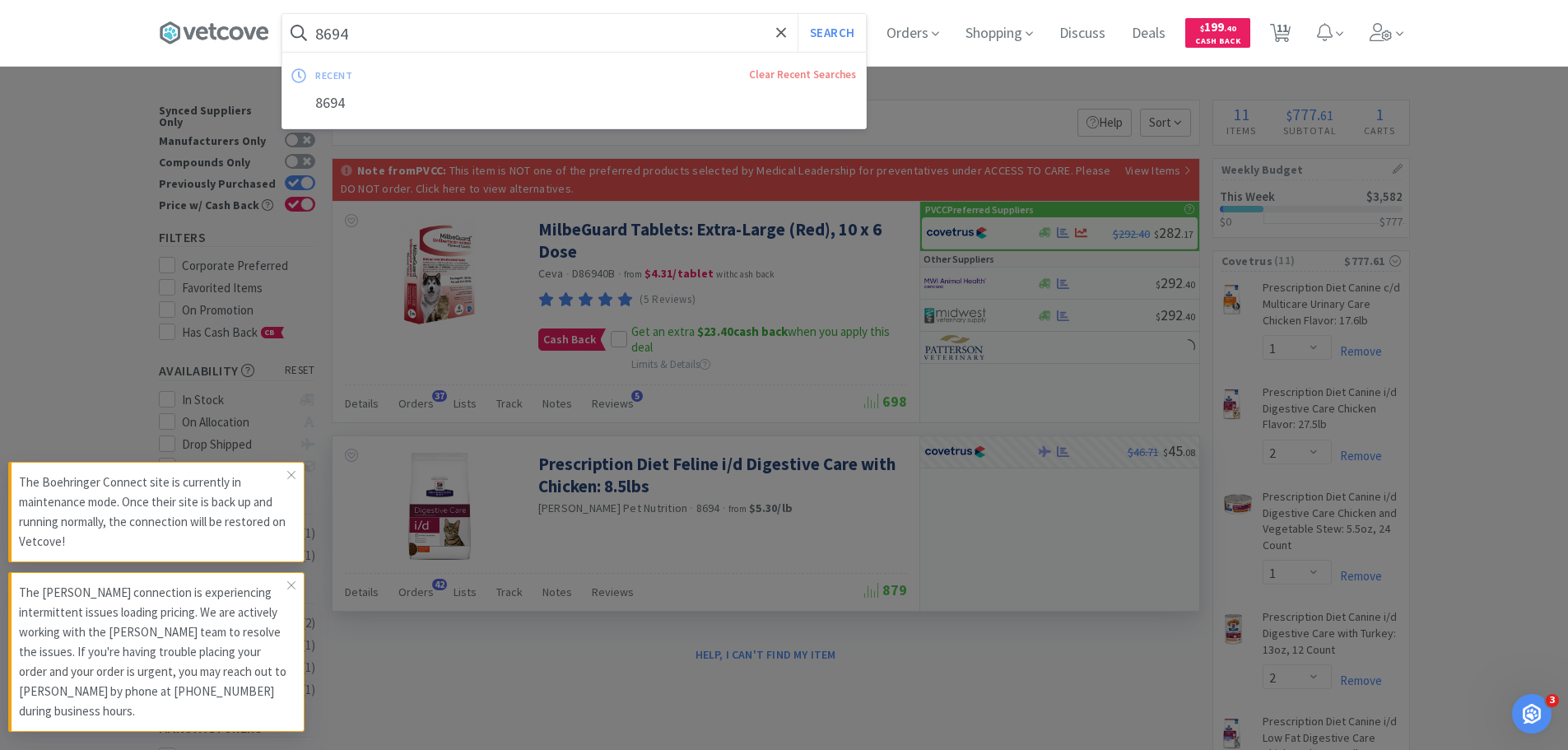
click at [485, 40] on input "8694" at bounding box center [573, 33] width 584 height 38
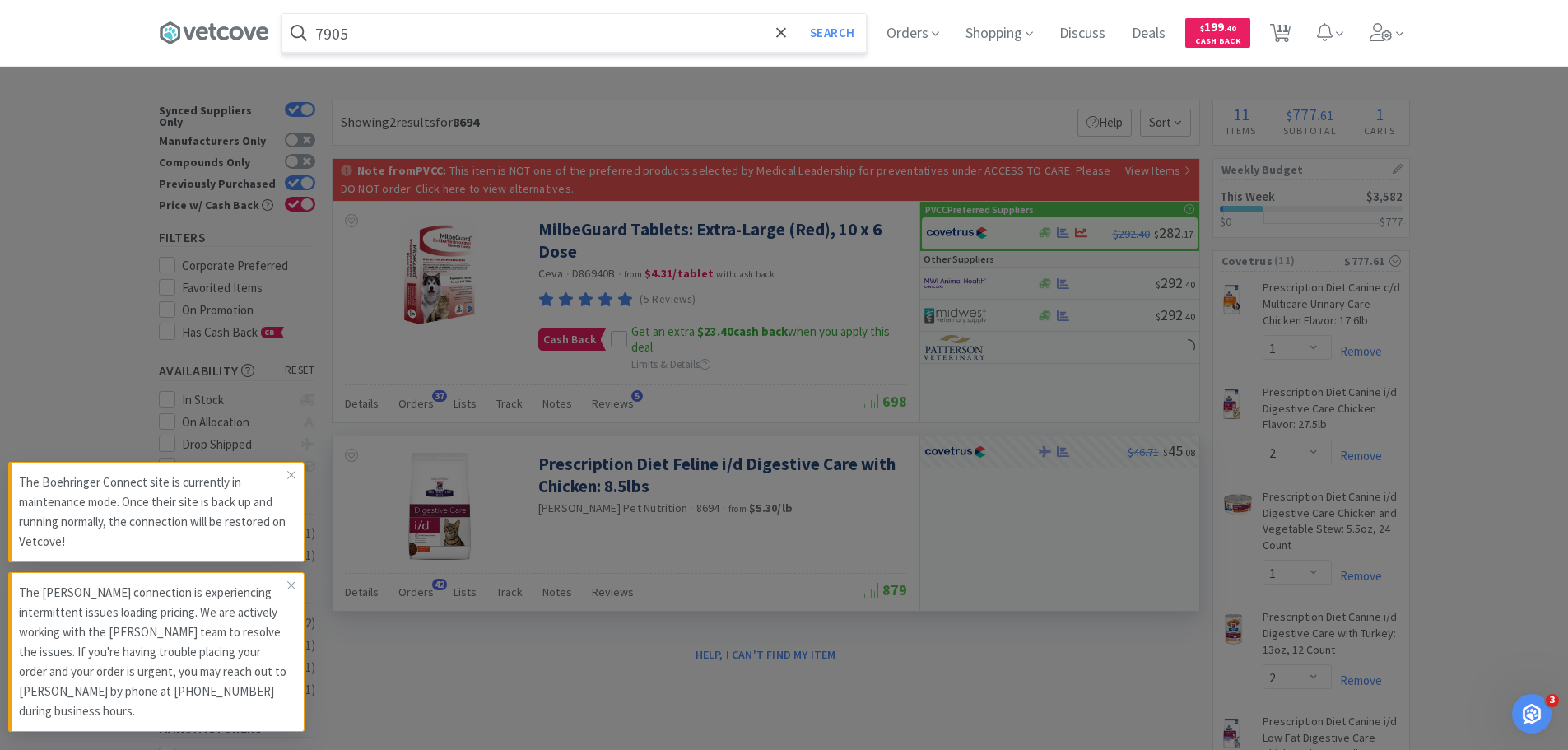
type input "7905"
click at [798, 14] on button "Search" at bounding box center [832, 33] width 69 height 38
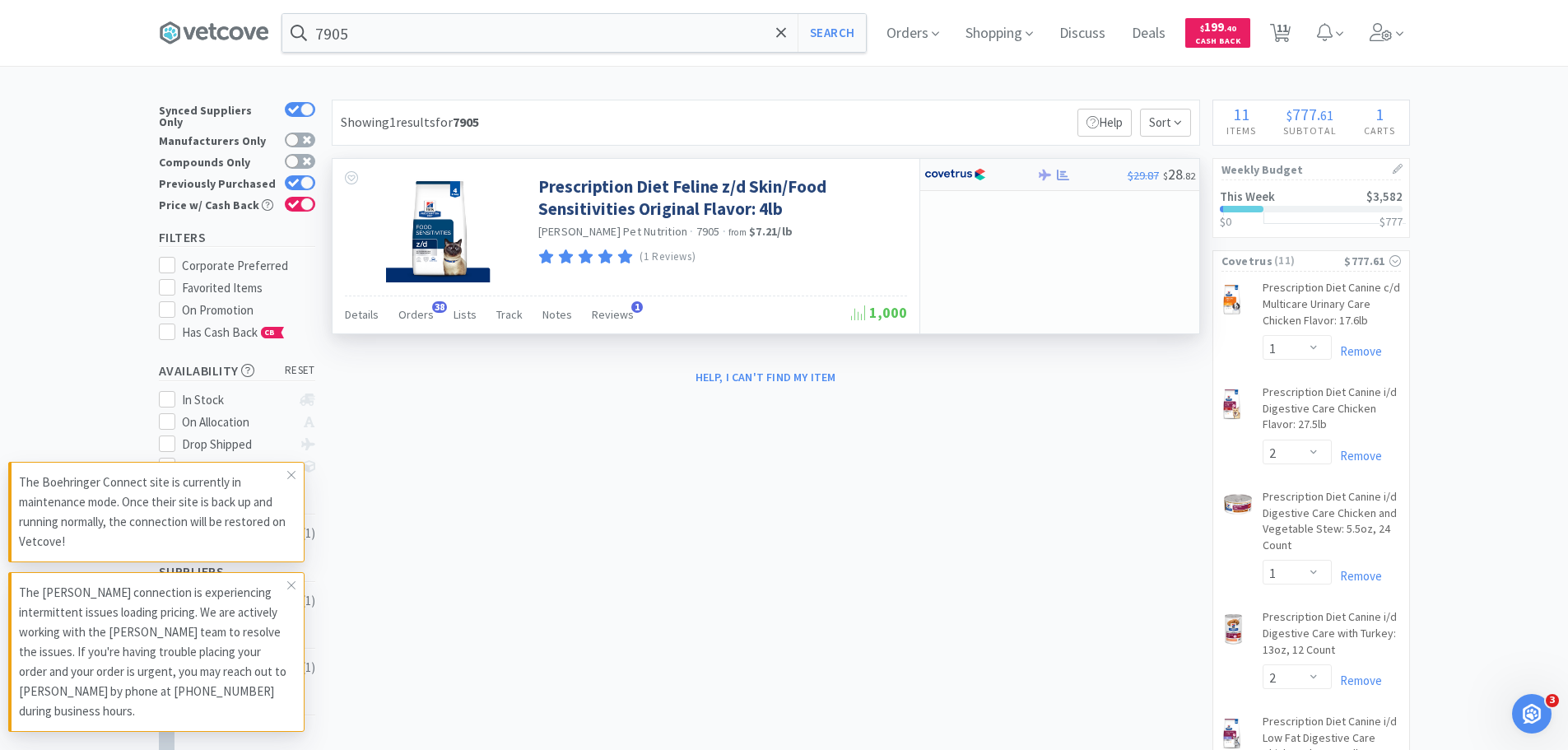
click at [931, 176] on img at bounding box center [955, 175] width 62 height 24
select select "1"
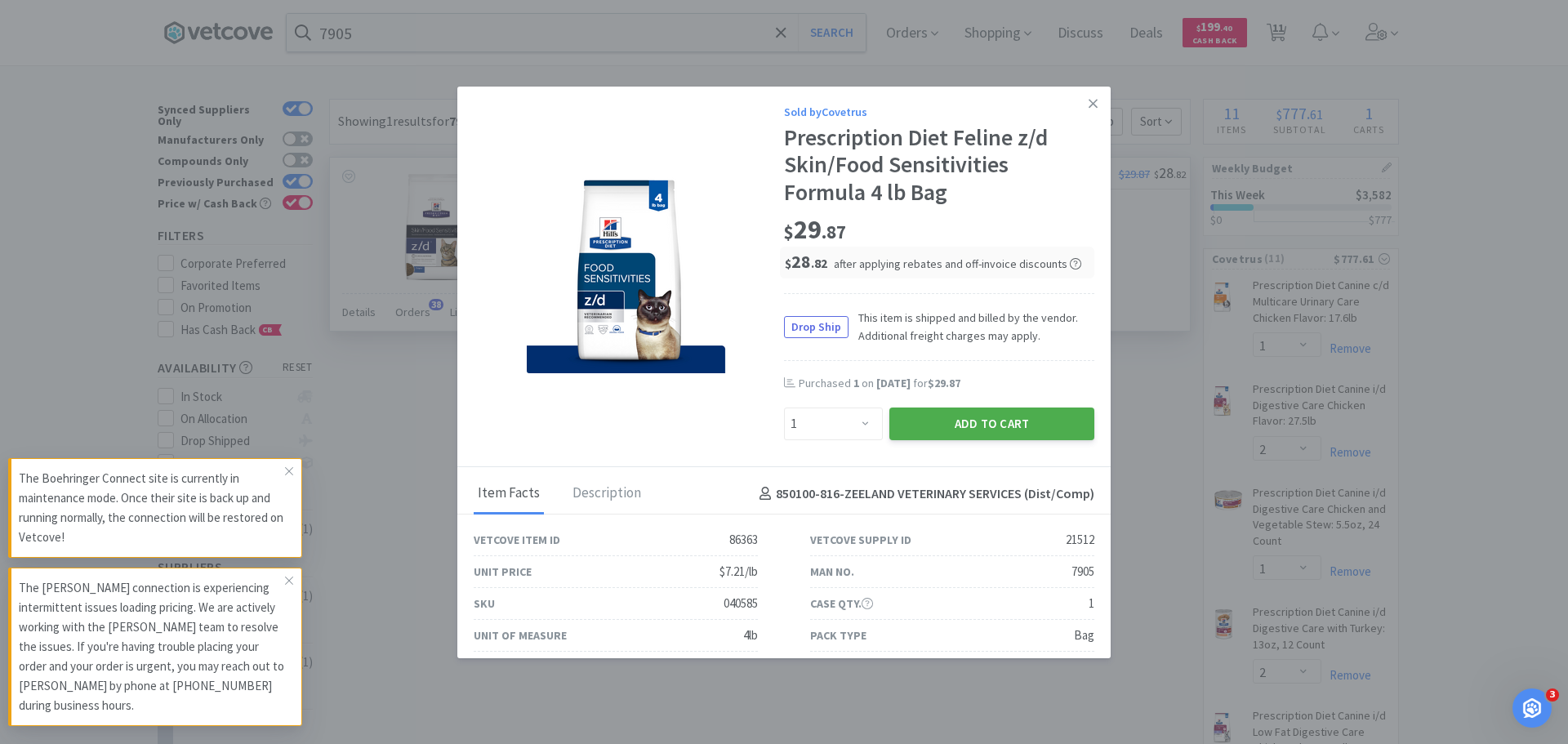
click at [938, 426] on button "Add to Cart" at bounding box center [992, 423] width 205 height 33
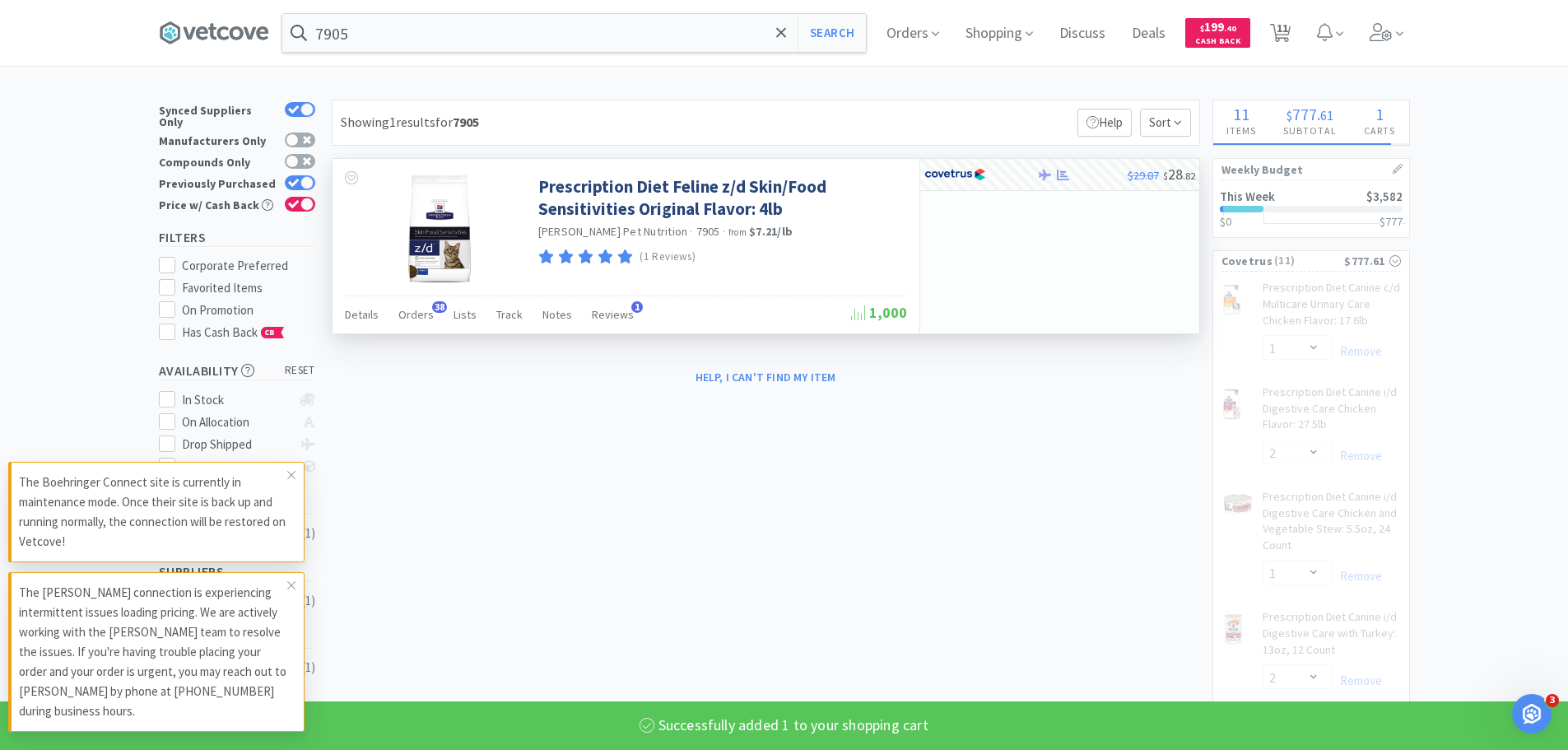
select select "1"
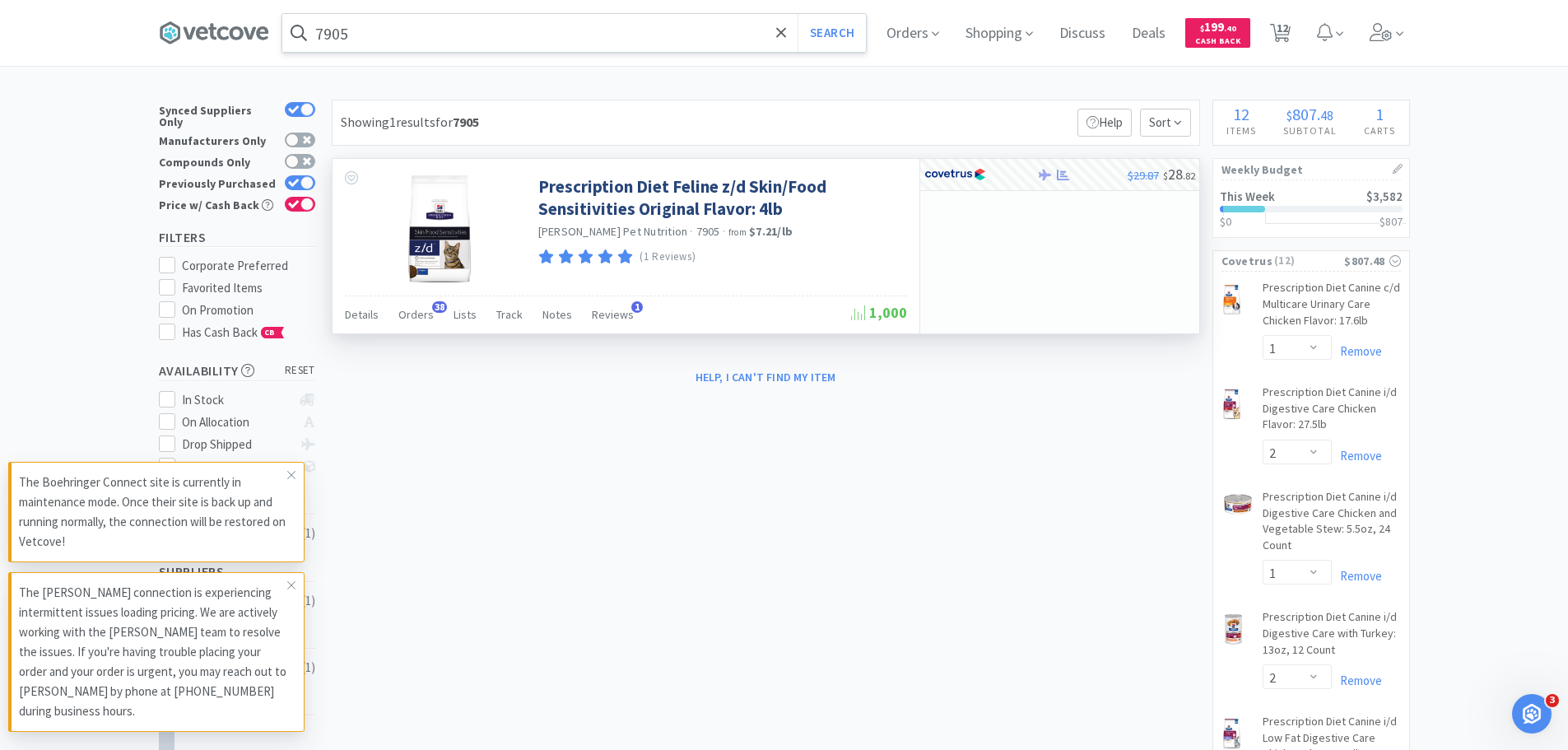
click at [575, 27] on input "7905" at bounding box center [573, 33] width 584 height 38
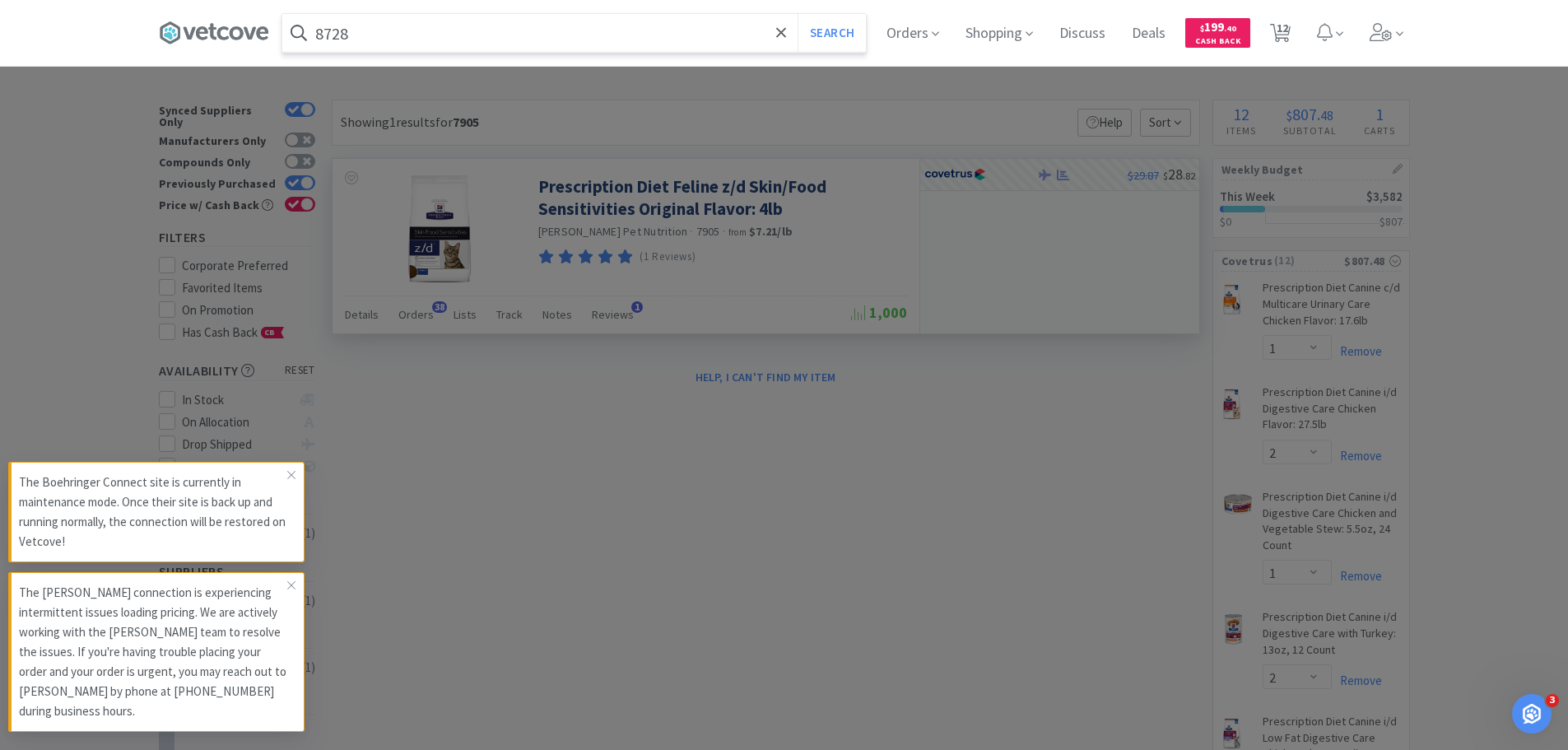
type input "8728"
click at [798, 14] on button "Search" at bounding box center [832, 33] width 69 height 38
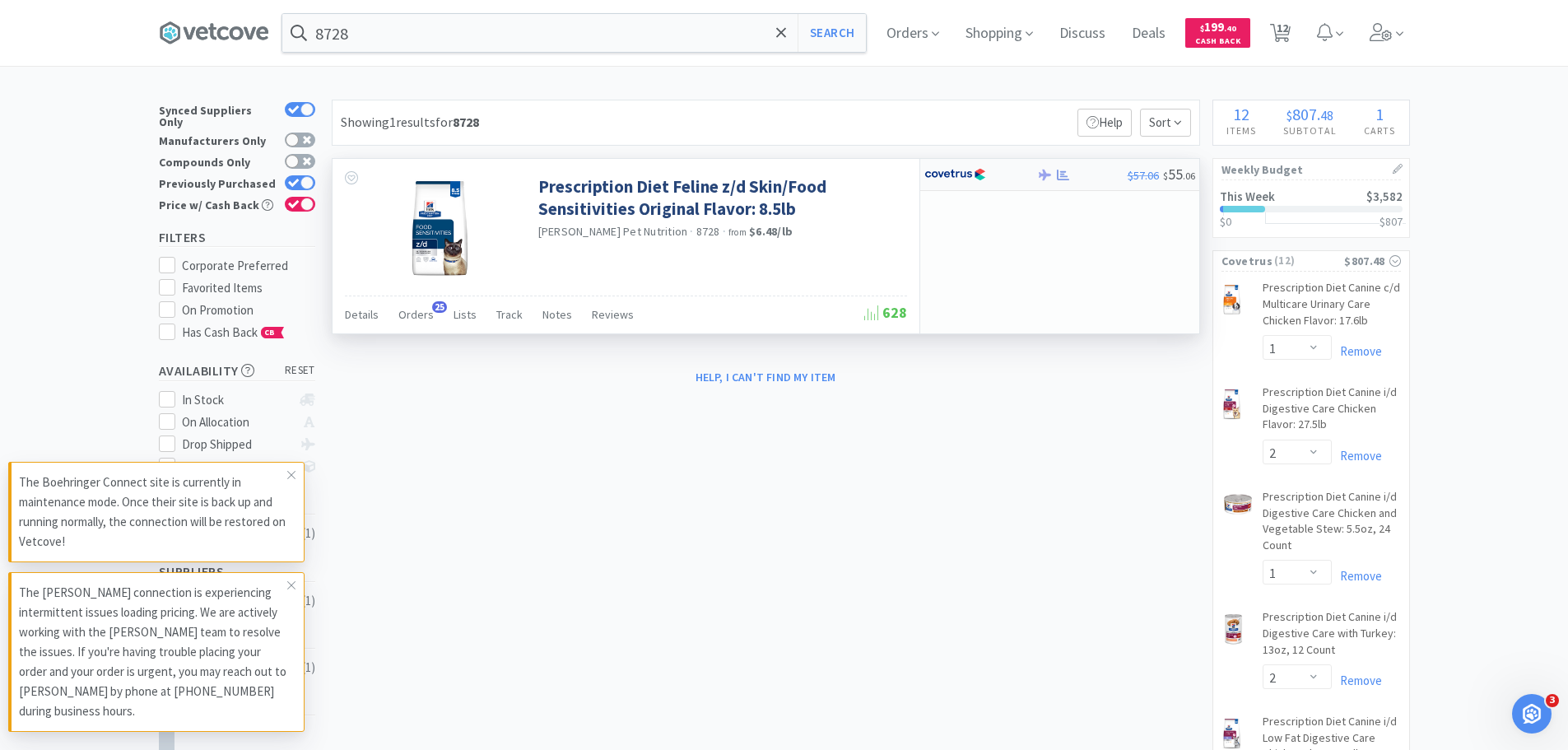
click at [984, 170] on img at bounding box center [955, 175] width 62 height 24
select select "1"
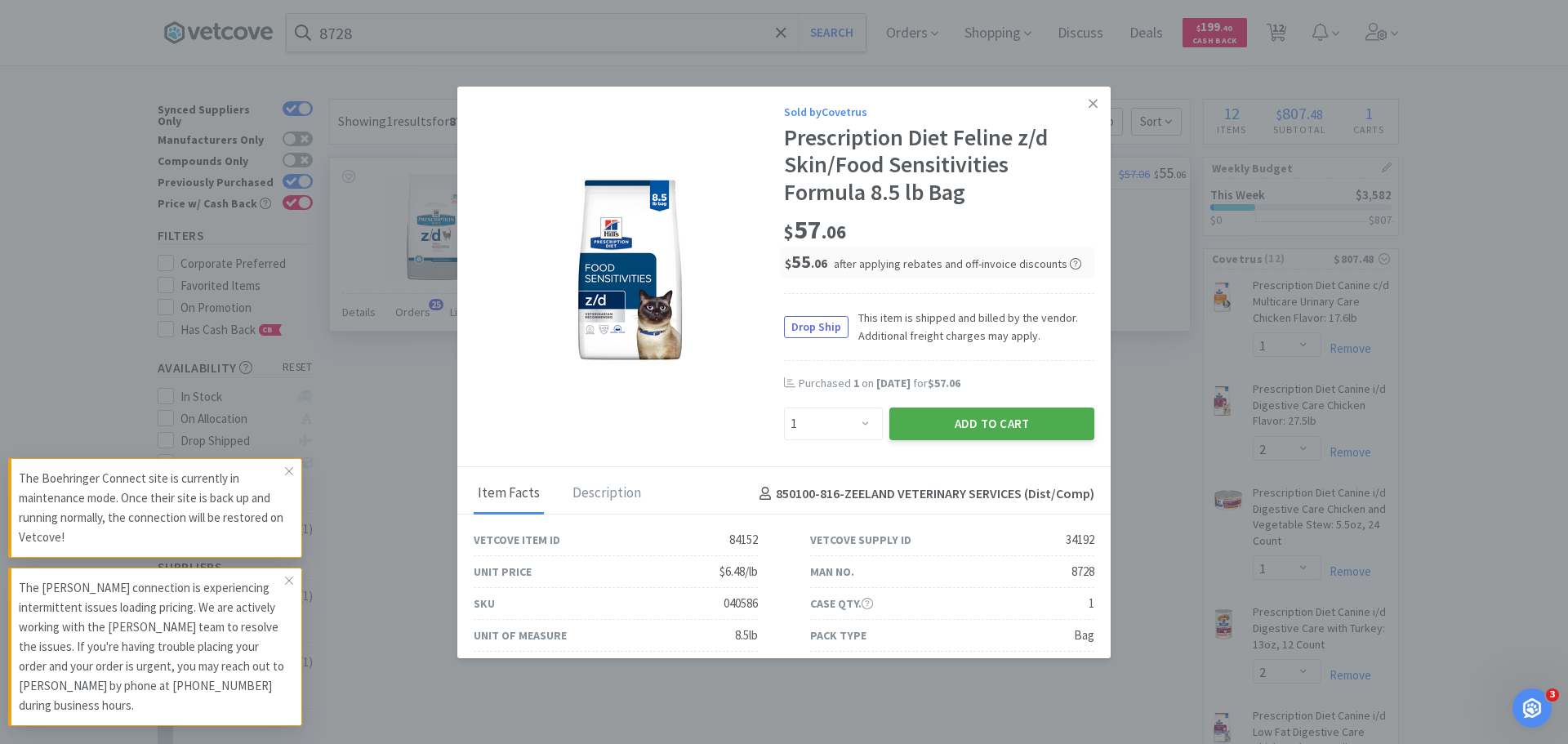
click at [976, 422] on button "Add to Cart" at bounding box center [992, 423] width 205 height 33
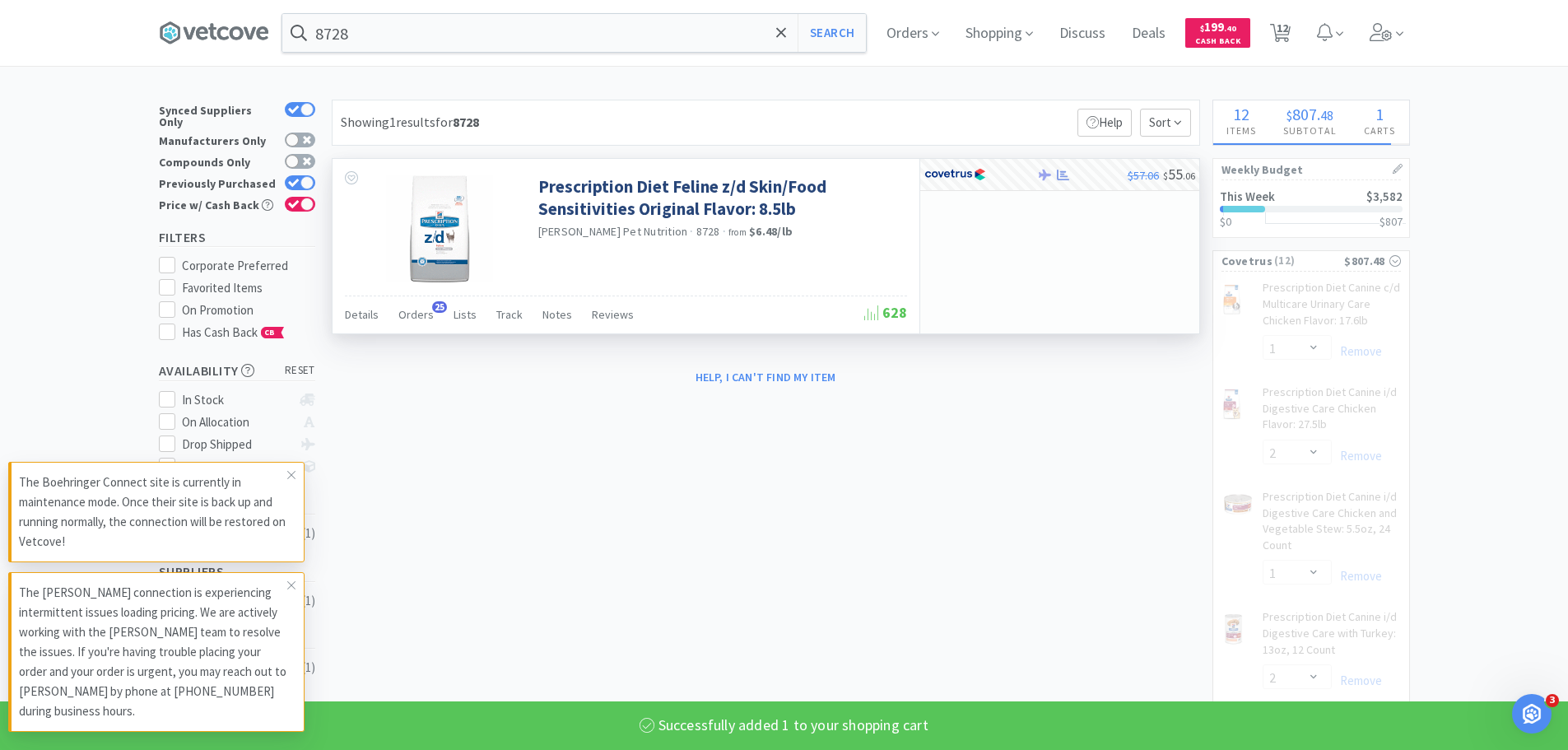
select select "1"
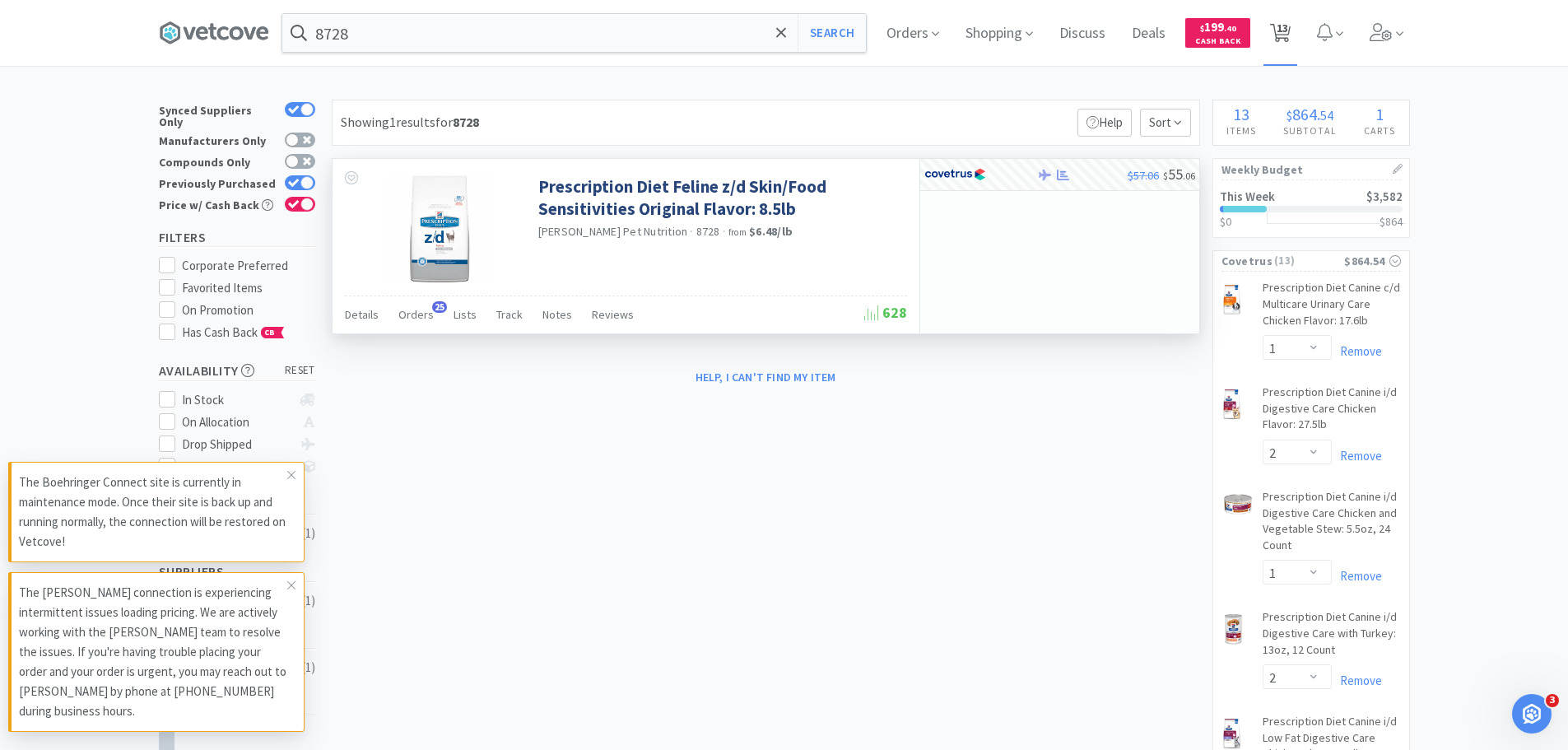
click at [1287, 37] on span "13" at bounding box center [1282, 28] width 11 height 66
select select "1"
select select "2"
select select "1"
select select "2"
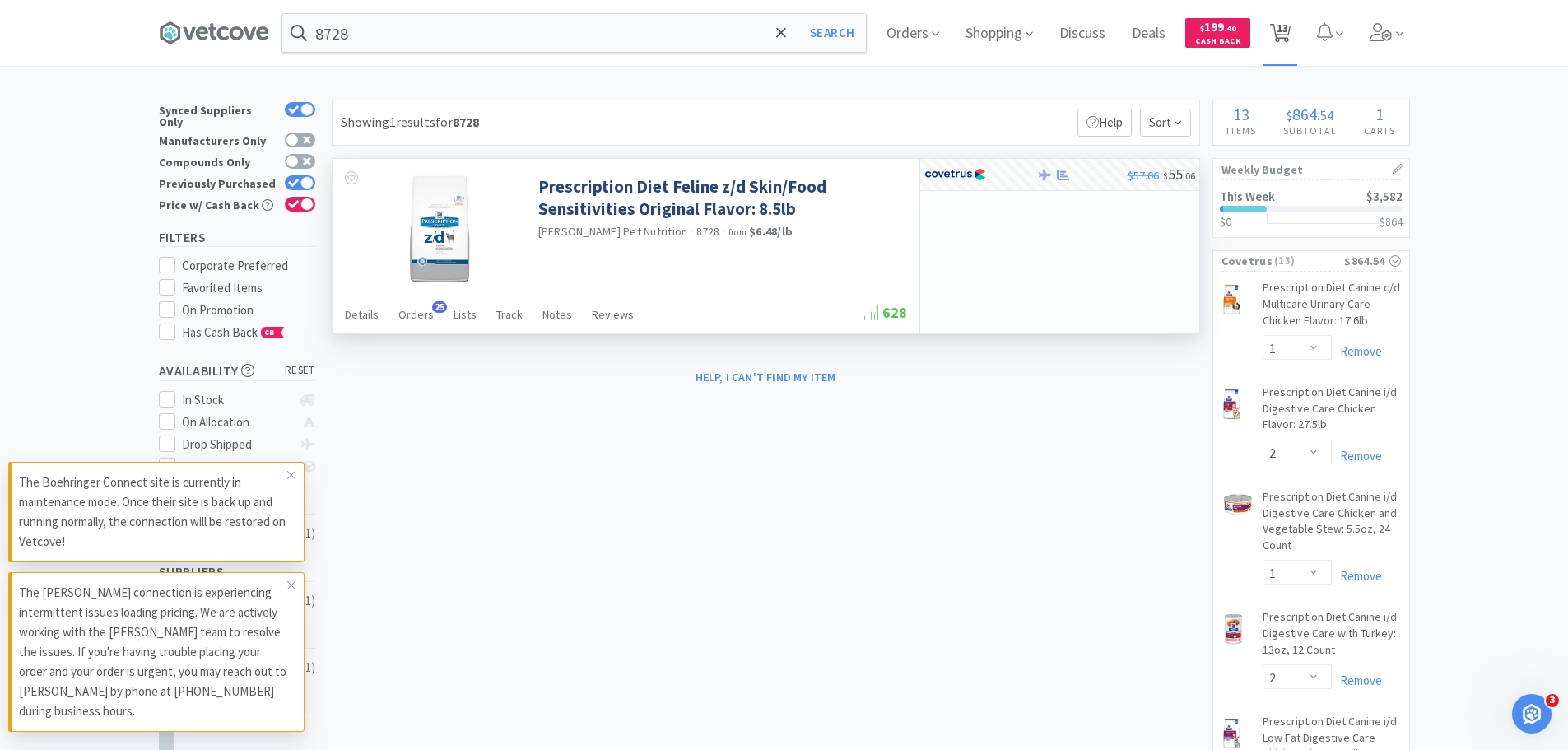
select select "1"
select select "3"
select select "1"
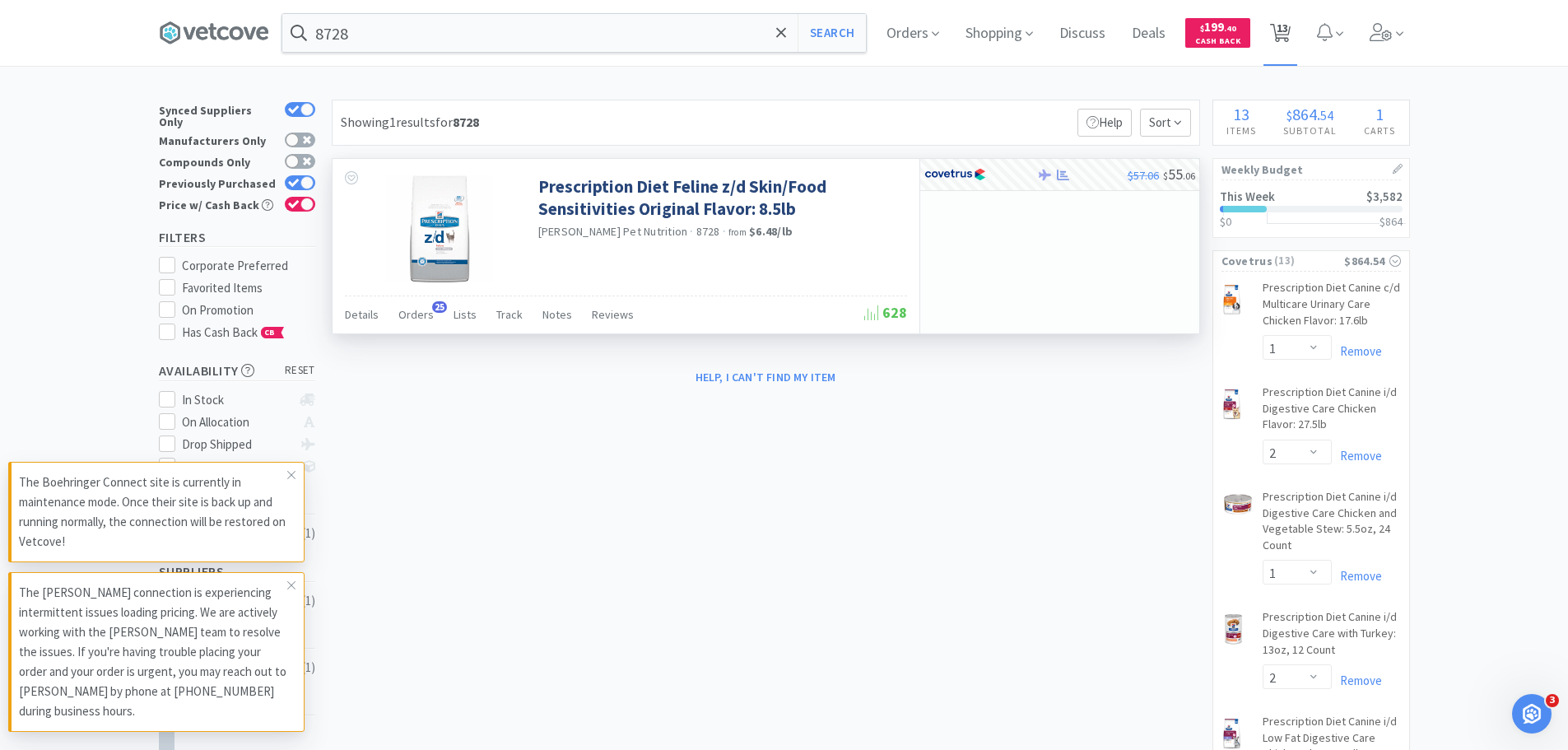
select select "1"
select select "2"
select select "1"
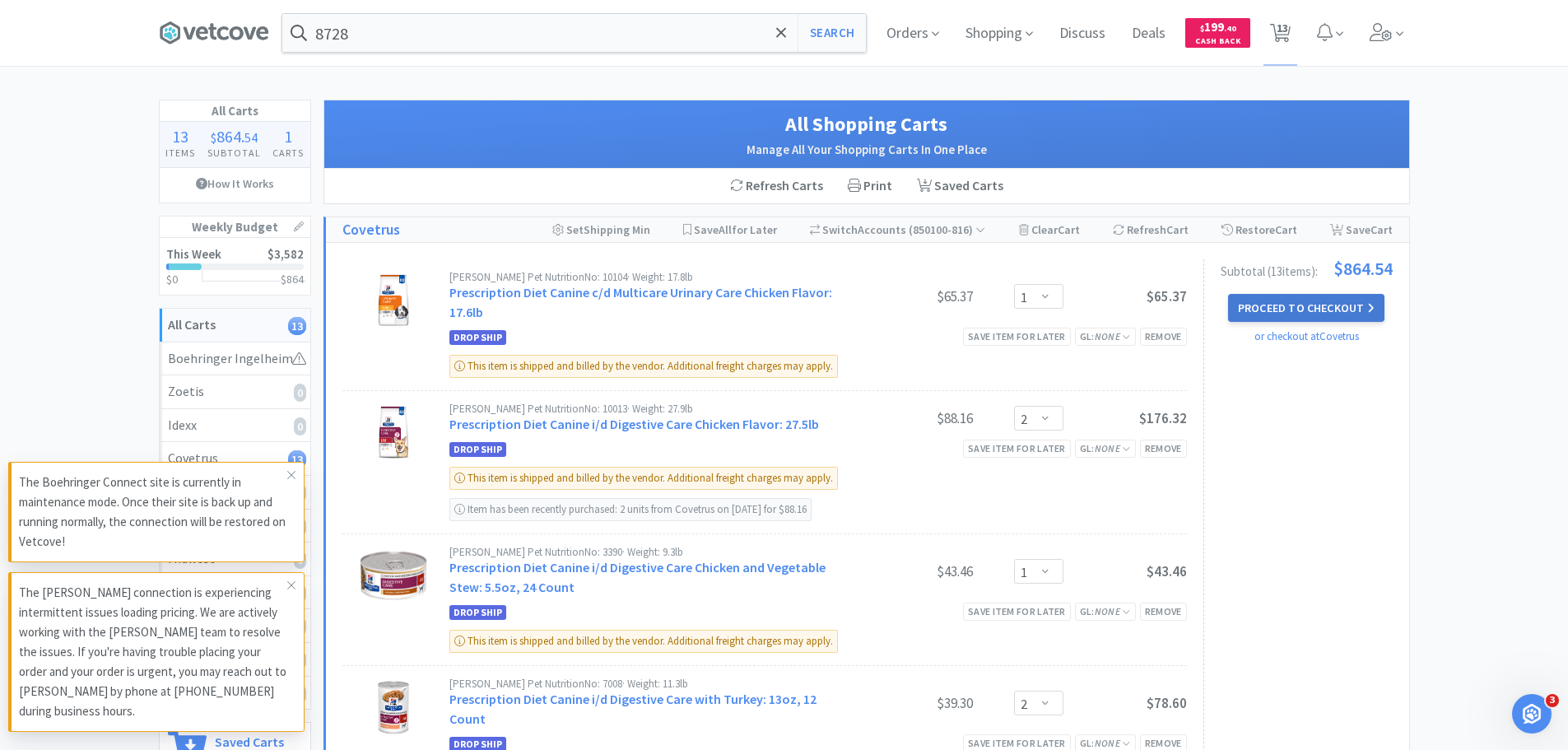
click at [1308, 305] on button "Proceed to Checkout" at bounding box center [1307, 308] width 156 height 28
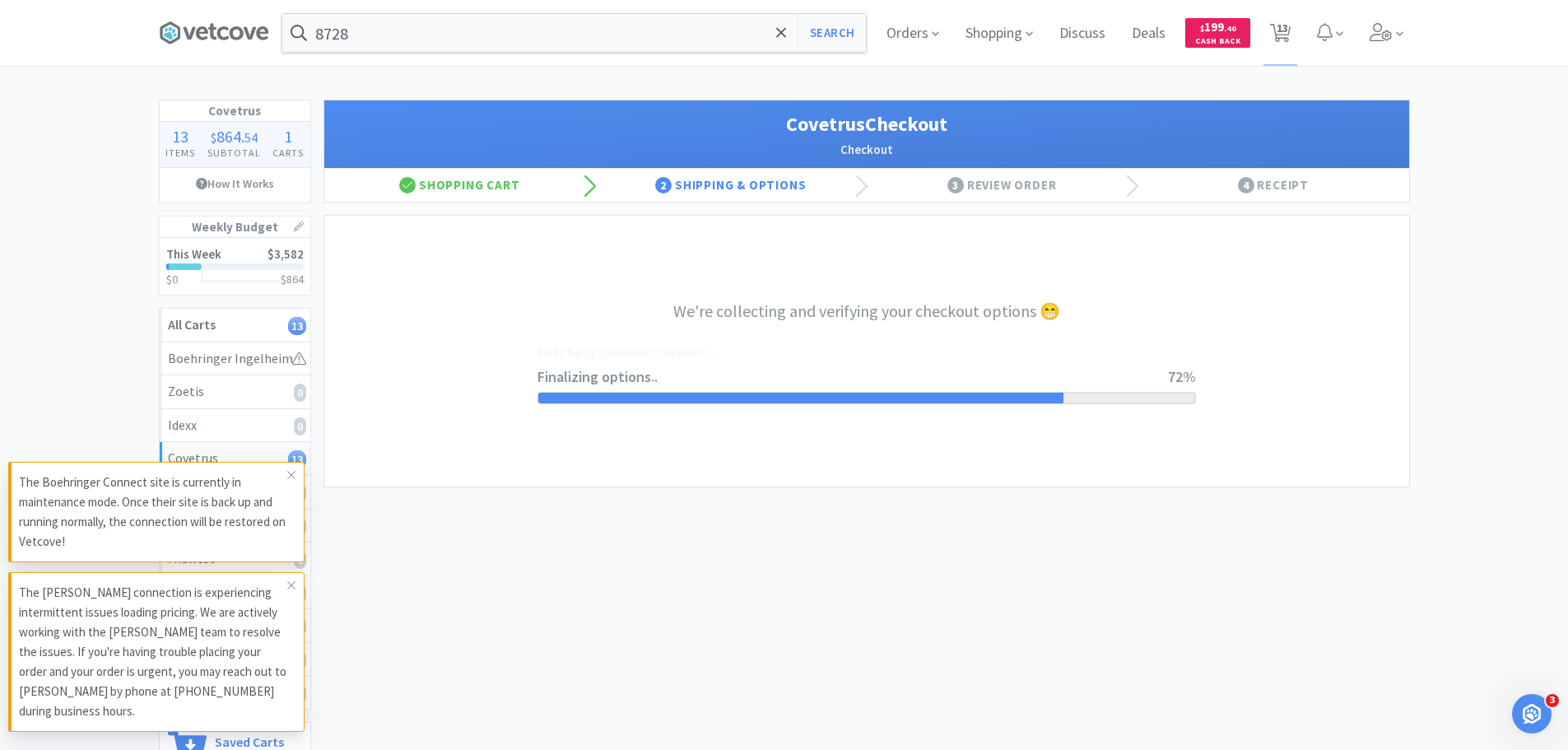
select select "ACCOUNT"
select select "cvt-standard-net"
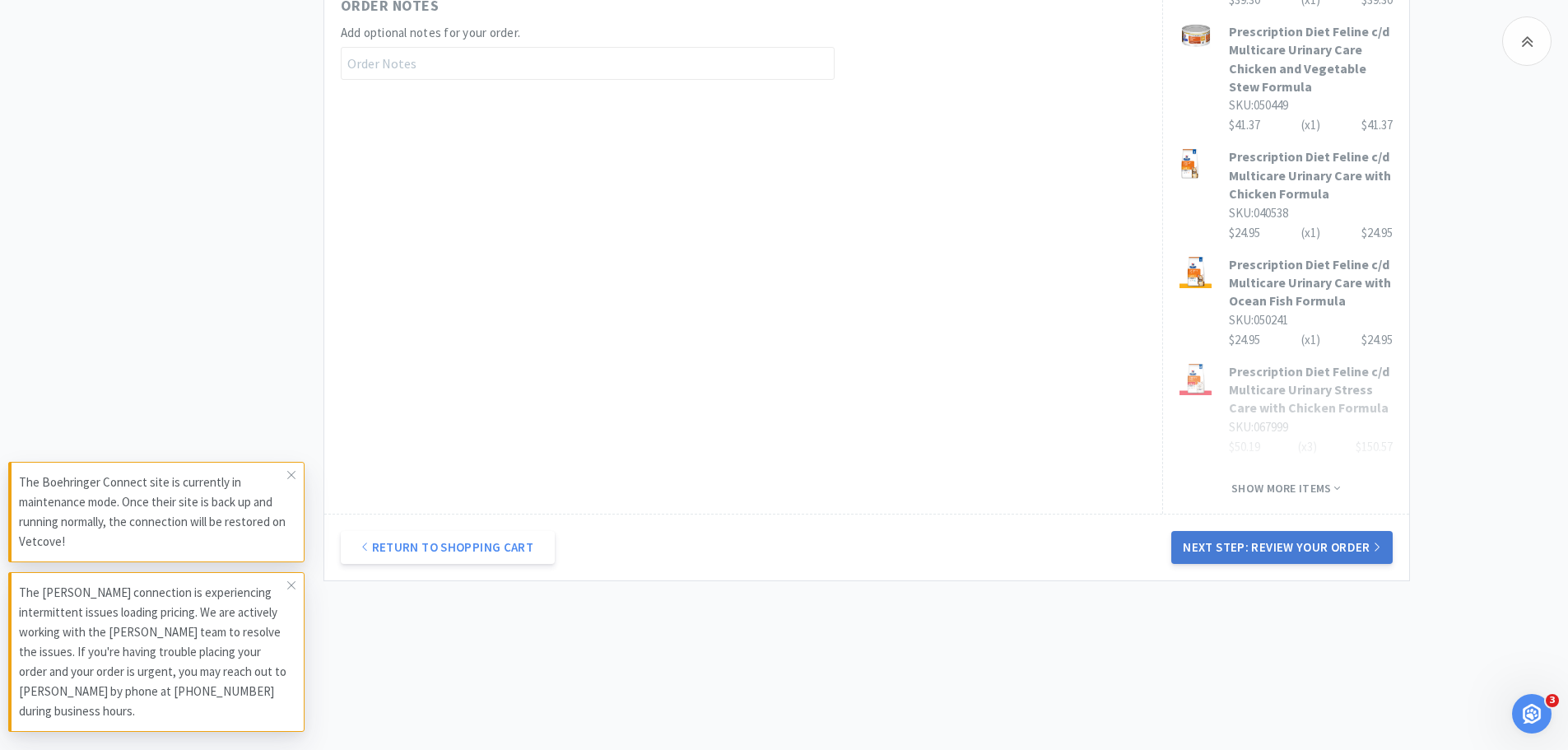
click at [1232, 542] on button "Next Step: Review Your Order" at bounding box center [1281, 547] width 221 height 33
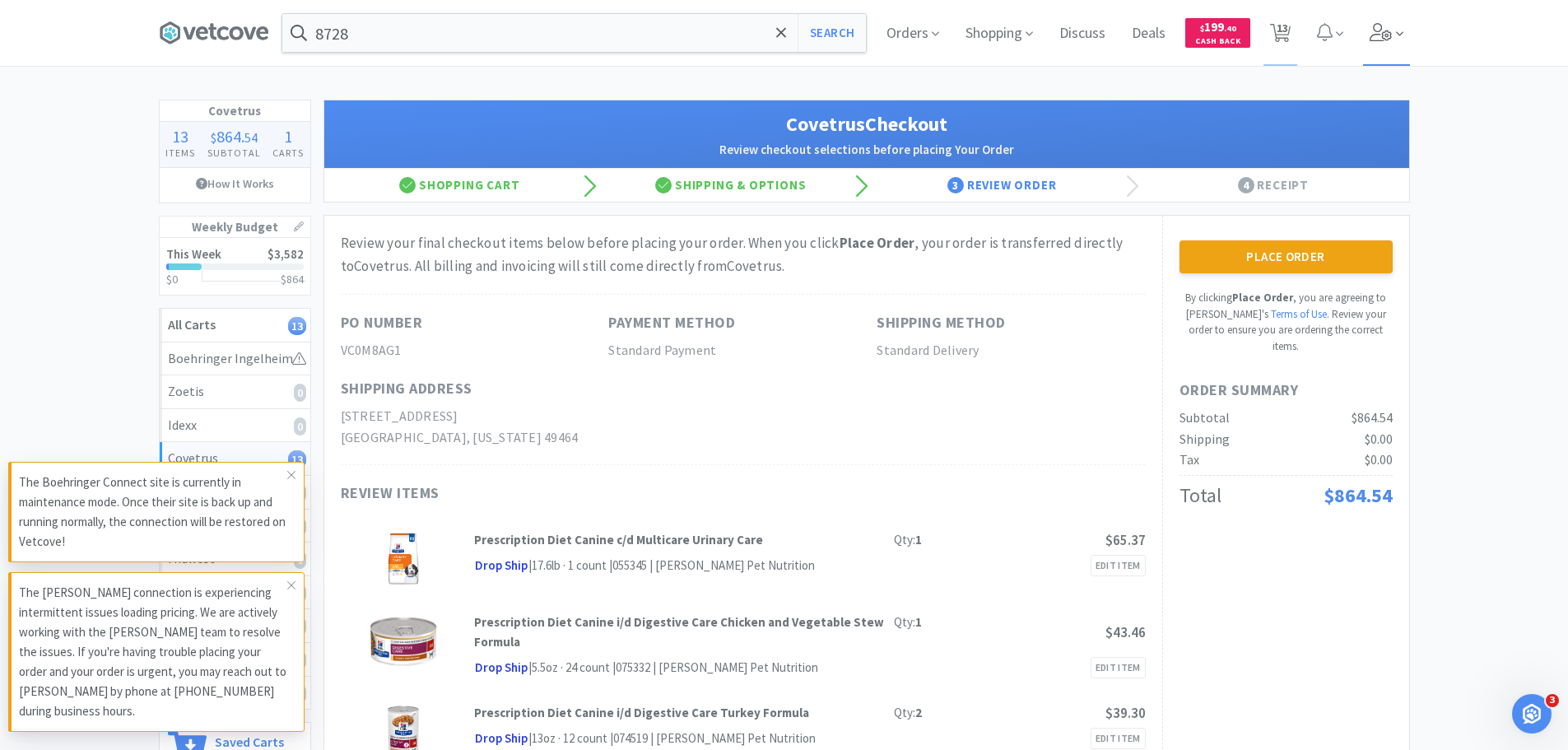
click at [1383, 22] on span at bounding box center [1387, 33] width 47 height 66
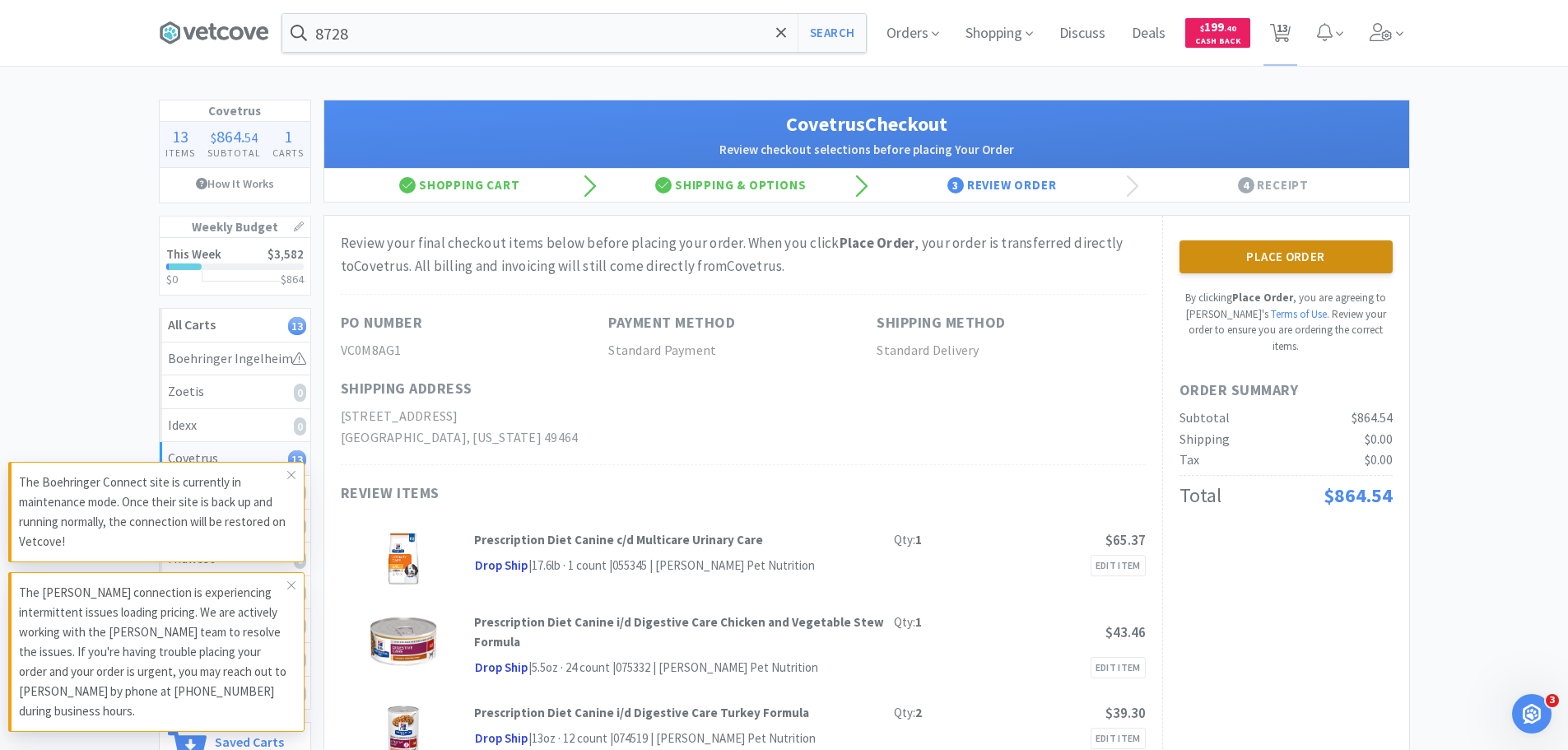
click at [1328, 242] on button "Place Order" at bounding box center [1286, 257] width 213 height 33
